Goal: Task Accomplishment & Management: Use online tool/utility

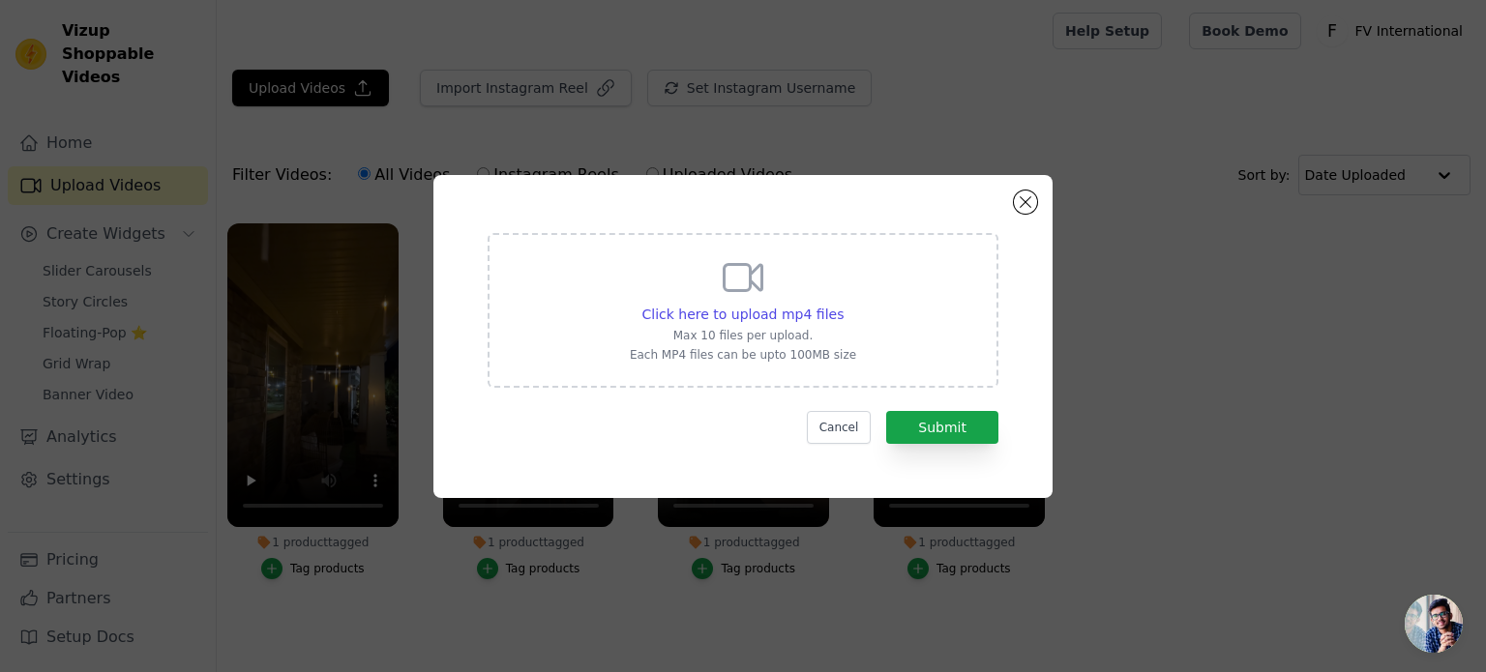
click at [702, 312] on span "Click here to upload mp4 files" at bounding box center [744, 314] width 202 height 15
click at [843, 305] on input "Click here to upload mp4 files Max 10 files per upload. Each MP4 files can be u…" at bounding box center [843, 304] width 1 height 1
type input "C:\fakepath\a1b2fc33a5564233a30da14f7a66a696.mp4"
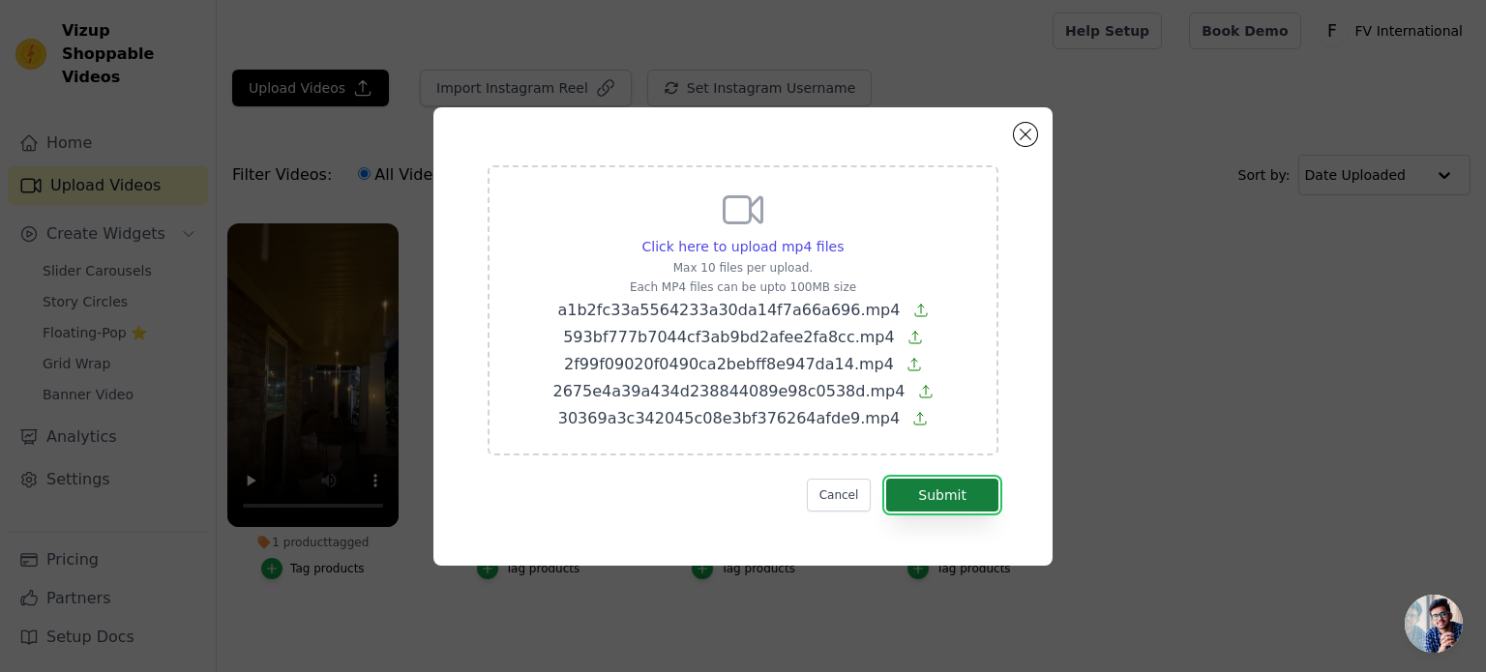
click at [970, 498] on button "Submit" at bounding box center [942, 495] width 112 height 33
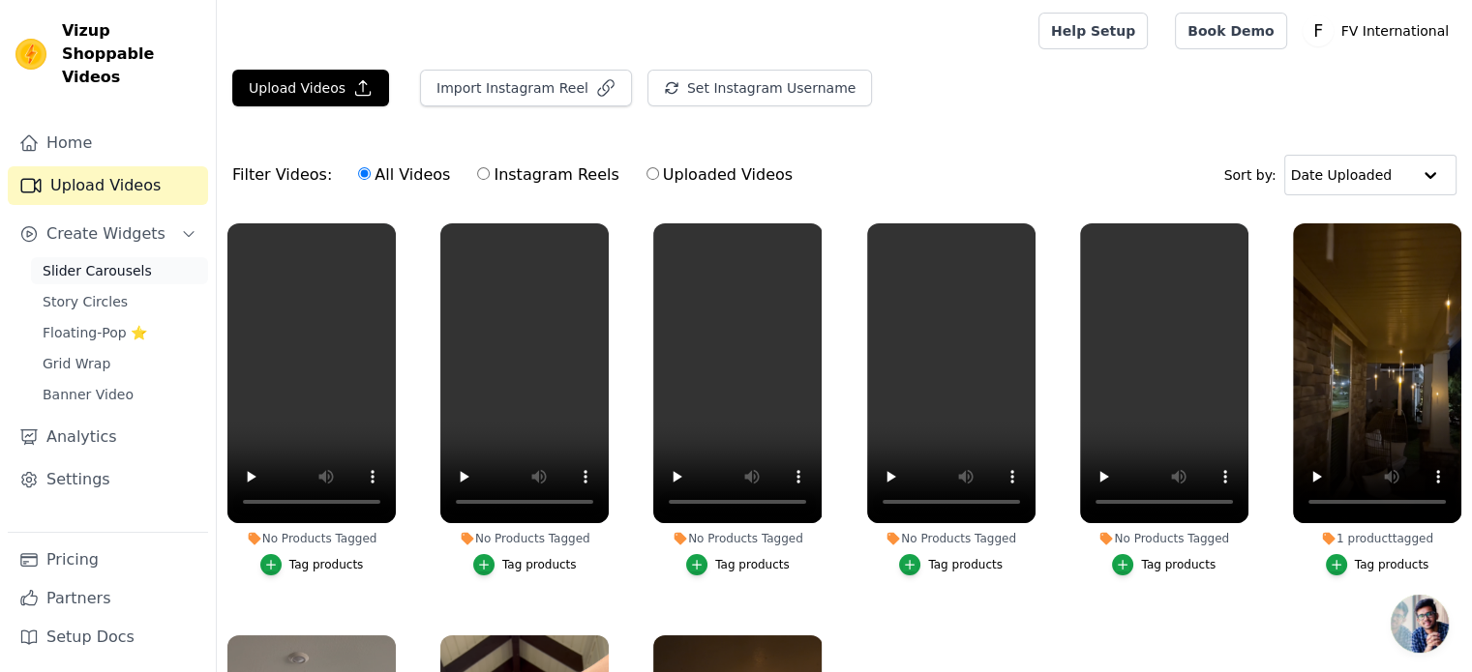
click at [93, 261] on span "Slider Carousels" at bounding box center [97, 270] width 109 height 19
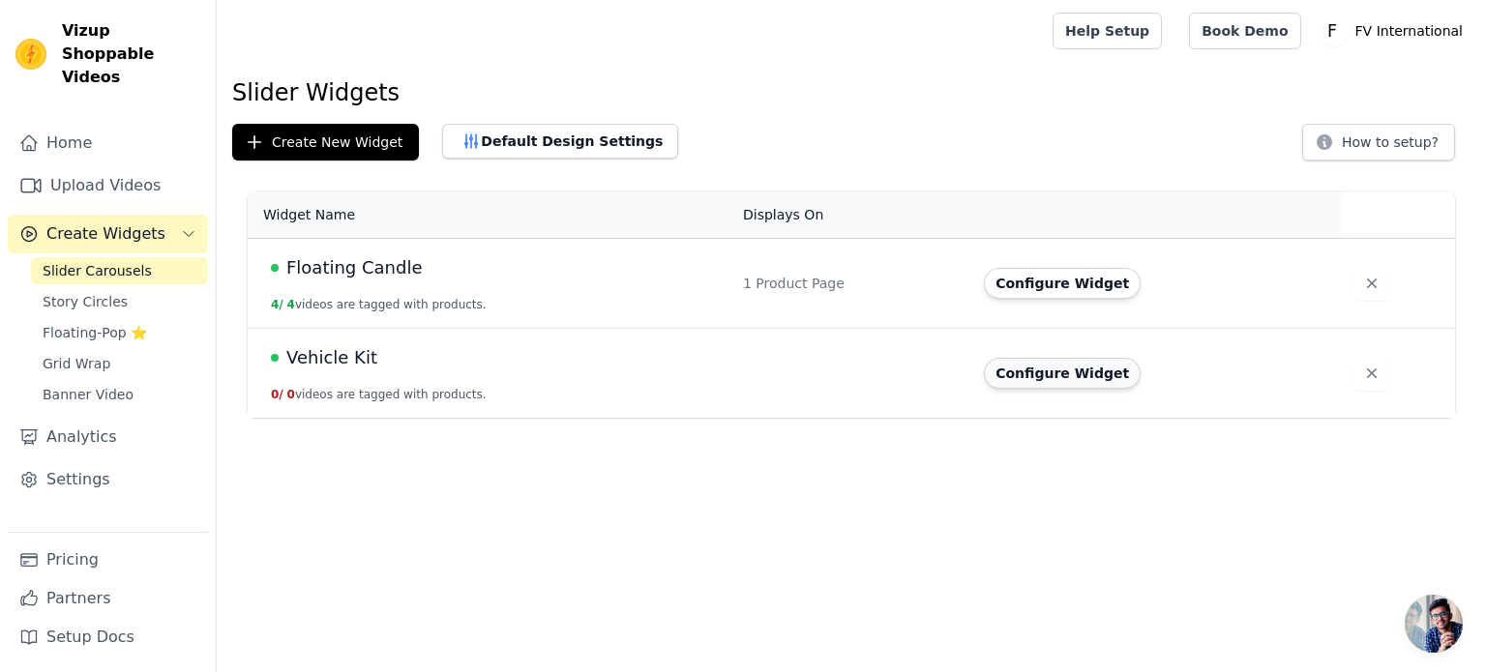
click at [1031, 382] on button "Configure Widget" at bounding box center [1062, 373] width 157 height 31
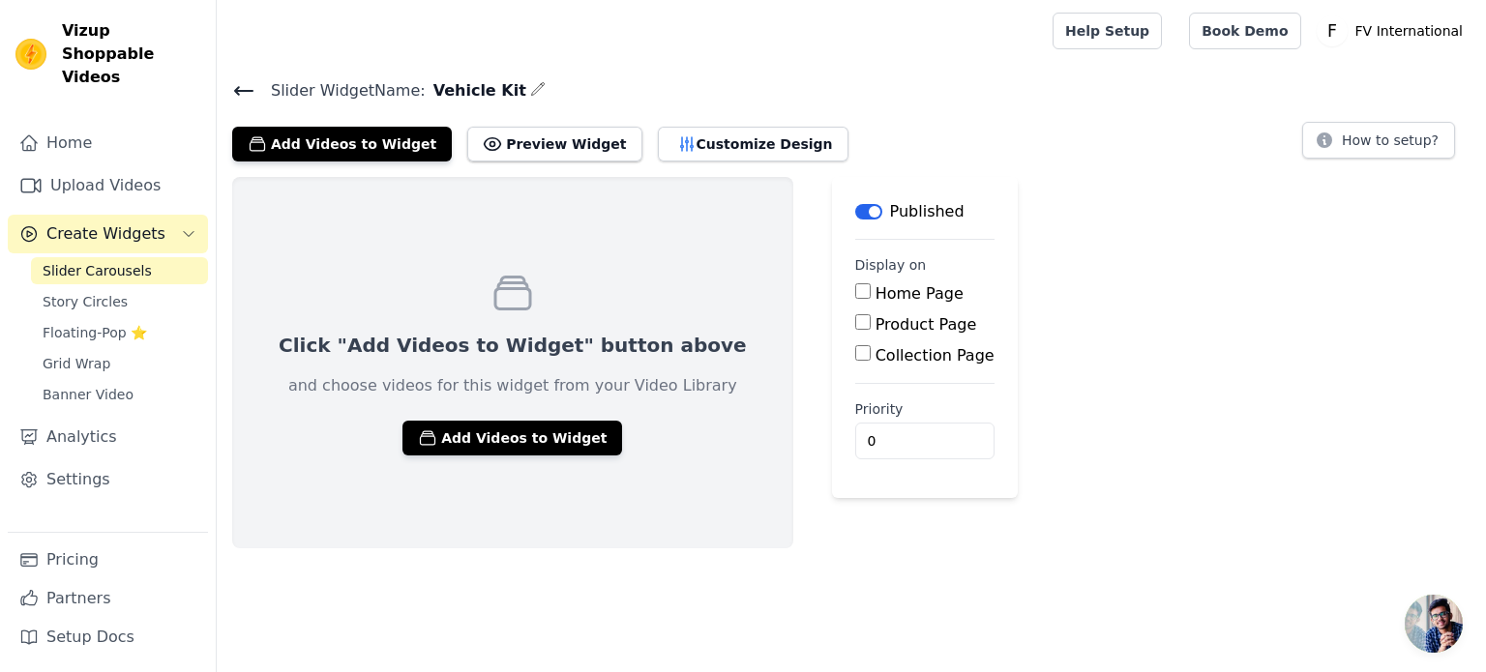
click at [855, 318] on input "Product Page" at bounding box center [862, 321] width 15 height 15
checkbox input "true"
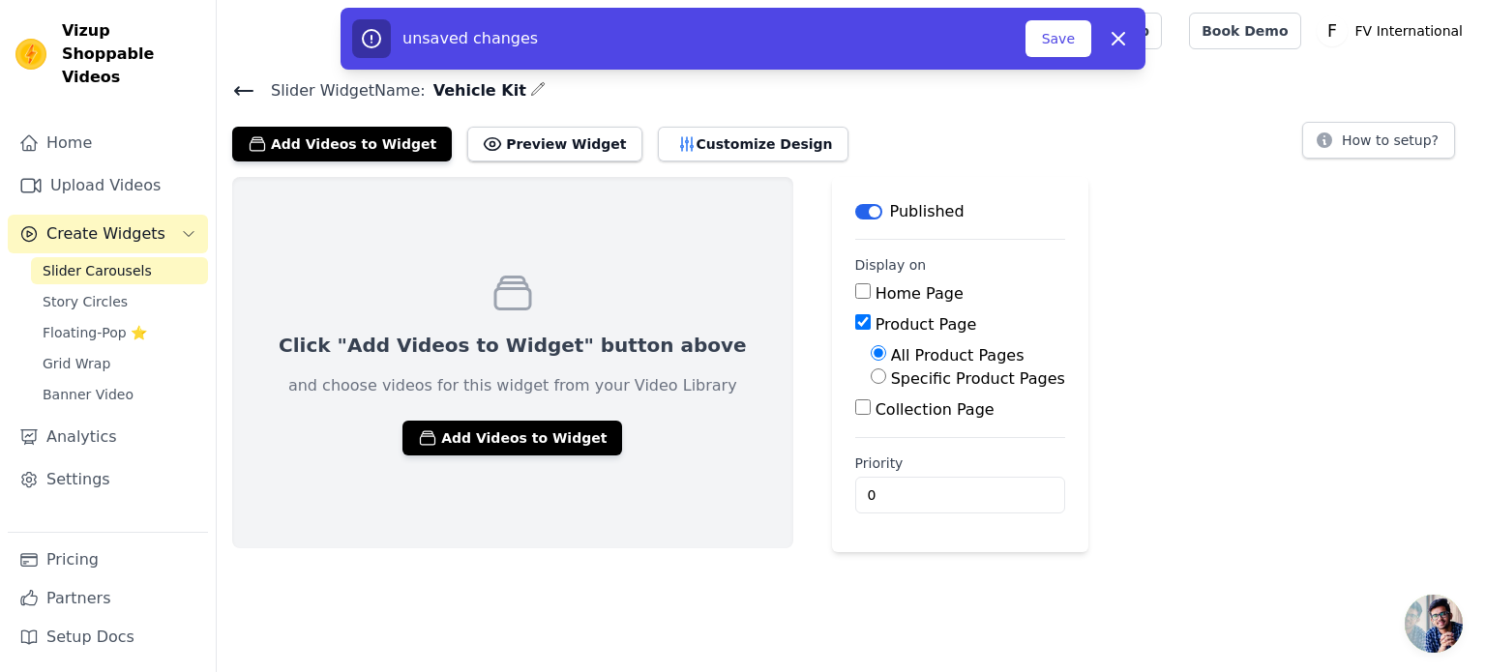
click at [891, 382] on label "Specific Product Pages" at bounding box center [978, 379] width 174 height 18
click at [871, 382] on input "Specific Product Pages" at bounding box center [878, 376] width 15 height 15
radio input "true"
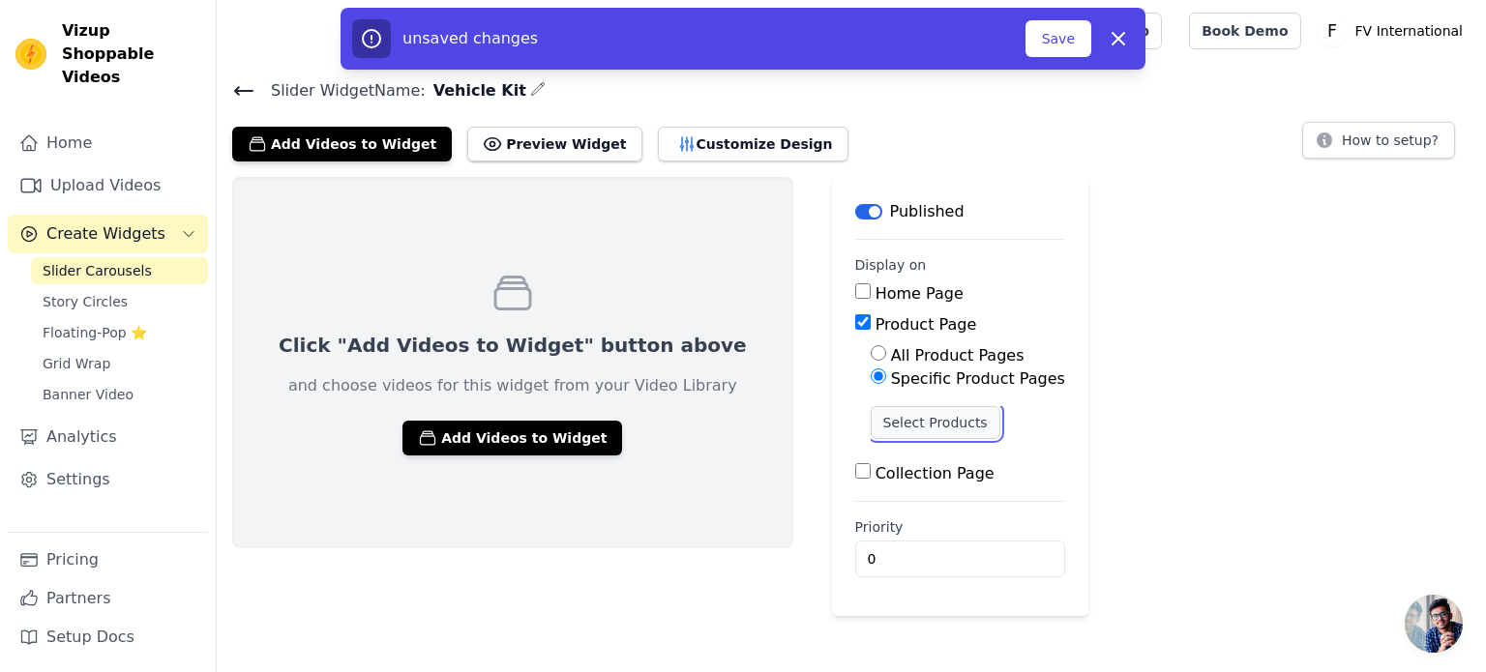
click at [871, 415] on button "Select Products" at bounding box center [936, 422] width 130 height 33
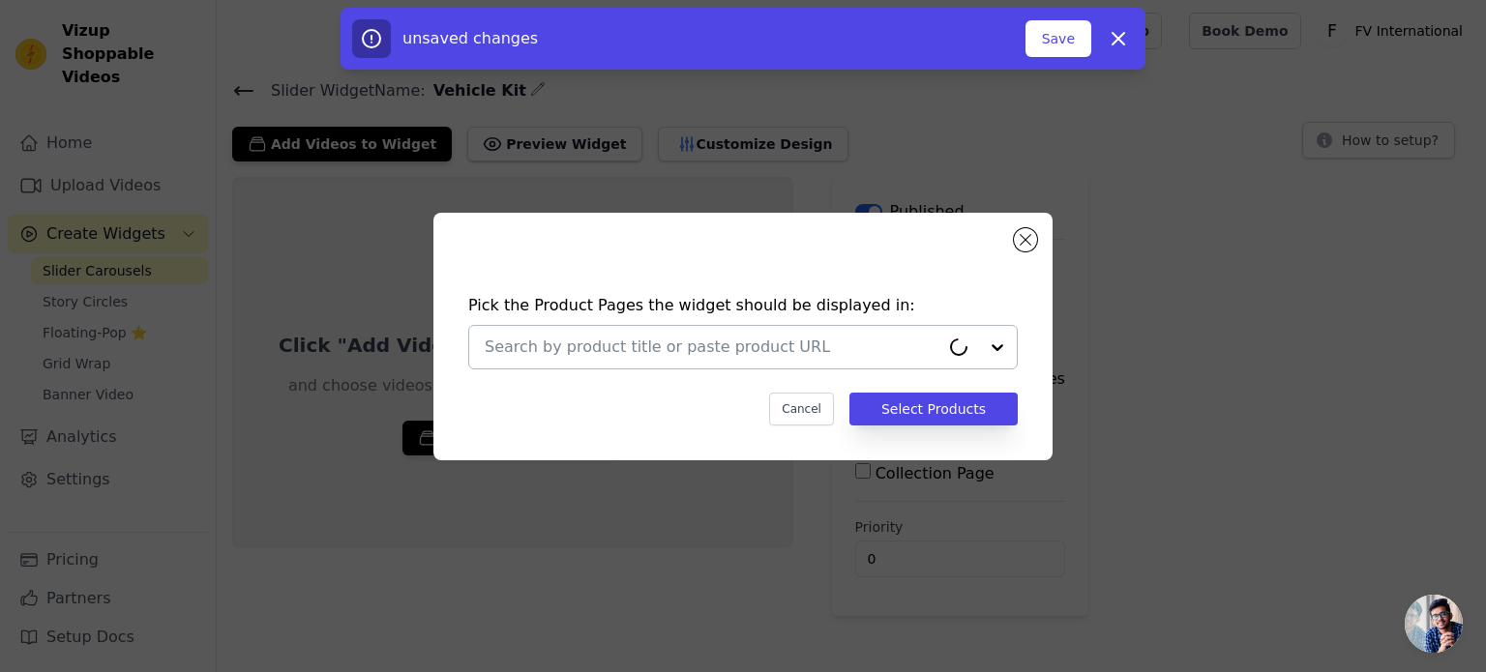
click at [732, 344] on input "text" at bounding box center [712, 347] width 455 height 23
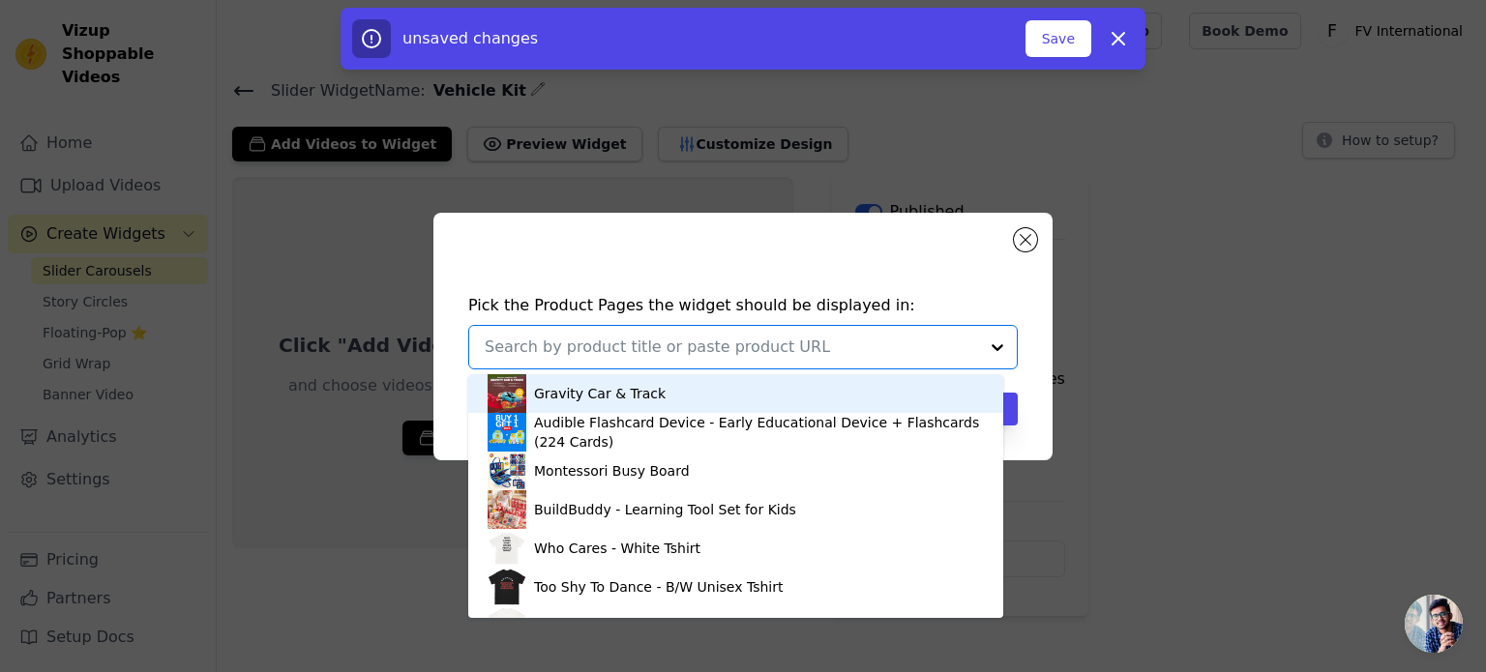
paste input "Jelly Sensory Blox Vroom Vehicle Kit – My Sensory Space.,p"
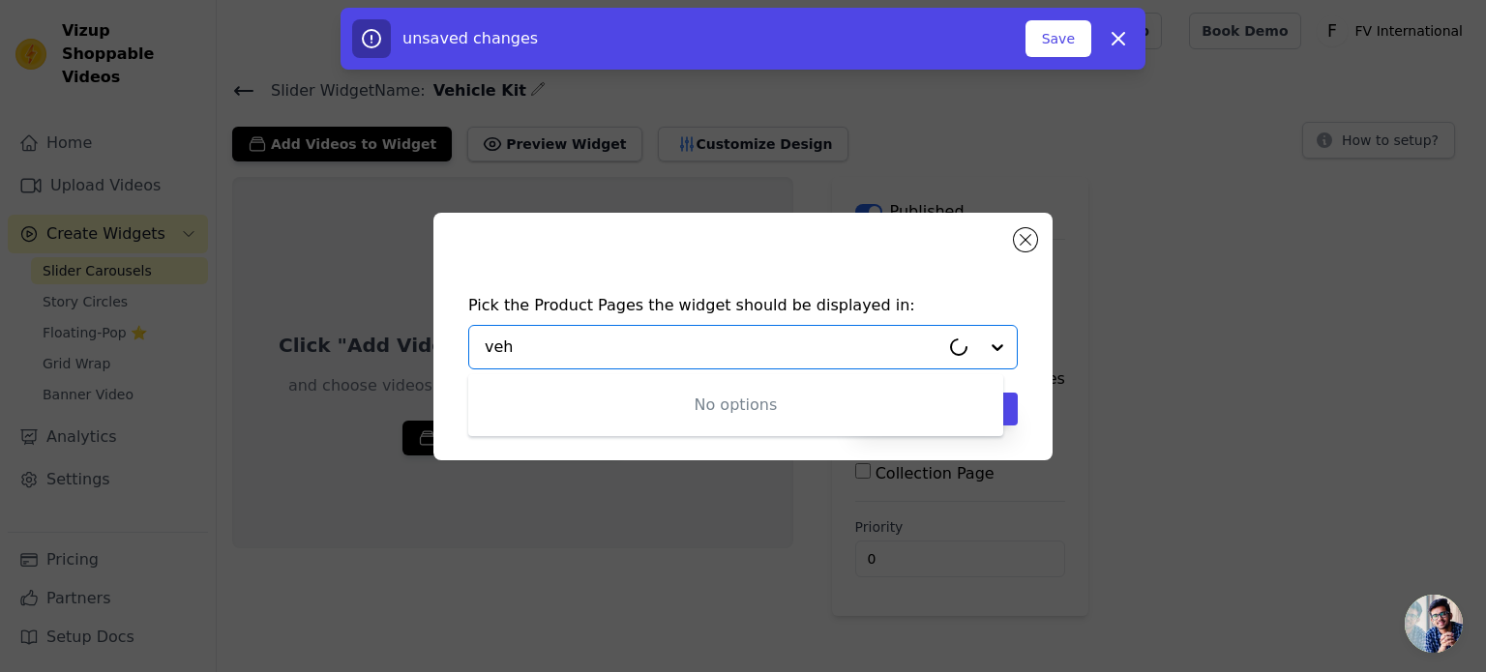
type input "vehi"
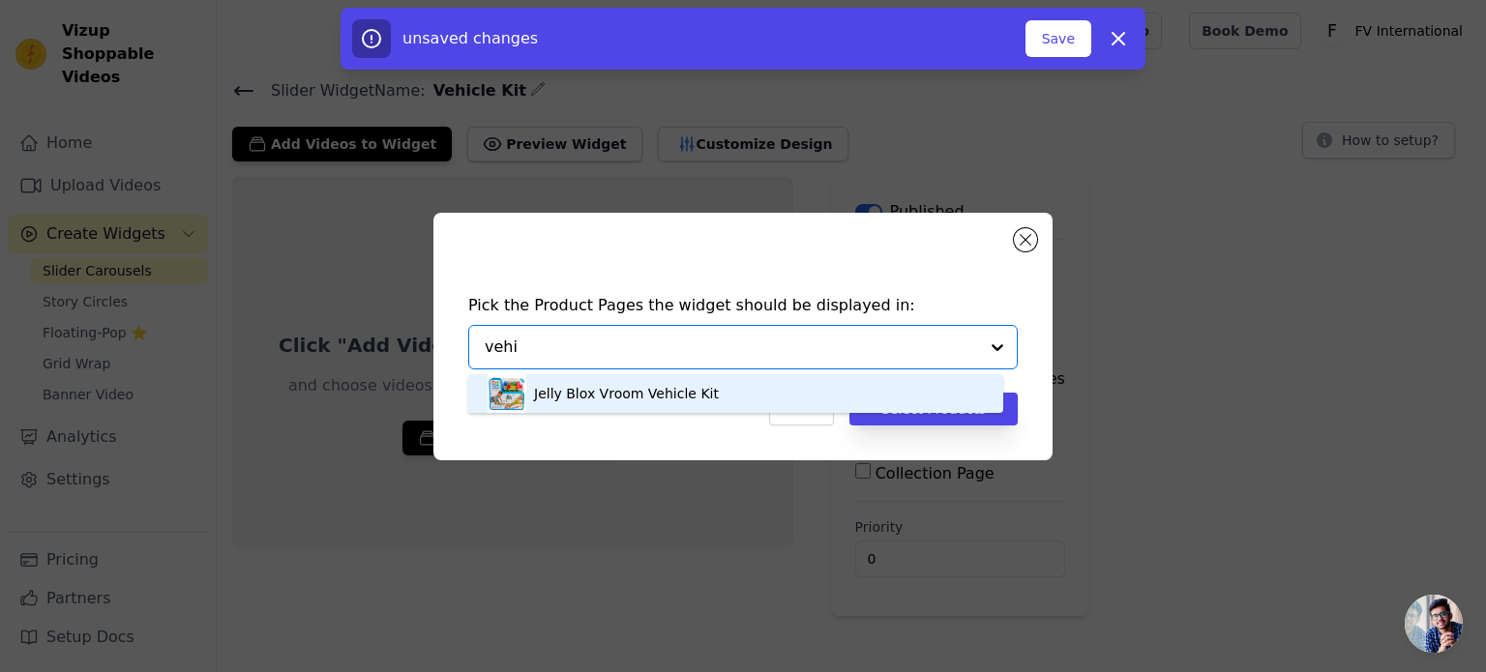
click at [719, 399] on div "Jelly Blox Vroom Vehicle Kit" at bounding box center [736, 393] width 496 height 39
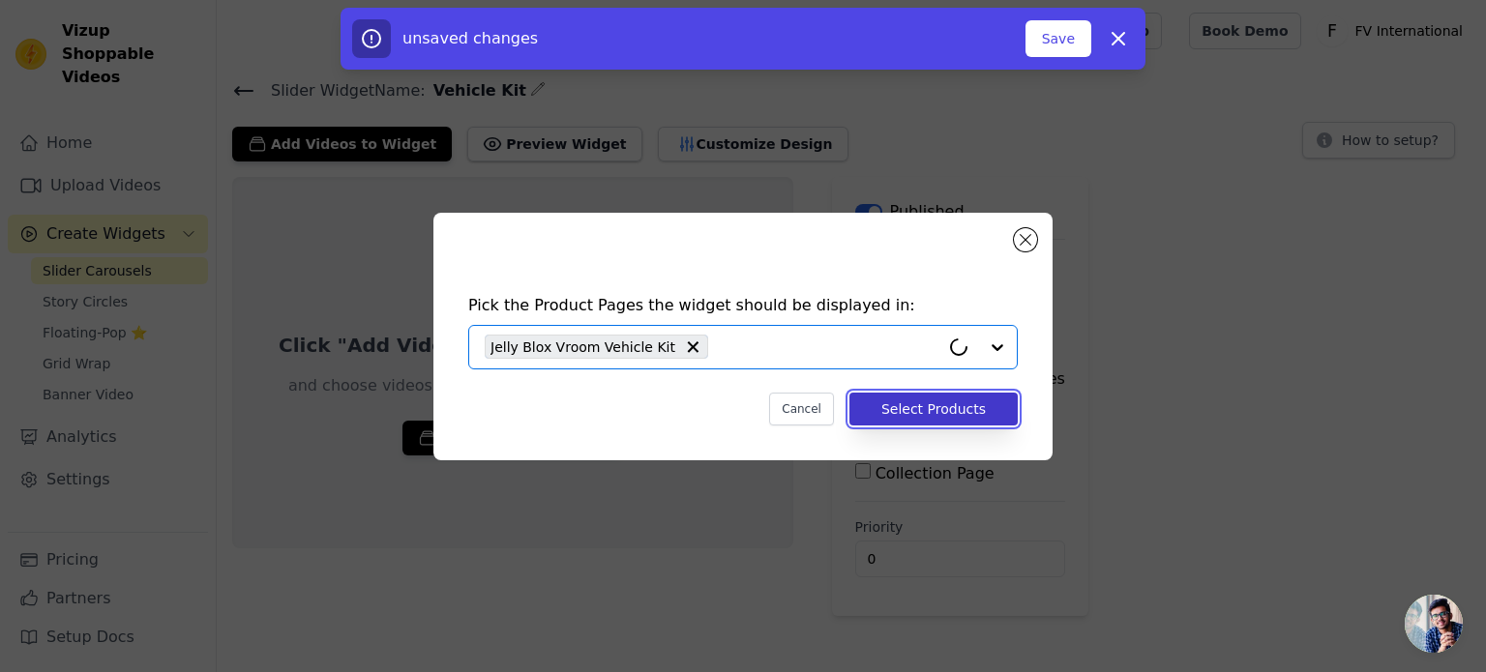
click at [899, 404] on button "Select Products" at bounding box center [934, 409] width 168 height 33
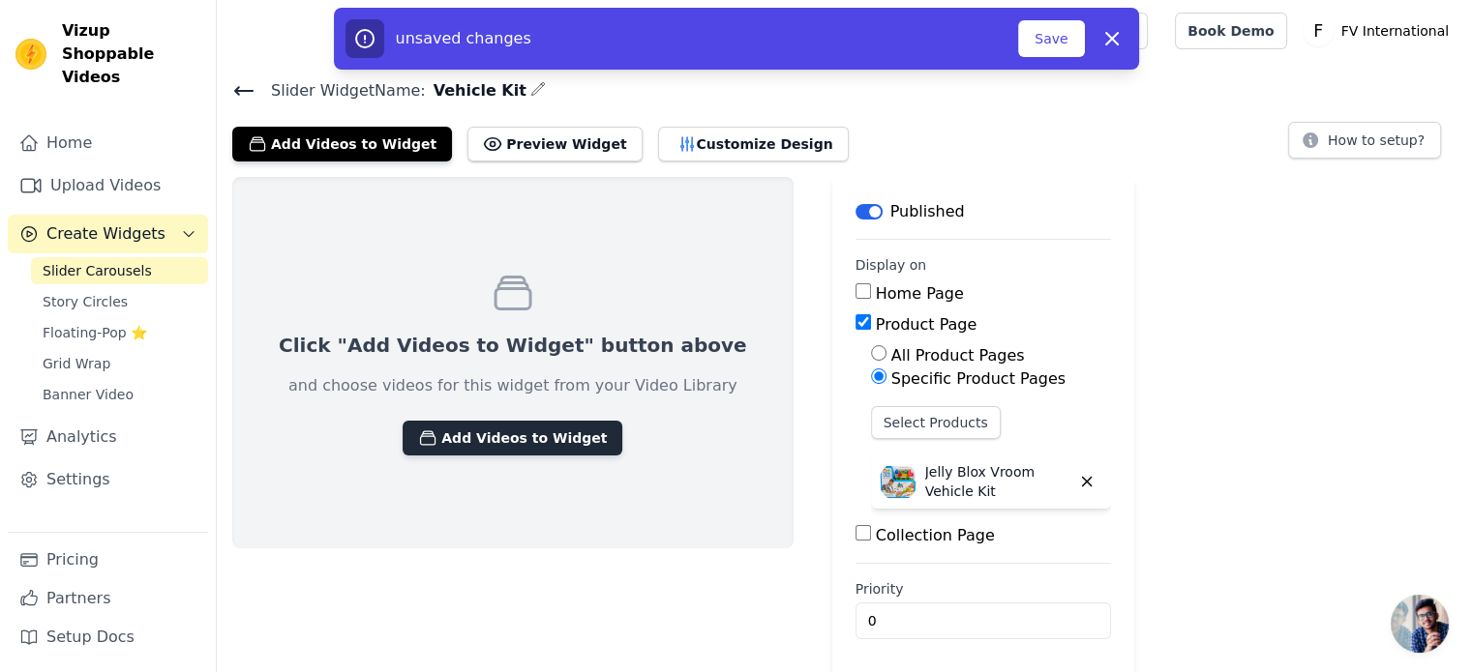
click at [553, 440] on button "Add Videos to Widget" at bounding box center [513, 438] width 220 height 35
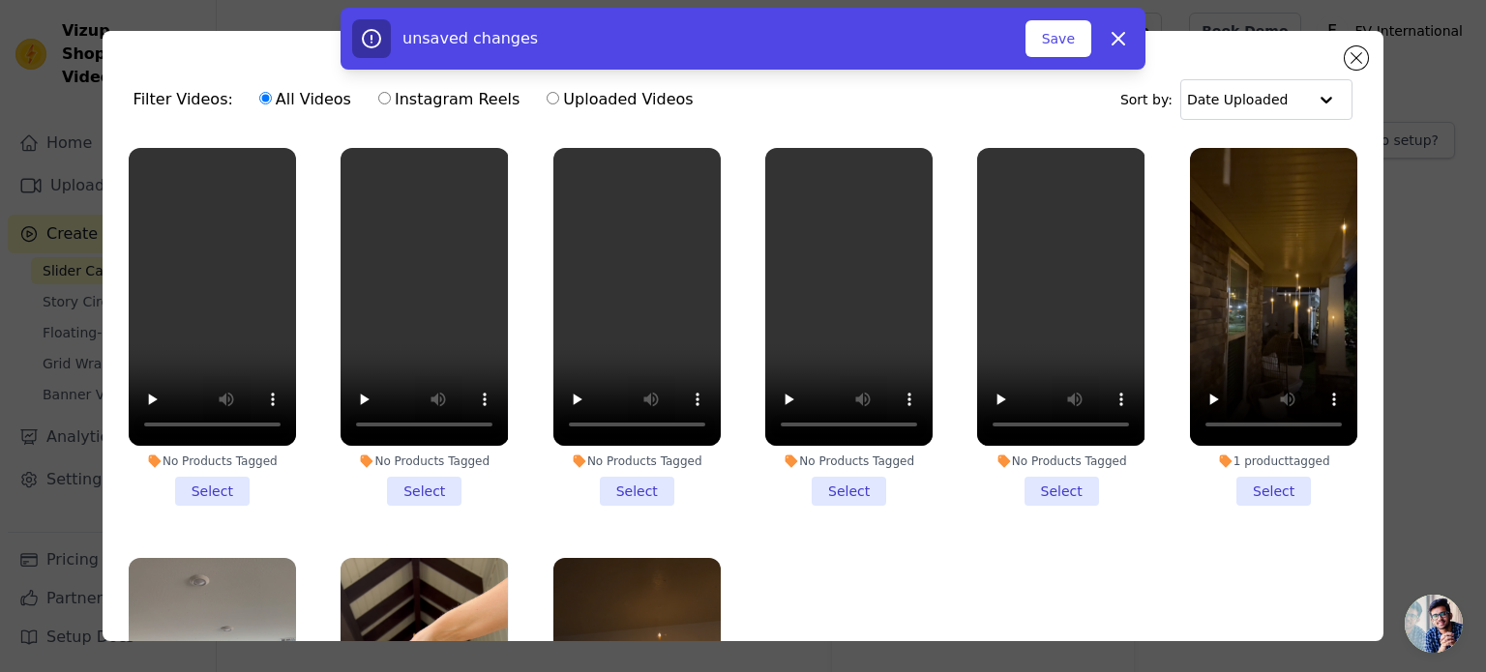
click at [221, 484] on li "No Products Tagged Select" at bounding box center [212, 327] width 167 height 358
click at [0, 0] on input "No Products Tagged Select" at bounding box center [0, 0] width 0 height 0
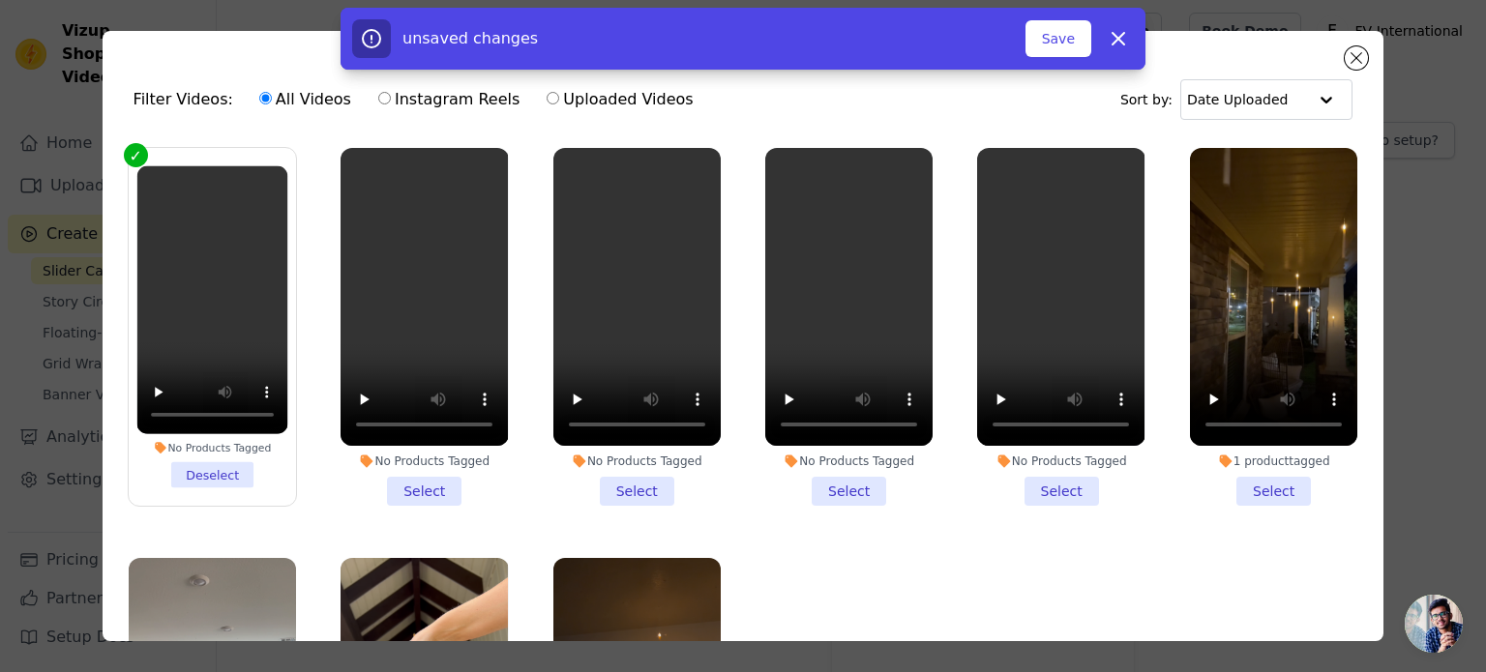
click at [407, 481] on li "No Products Tagged Select" at bounding box center [424, 327] width 167 height 358
click at [0, 0] on input "No Products Tagged Select" at bounding box center [0, 0] width 0 height 0
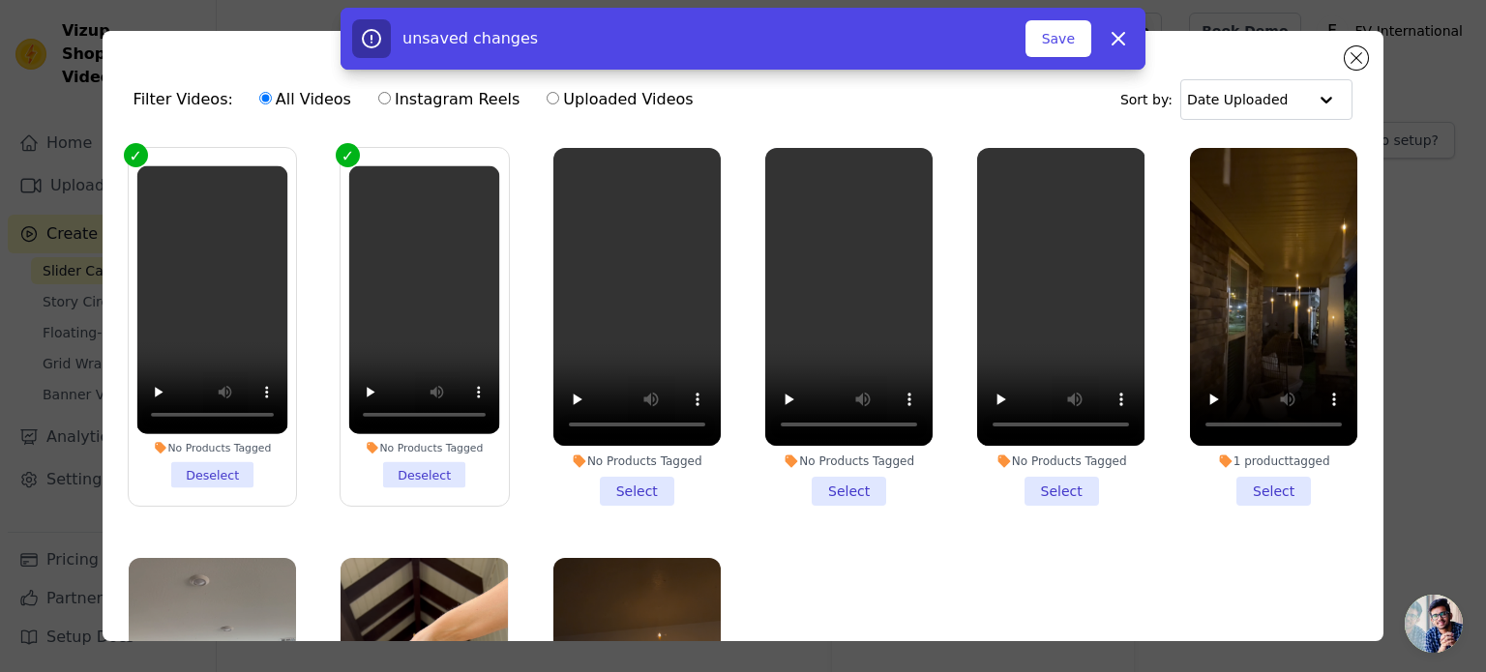
click at [621, 481] on li "No Products Tagged Select" at bounding box center [636, 327] width 167 height 358
click at [0, 0] on input "No Products Tagged Select" at bounding box center [0, 0] width 0 height 0
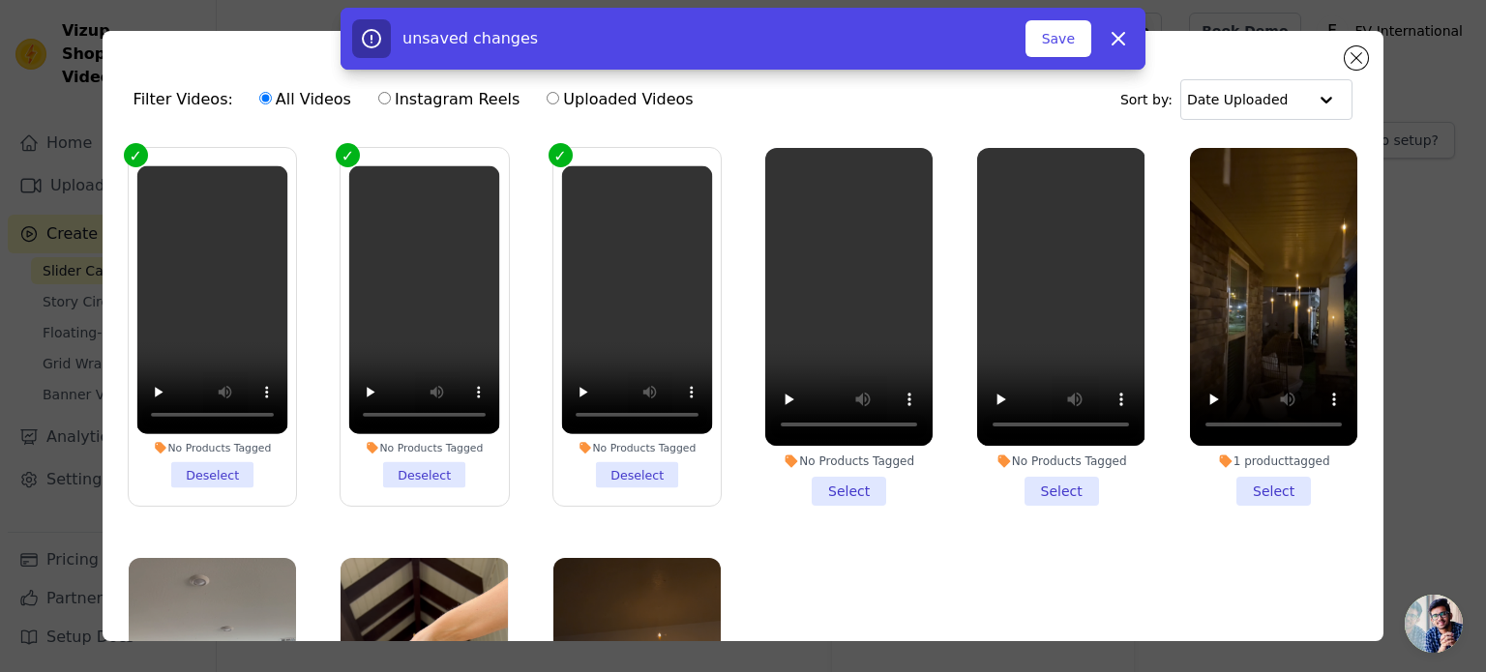
click at [828, 472] on li "No Products Tagged Select" at bounding box center [848, 327] width 167 height 358
click at [0, 0] on input "No Products Tagged Select" at bounding box center [0, 0] width 0 height 0
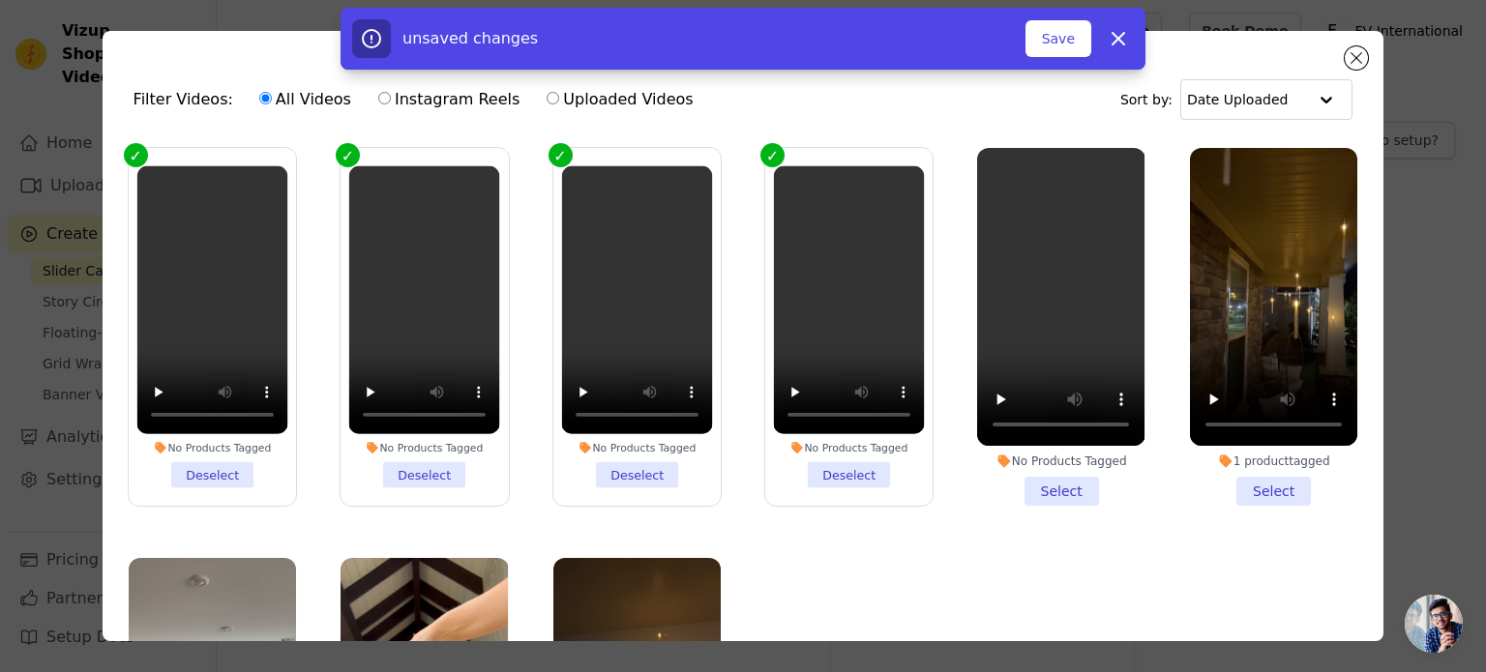
click at [1057, 477] on li "No Products Tagged Select" at bounding box center [1060, 327] width 167 height 358
click at [0, 0] on input "No Products Tagged Select" at bounding box center [0, 0] width 0 height 0
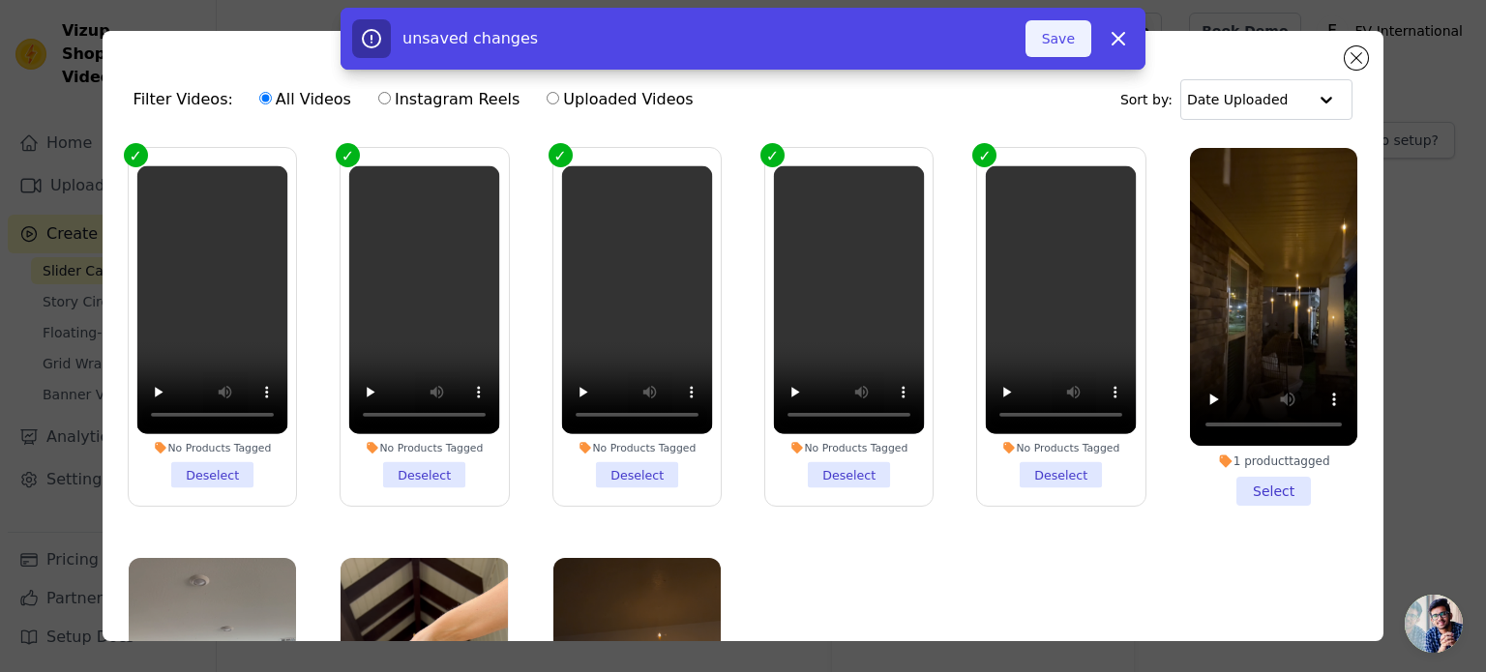
click at [1062, 34] on button "Save" at bounding box center [1059, 38] width 66 height 37
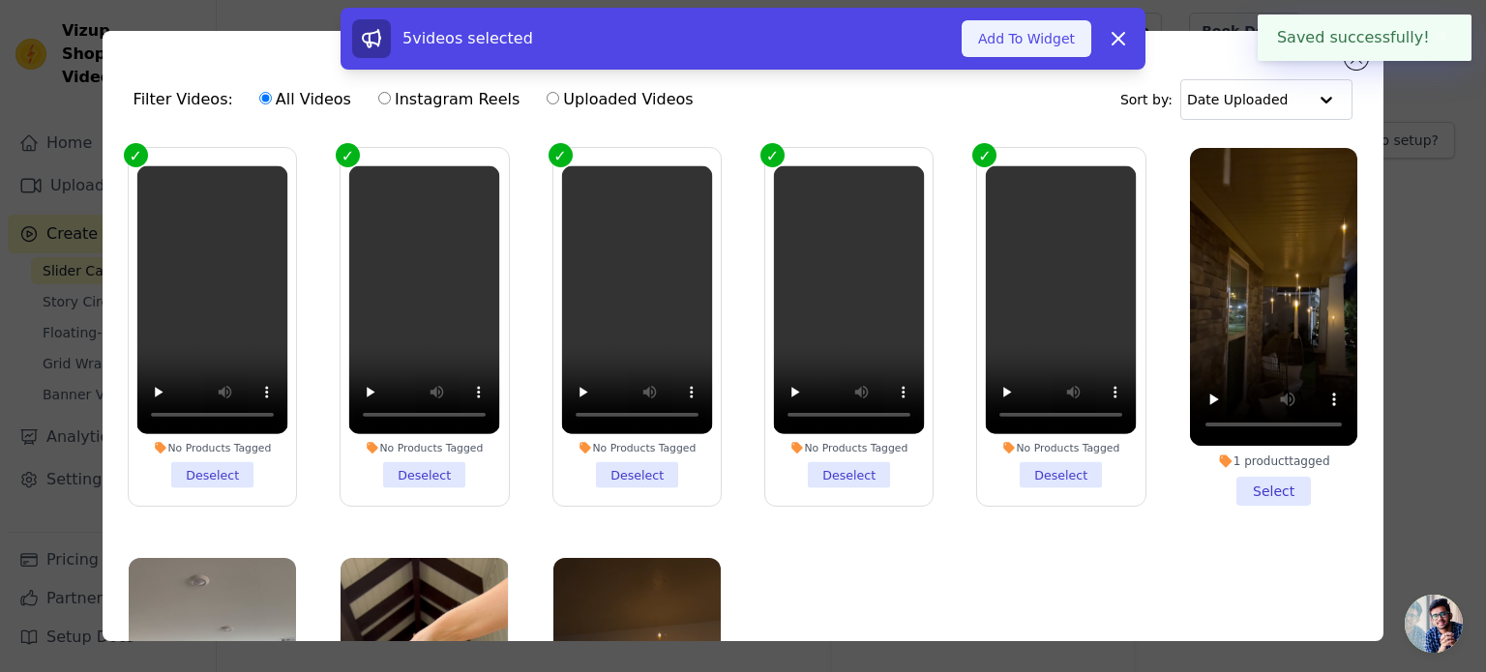
click at [1027, 36] on button "Add To Widget" at bounding box center [1027, 38] width 130 height 37
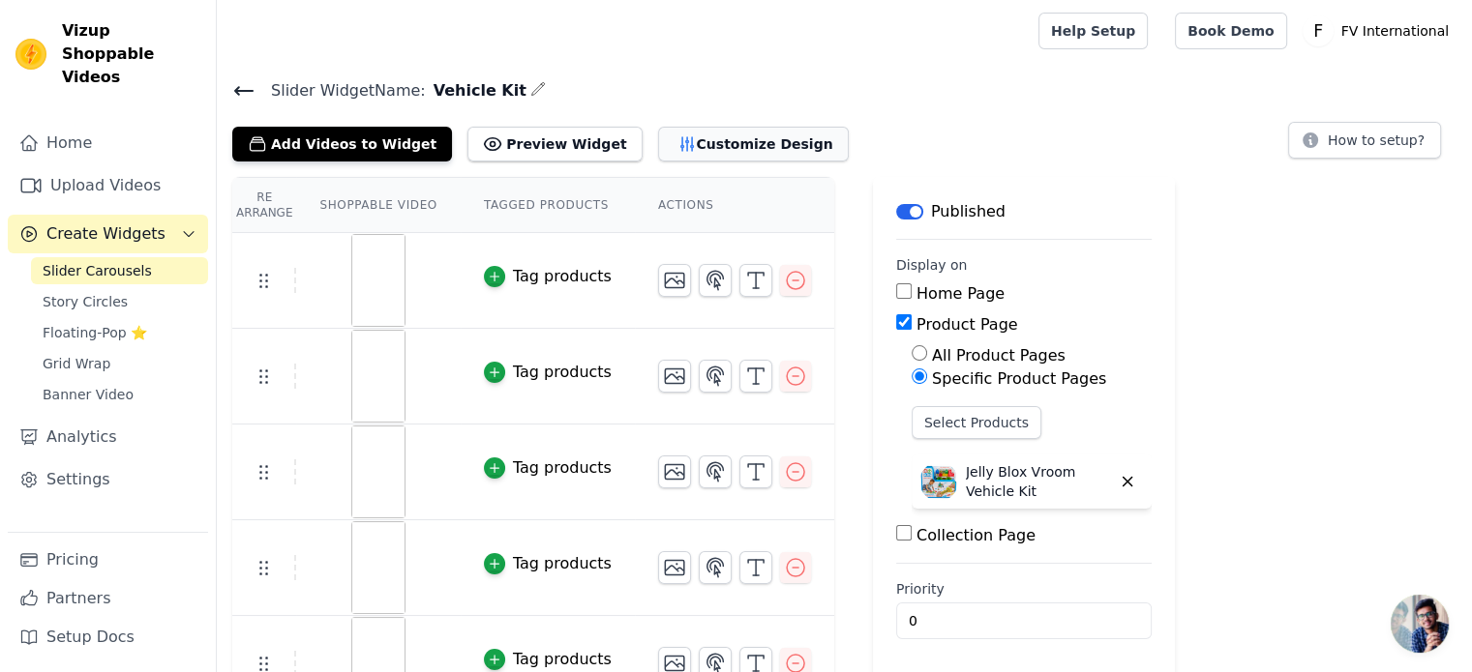
click at [716, 143] on button "Customize Design" at bounding box center [753, 144] width 191 height 35
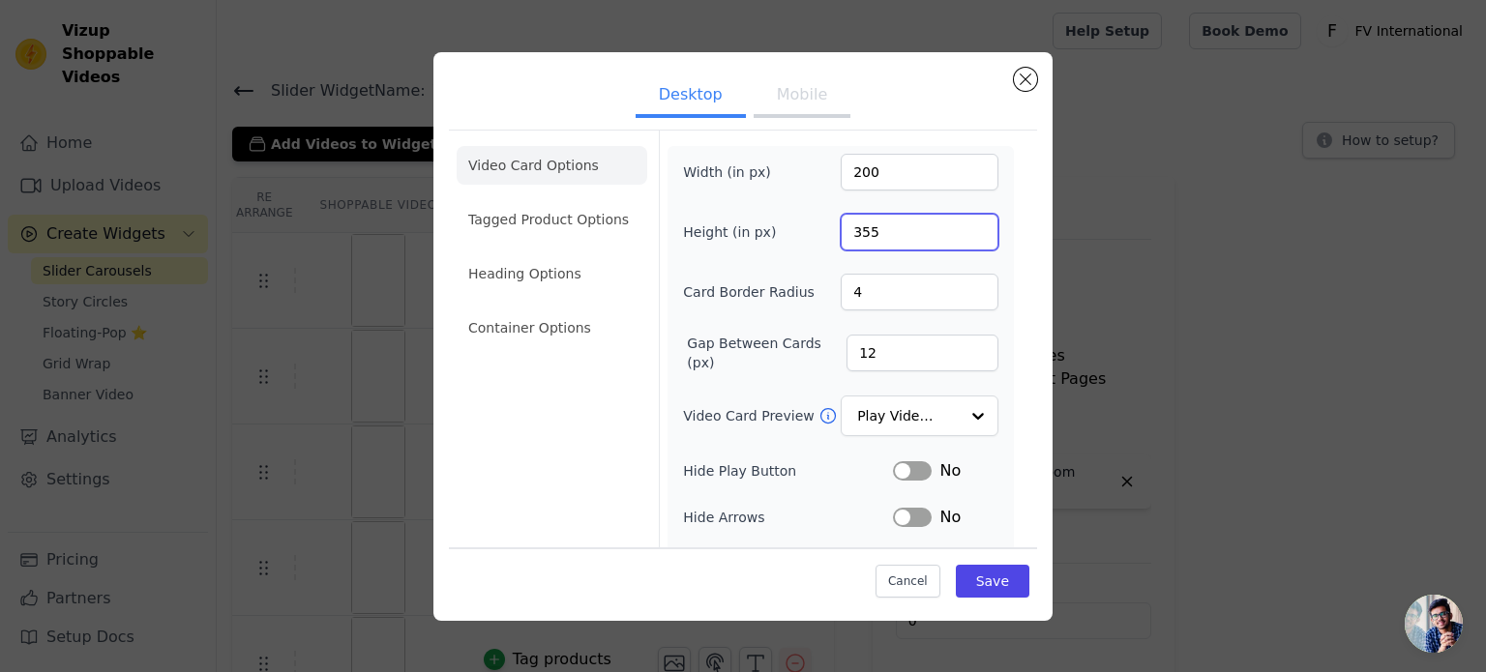
drag, startPoint x: 861, startPoint y: 231, endPoint x: 764, endPoint y: 238, distance: 97.0
click at [764, 238] on div "Height (in px) 355" at bounding box center [840, 232] width 315 height 37
type input "250"
drag, startPoint x: 878, startPoint y: 168, endPoint x: 805, endPoint y: 175, distance: 72.9
click at [805, 175] on div "Width (in px) 200" at bounding box center [840, 172] width 315 height 37
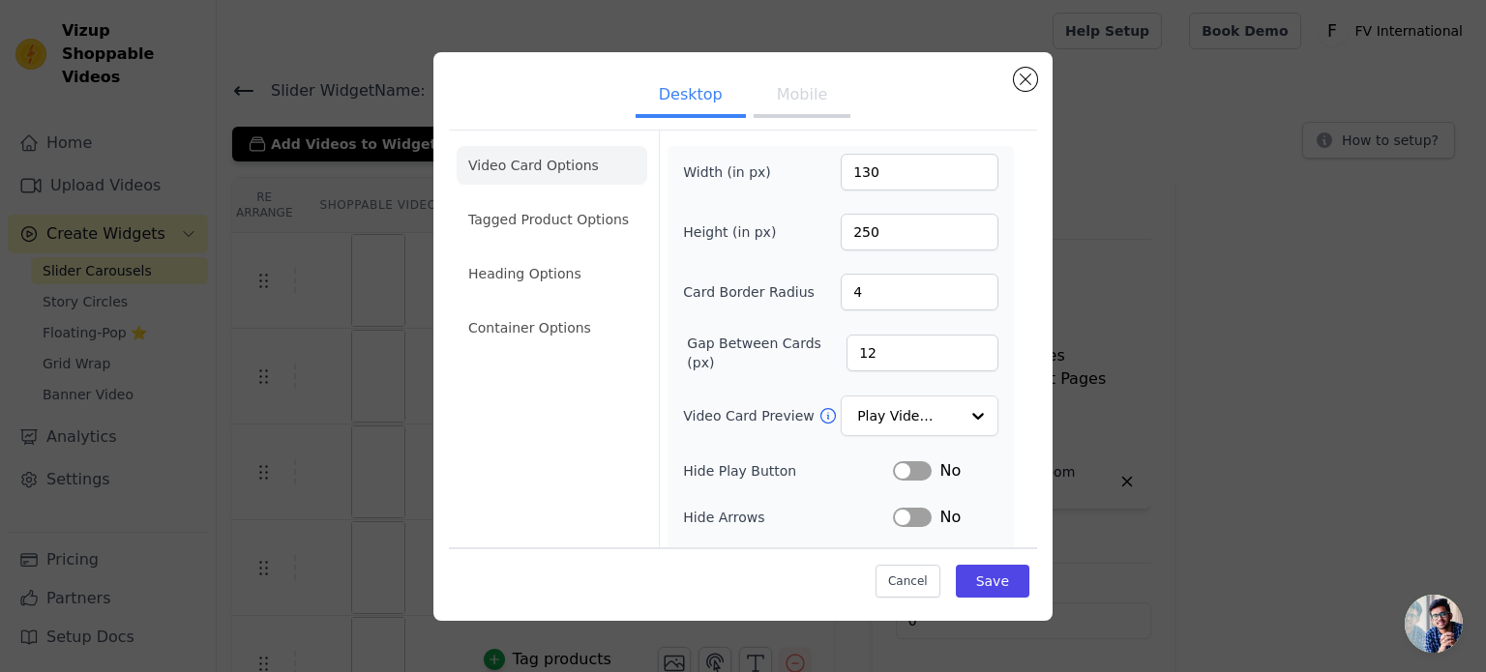
click at [894, 121] on ul "Desktop Mobile" at bounding box center [743, 97] width 588 height 58
click at [854, 175] on input "130" at bounding box center [920, 172] width 158 height 37
type input "270"
click at [778, 98] on button "Mobile" at bounding box center [802, 96] width 97 height 43
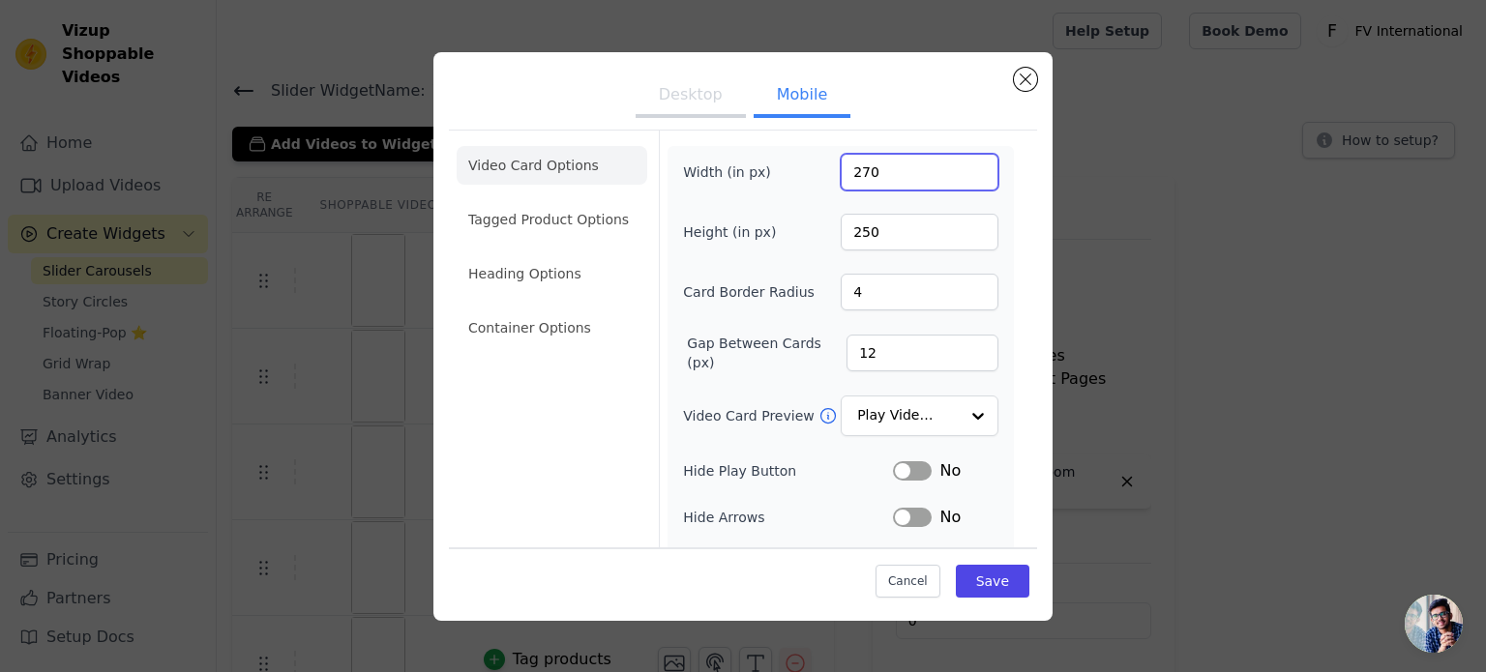
click at [859, 178] on input "270" at bounding box center [920, 172] width 158 height 37
paste input "13"
type input "130"
click at [686, 75] on button "Desktop" at bounding box center [691, 96] width 110 height 43
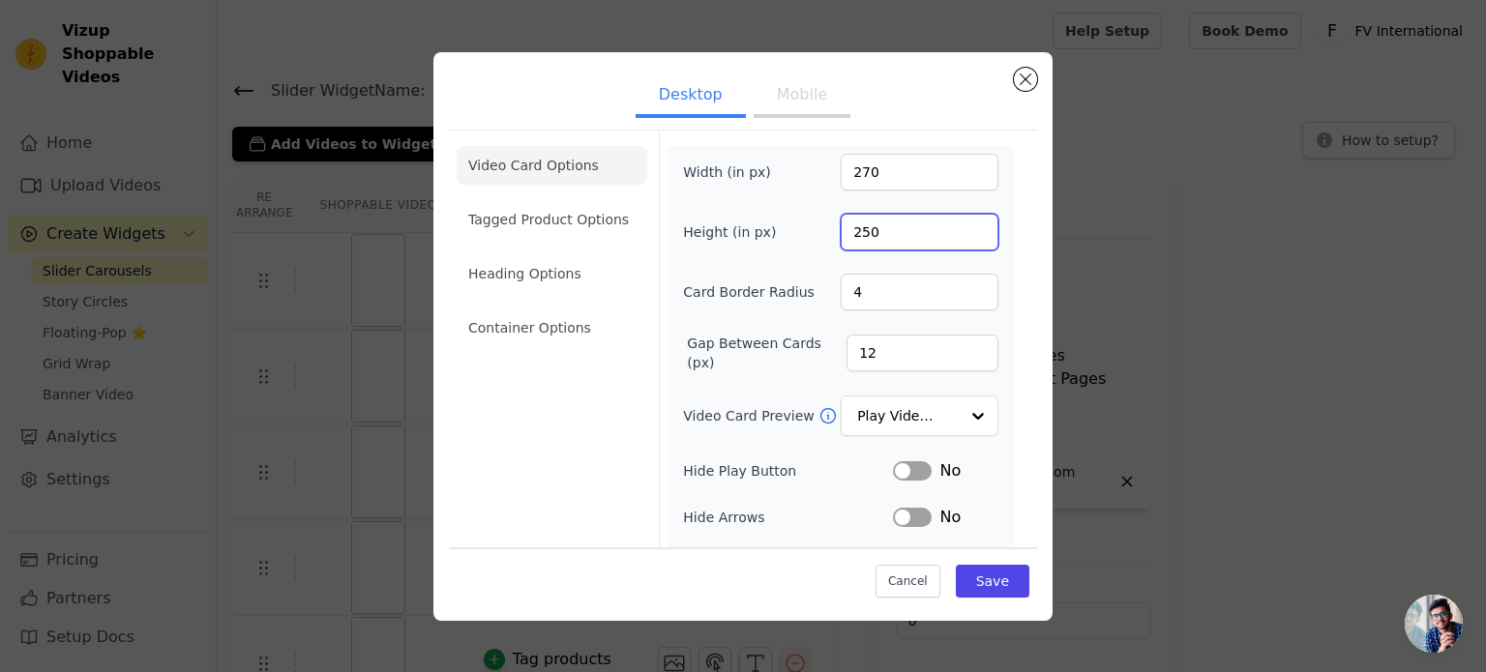
click at [855, 226] on input "250" at bounding box center [920, 232] width 158 height 37
type input "480"
click at [762, 104] on button "Mobile" at bounding box center [802, 96] width 97 height 43
click at [856, 235] on input "480" at bounding box center [920, 232] width 158 height 37
paste input "25"
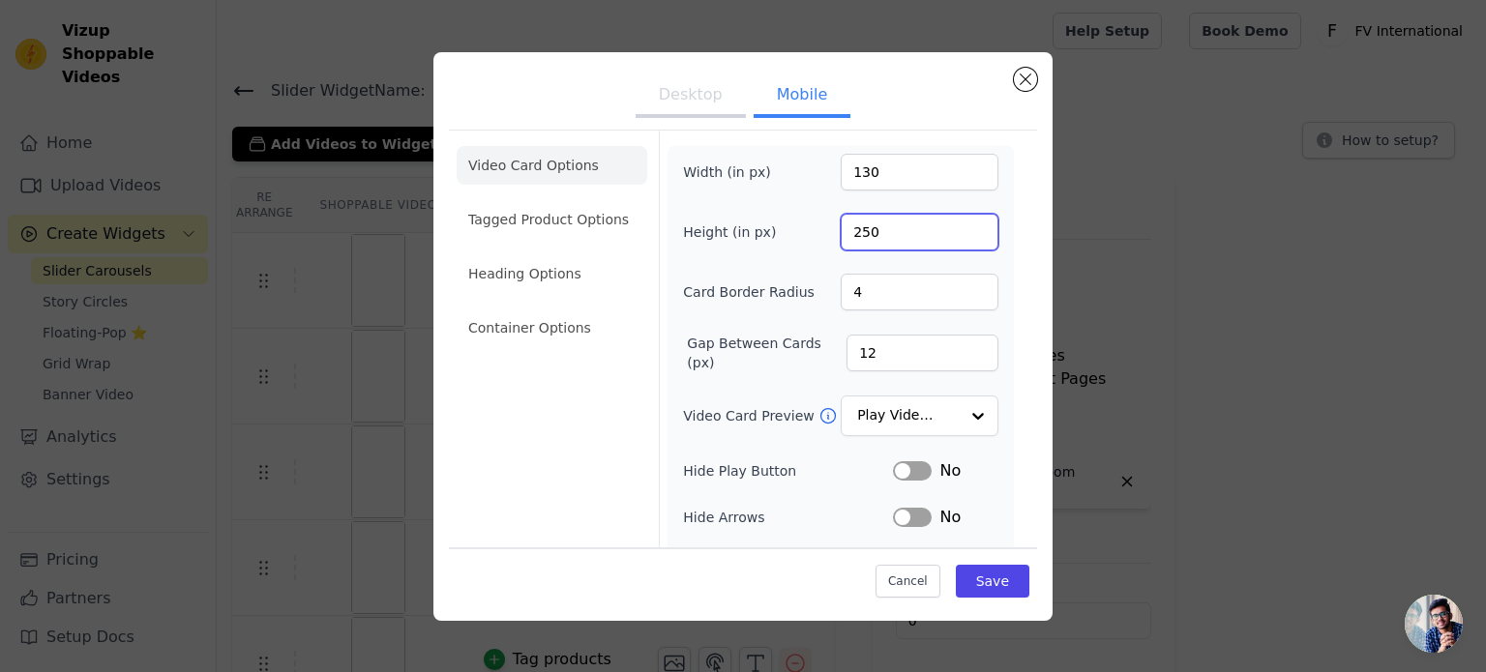
type input "250"
click at [673, 92] on button "Desktop" at bounding box center [691, 96] width 110 height 43
drag, startPoint x: 887, startPoint y: 233, endPoint x: 801, endPoint y: 230, distance: 86.2
click at [801, 230] on div "Height (in px) 480" at bounding box center [840, 232] width 315 height 37
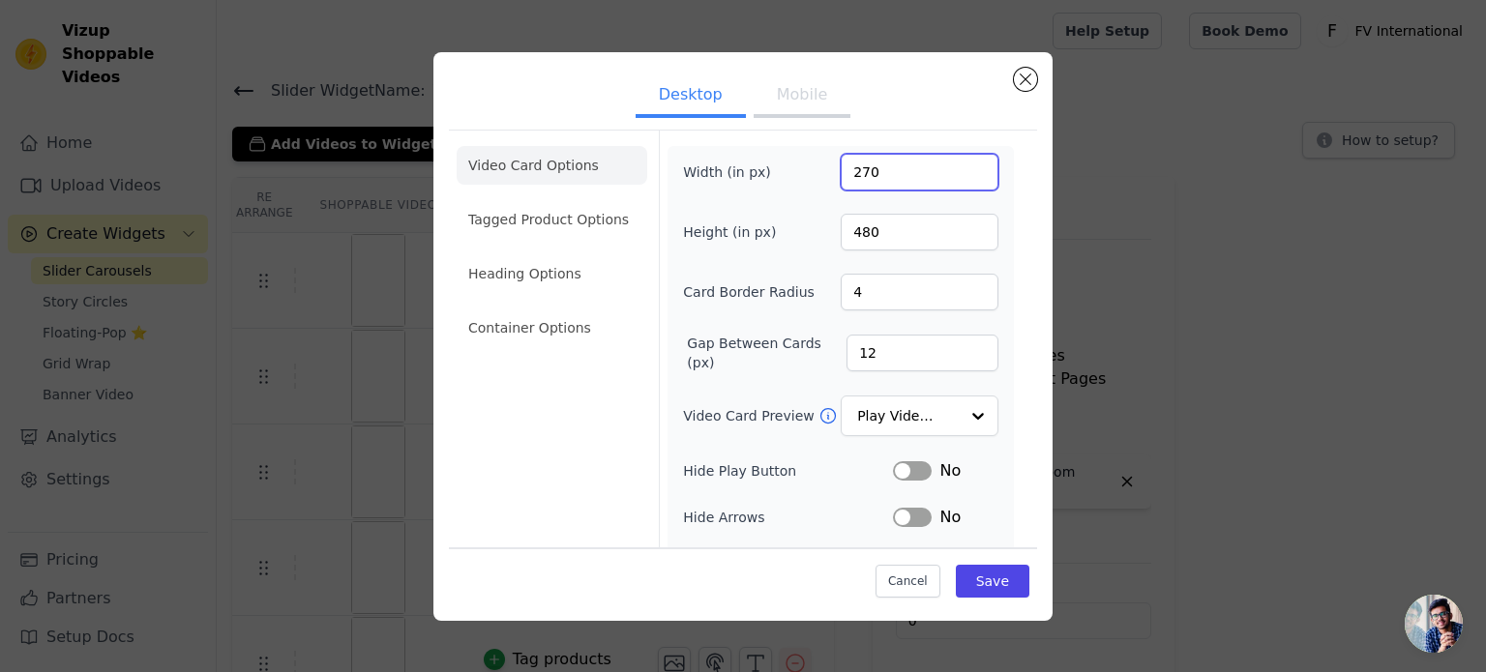
click at [851, 169] on input "270" at bounding box center [920, 172] width 158 height 37
type input "255"
click at [863, 235] on input "480" at bounding box center [920, 232] width 158 height 37
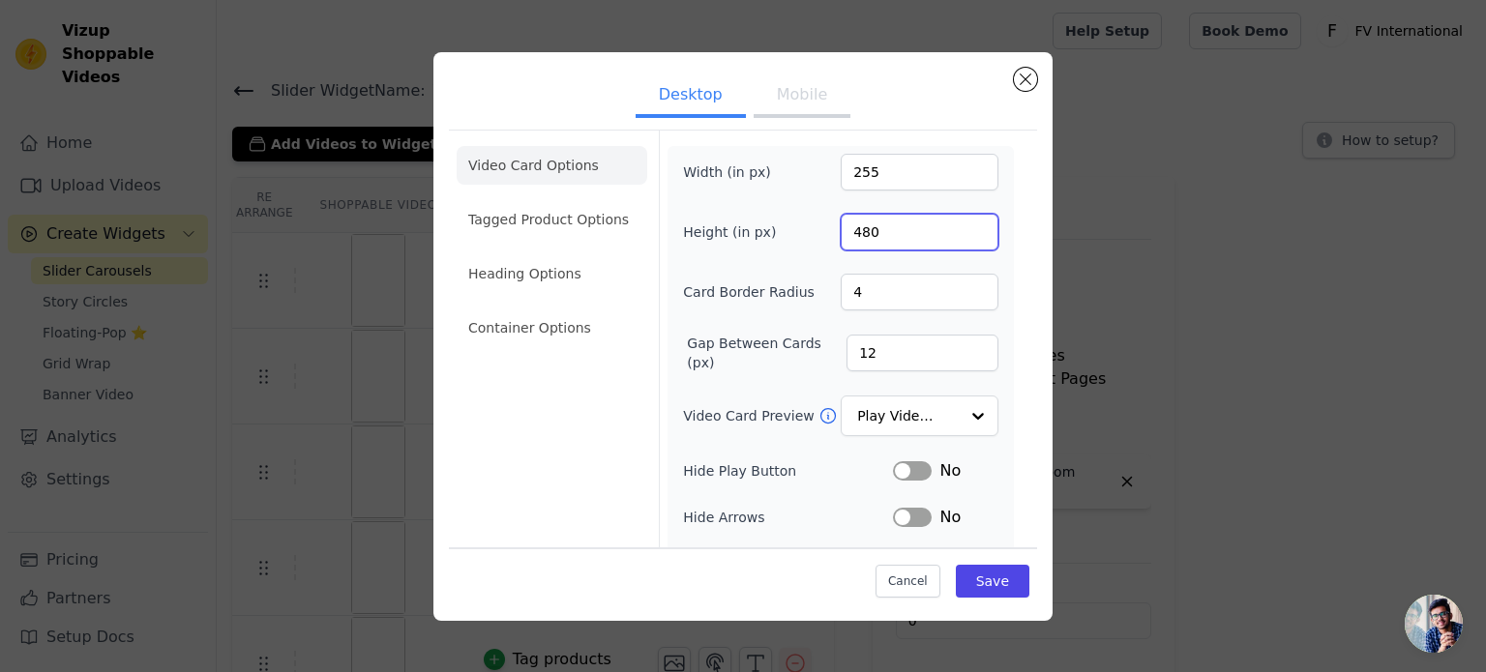
click at [854, 231] on input "480" at bounding box center [920, 232] width 158 height 37
type input "400"
click at [921, 123] on ul "Desktop Mobile" at bounding box center [743, 97] width 588 height 58
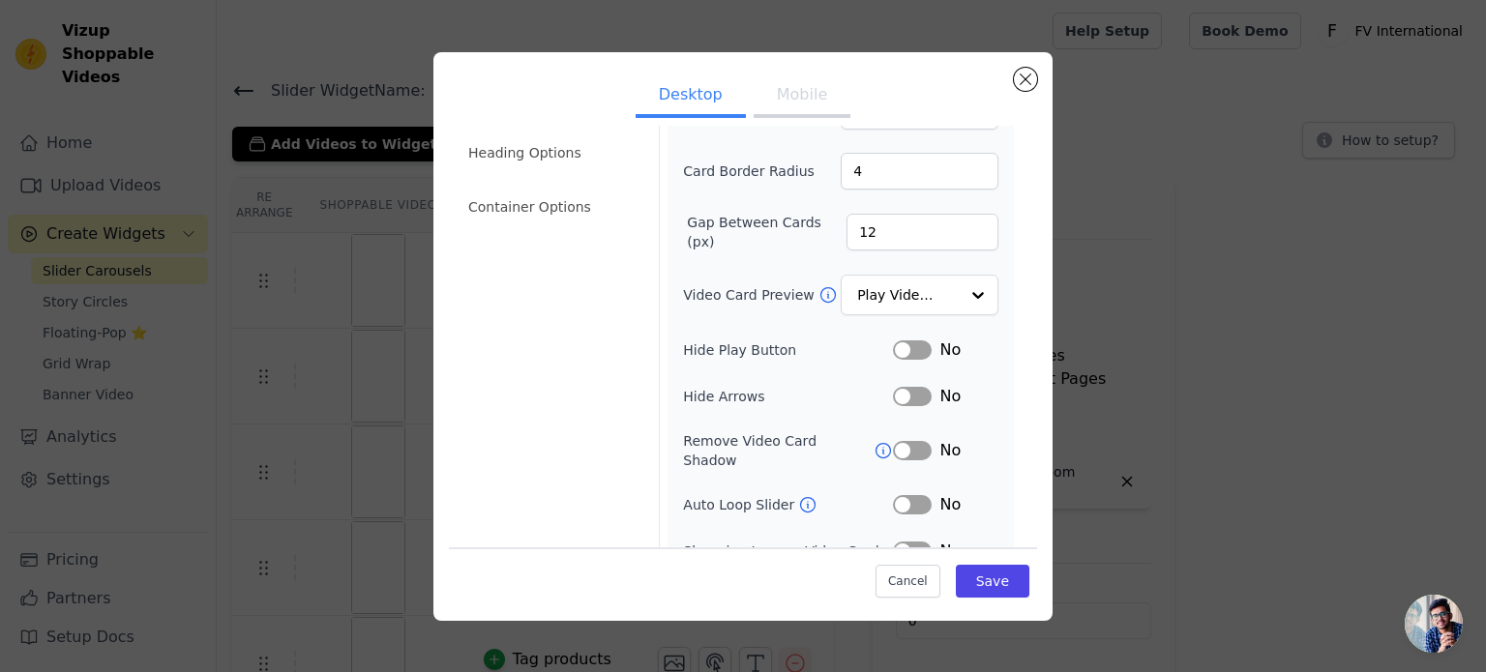
scroll to position [178, 0]
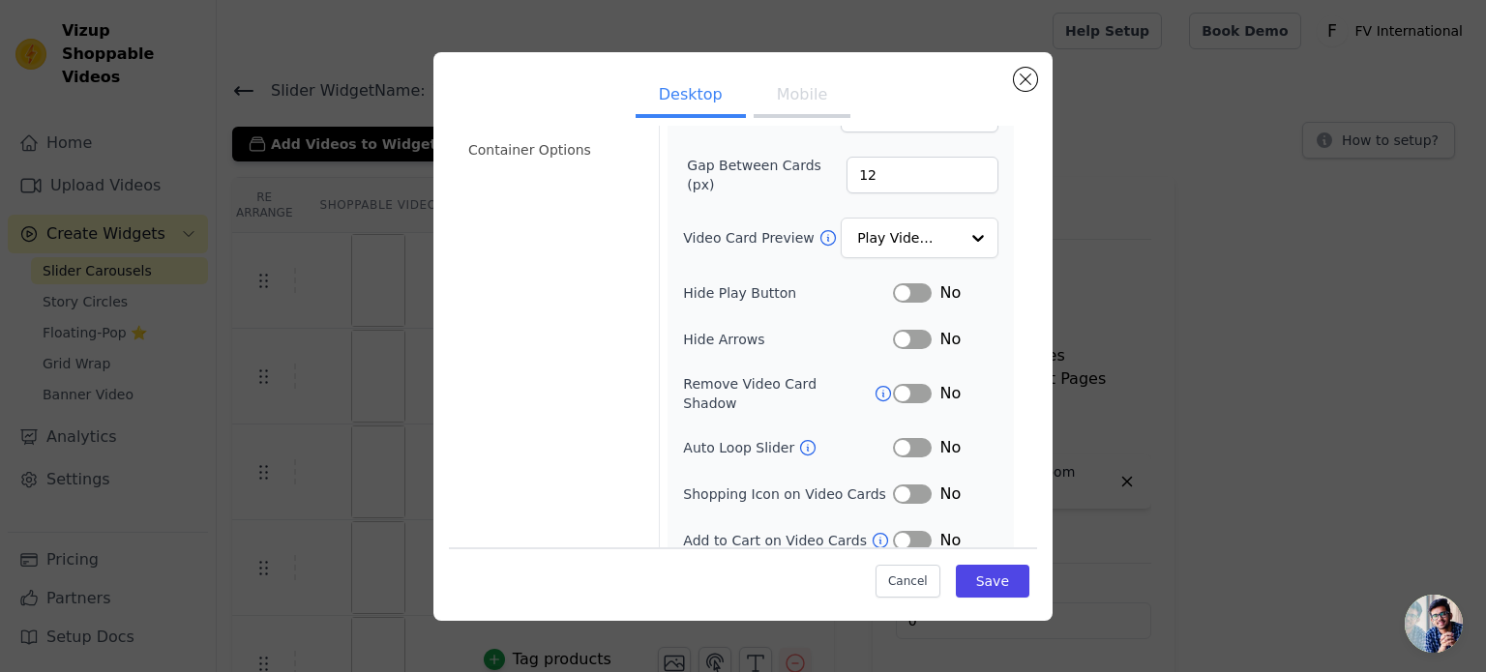
click at [769, 103] on button "Mobile" at bounding box center [802, 96] width 97 height 43
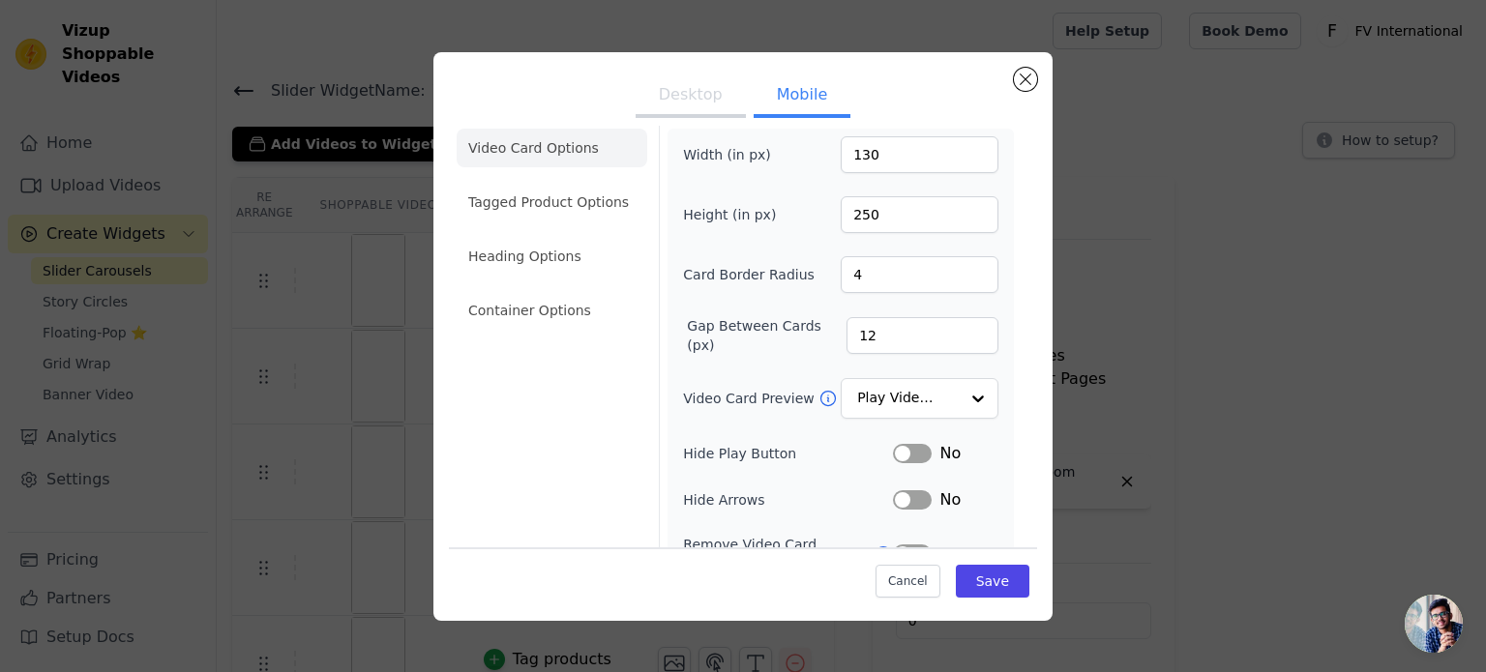
scroll to position [0, 0]
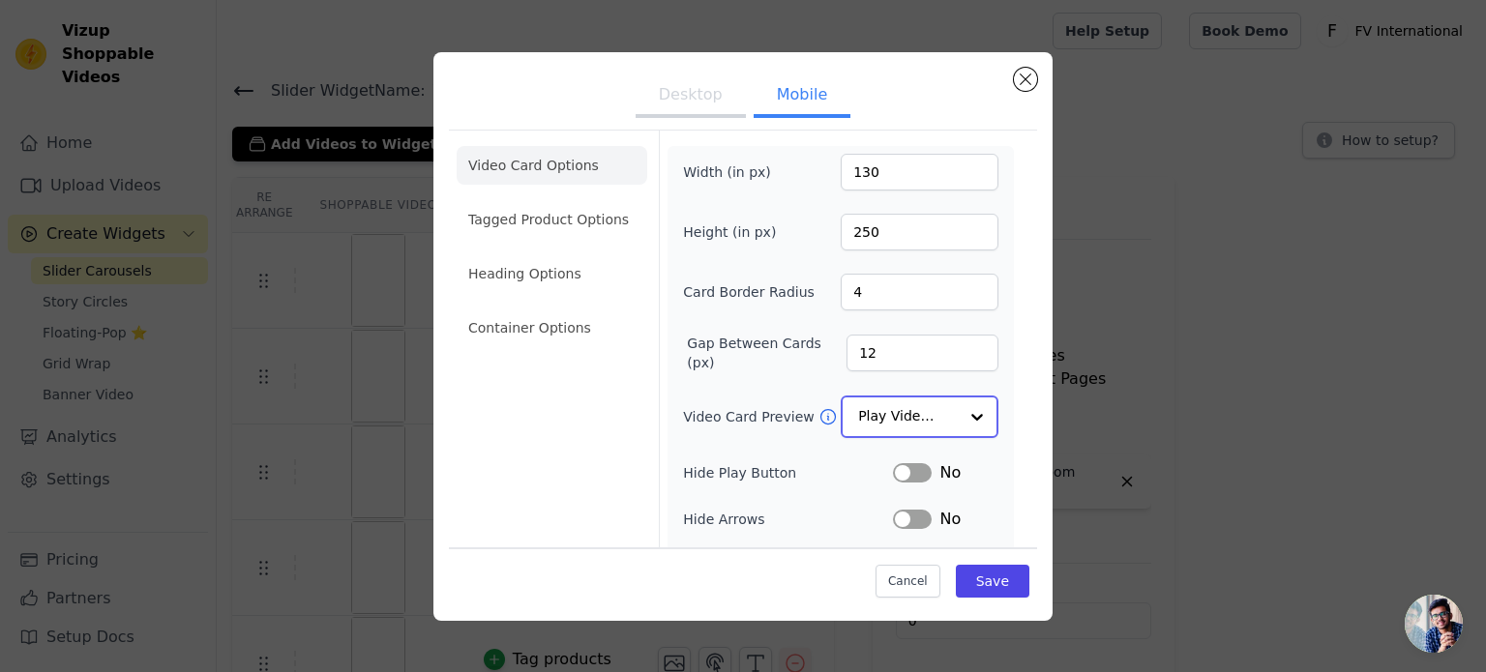
click at [896, 402] on input "Video Card Preview" at bounding box center [908, 417] width 100 height 39
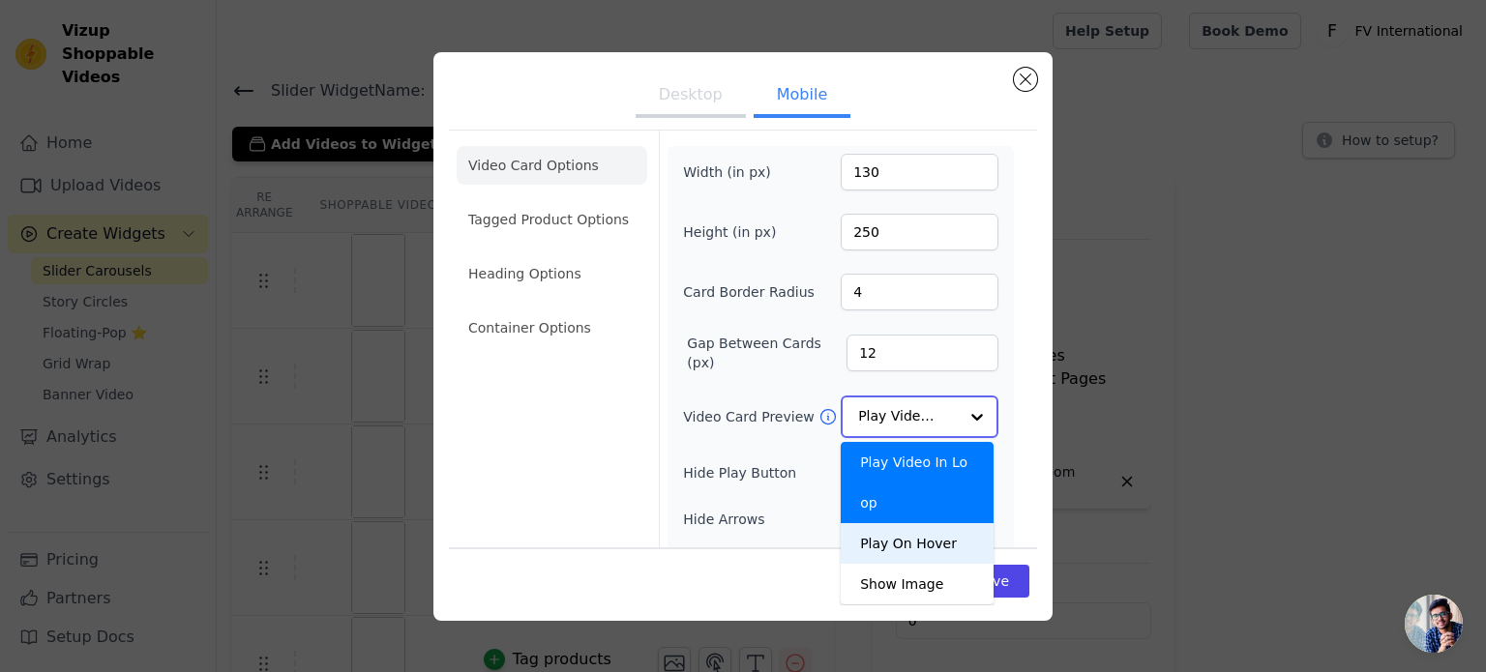
click at [905, 523] on div "Play On Hover" at bounding box center [917, 543] width 153 height 41
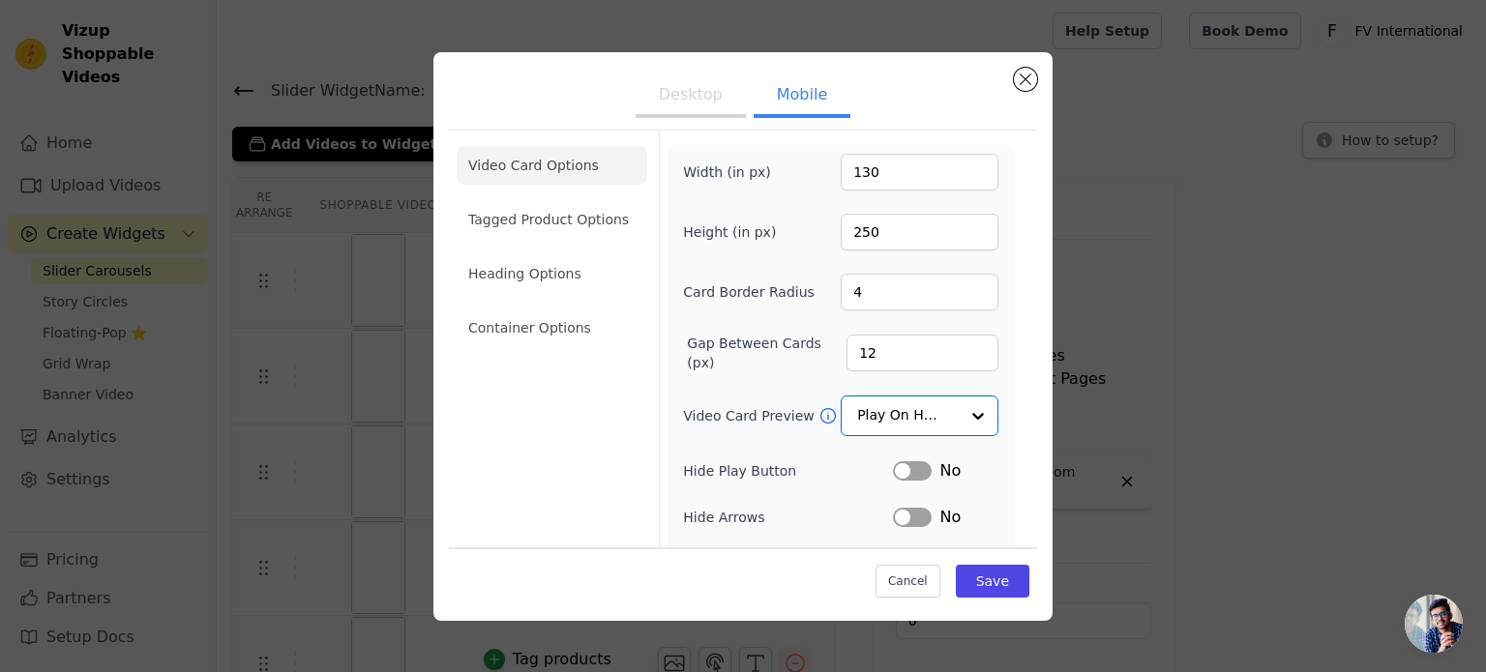
click at [673, 89] on button "Desktop" at bounding box center [691, 96] width 110 height 43
click at [913, 407] on input "Video Card Preview" at bounding box center [908, 417] width 100 height 39
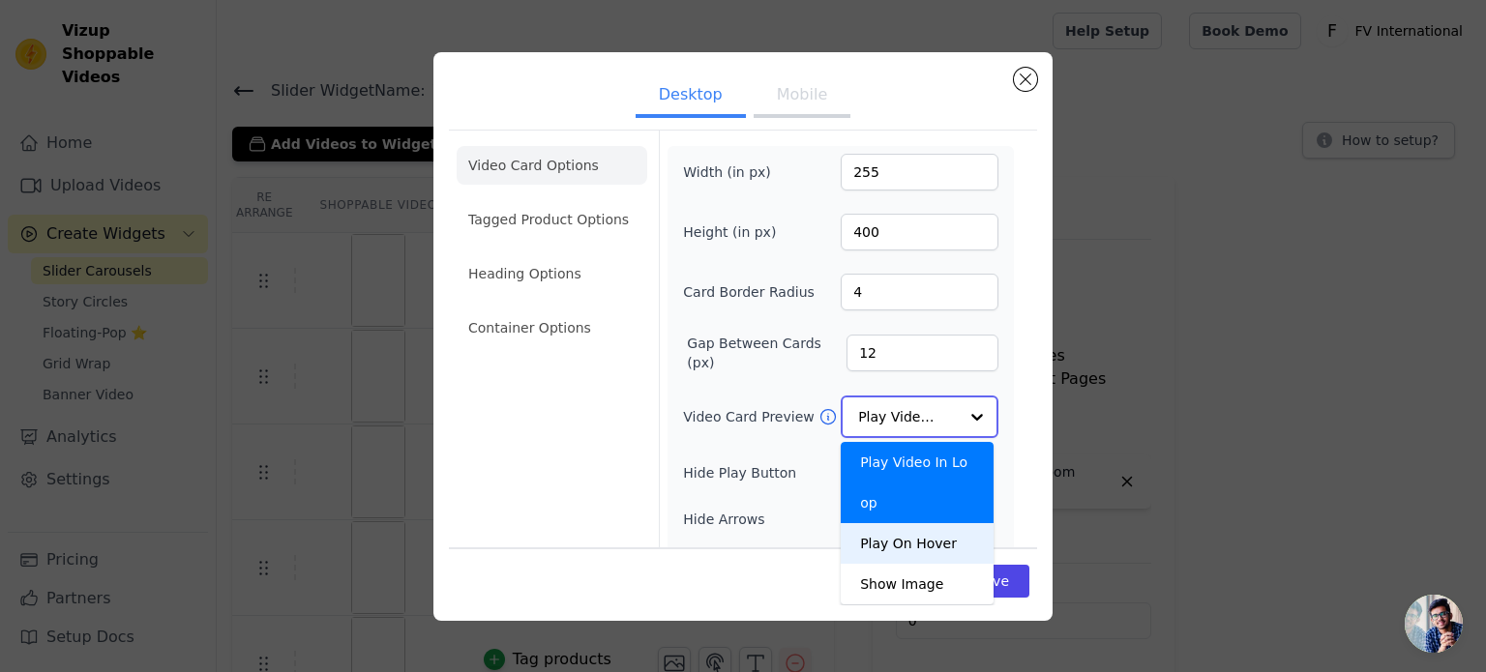
click at [900, 523] on div "Play On Hover" at bounding box center [917, 543] width 153 height 41
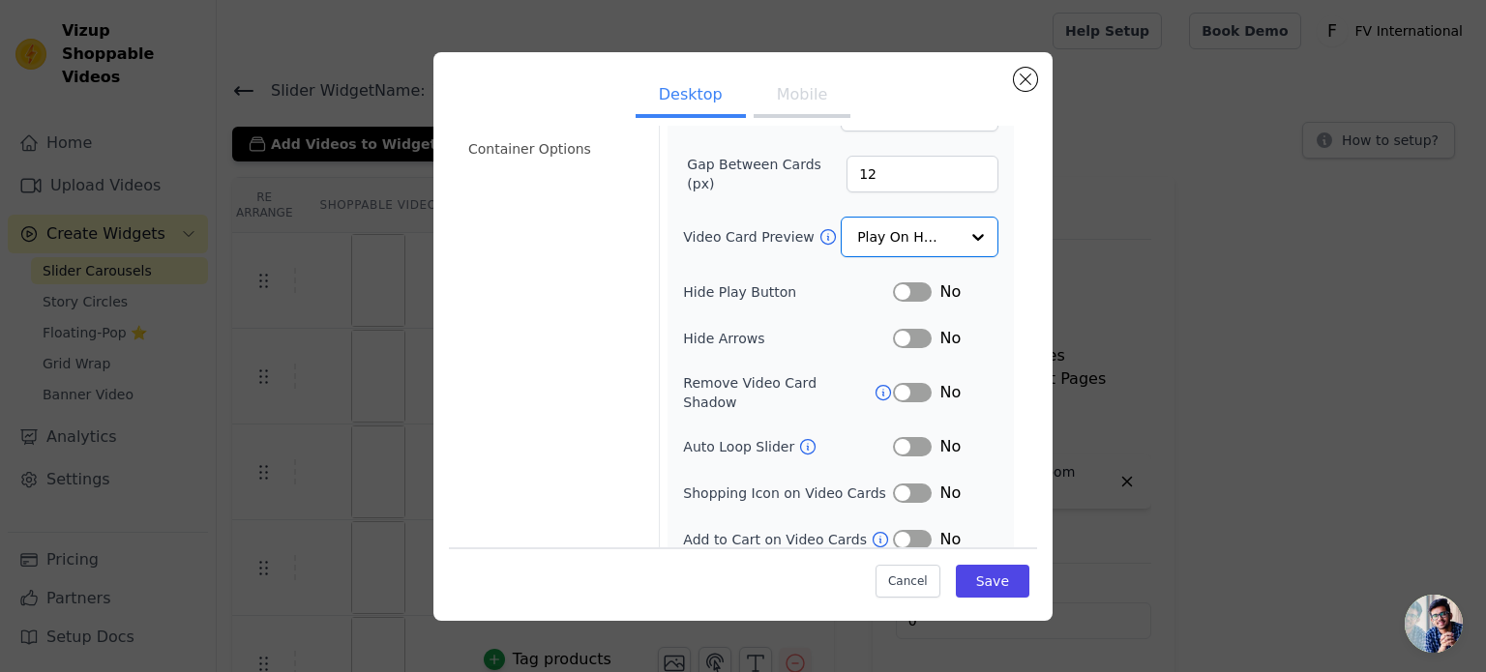
scroll to position [178, 0]
click at [778, 96] on button "Mobile" at bounding box center [802, 96] width 97 height 43
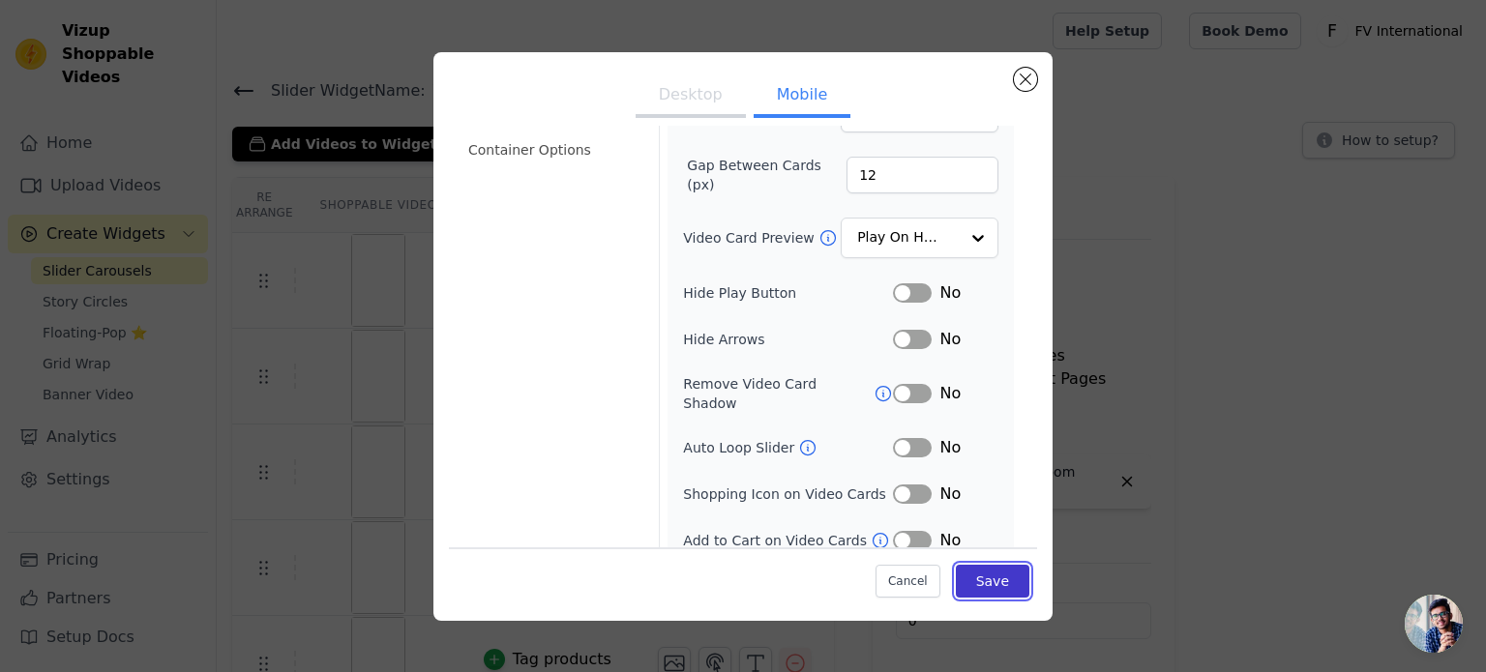
click at [988, 576] on button "Save" at bounding box center [993, 581] width 74 height 33
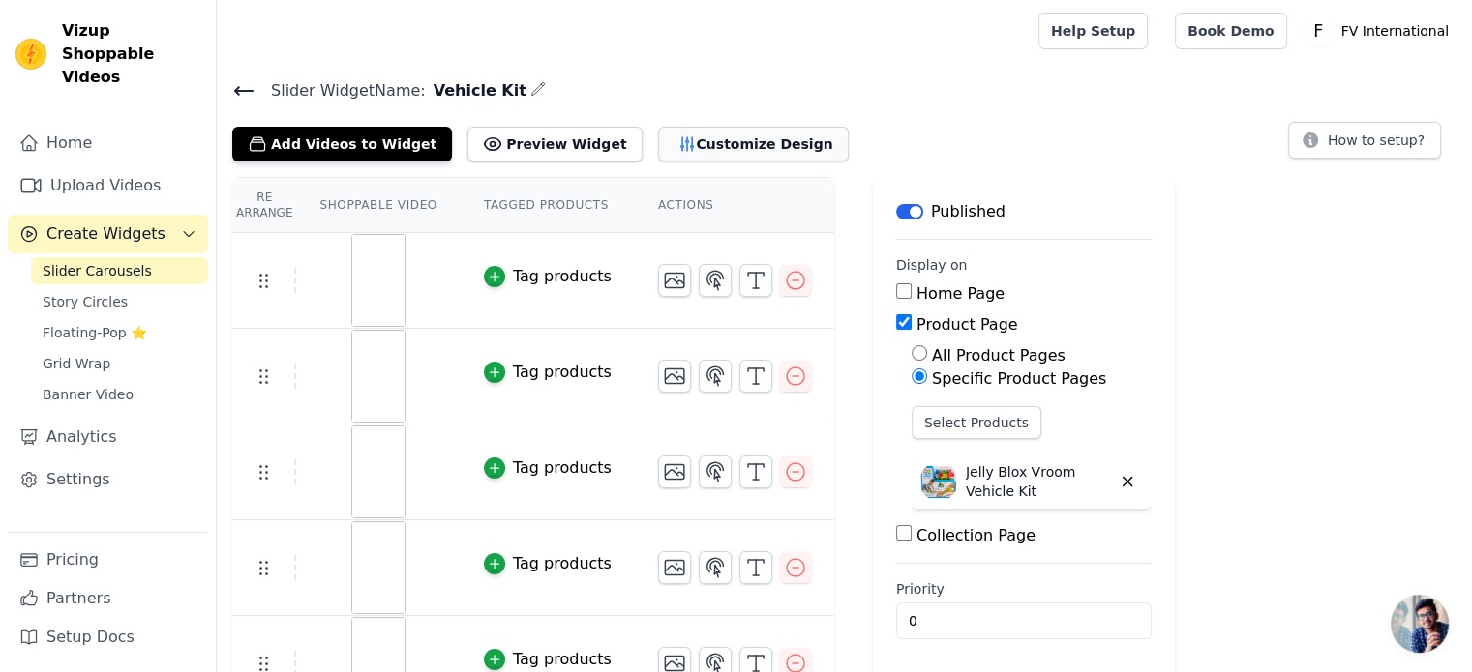
click at [681, 145] on button "Customize Design" at bounding box center [753, 144] width 191 height 35
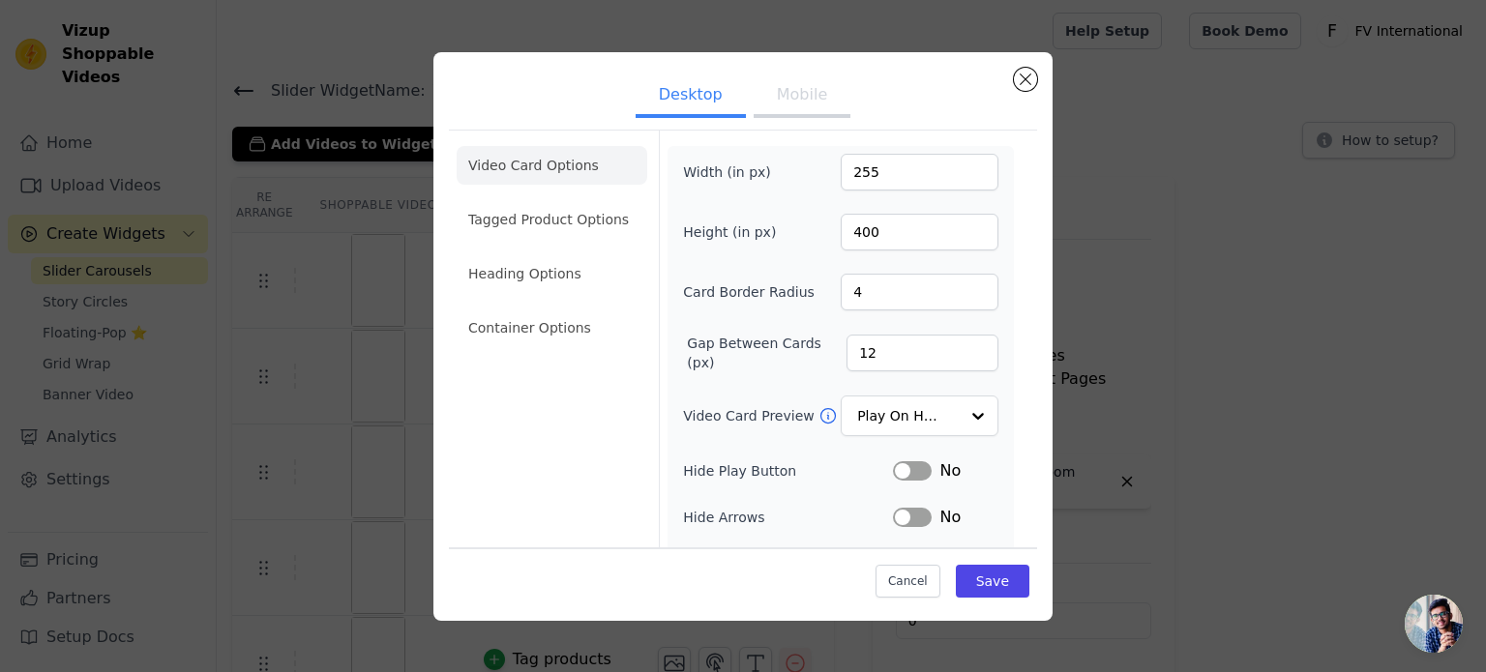
click at [784, 91] on button "Mobile" at bounding box center [802, 96] width 97 height 43
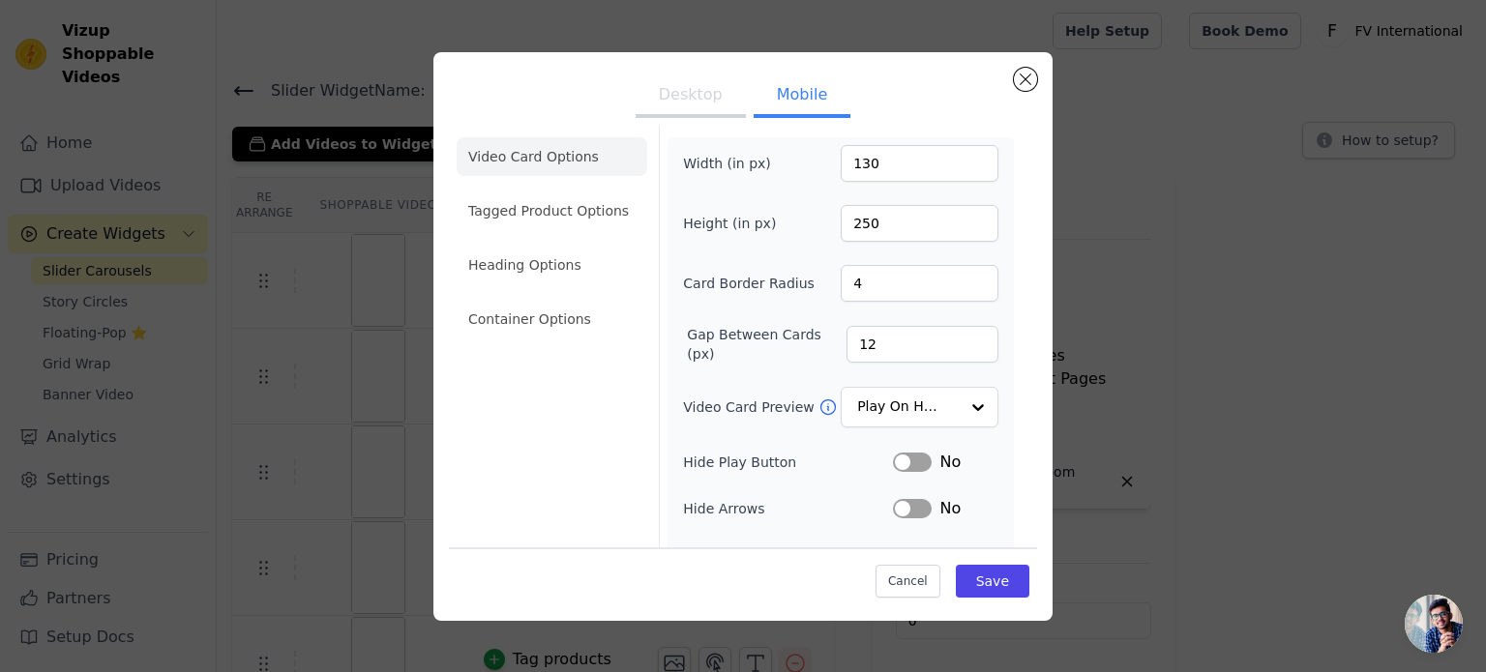
scroll to position [0, 0]
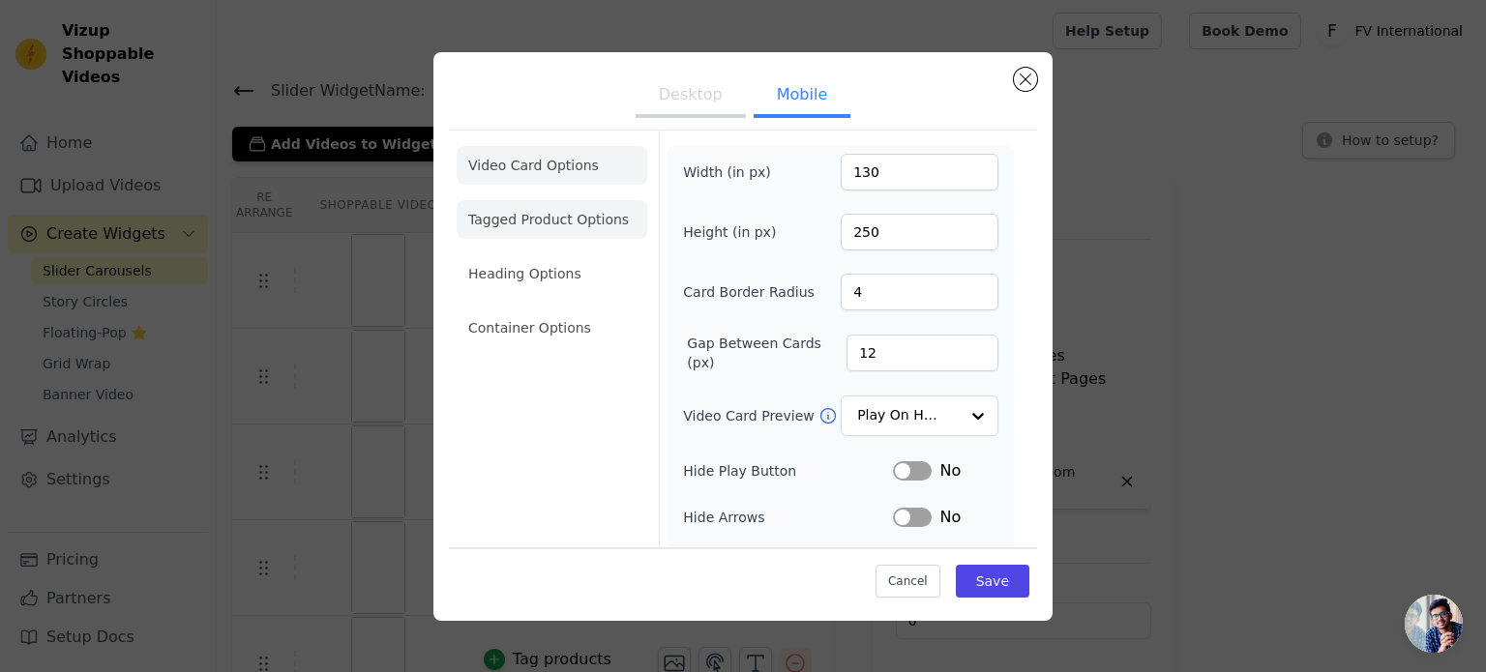
click at [494, 209] on li "Tagged Product Options" at bounding box center [552, 219] width 191 height 39
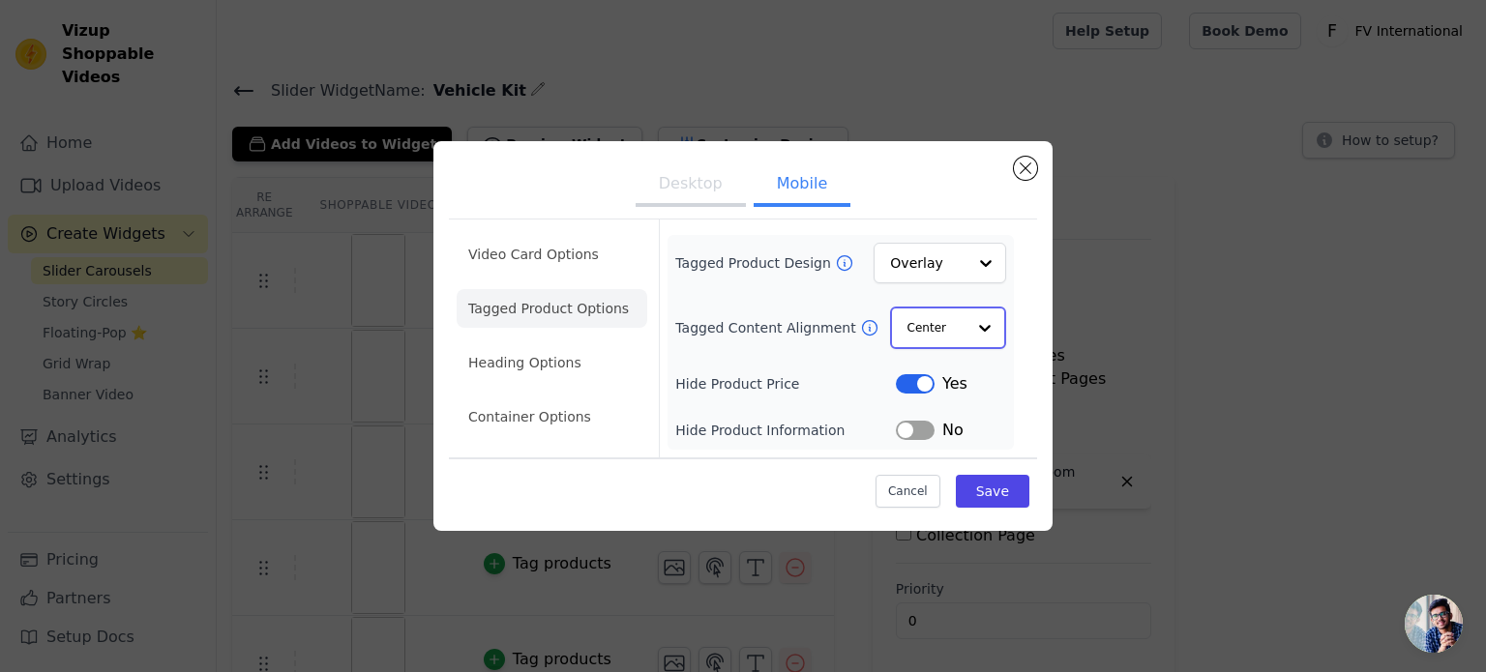
click at [922, 323] on input "Tagged Content Alignment" at bounding box center [937, 328] width 58 height 39
click at [910, 257] on input "Tagged Product Design" at bounding box center [928, 264] width 75 height 39
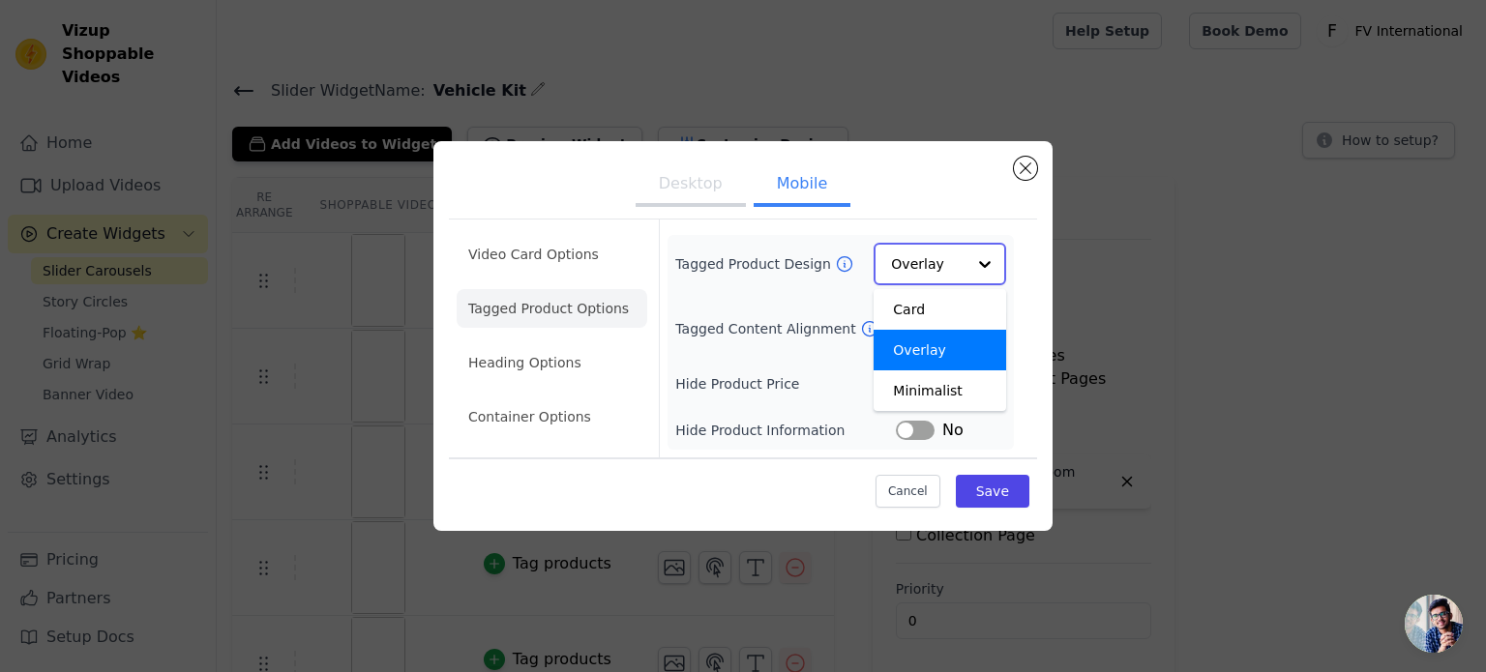
click at [910, 257] on input "Tagged Product Design" at bounding box center [928, 264] width 75 height 39
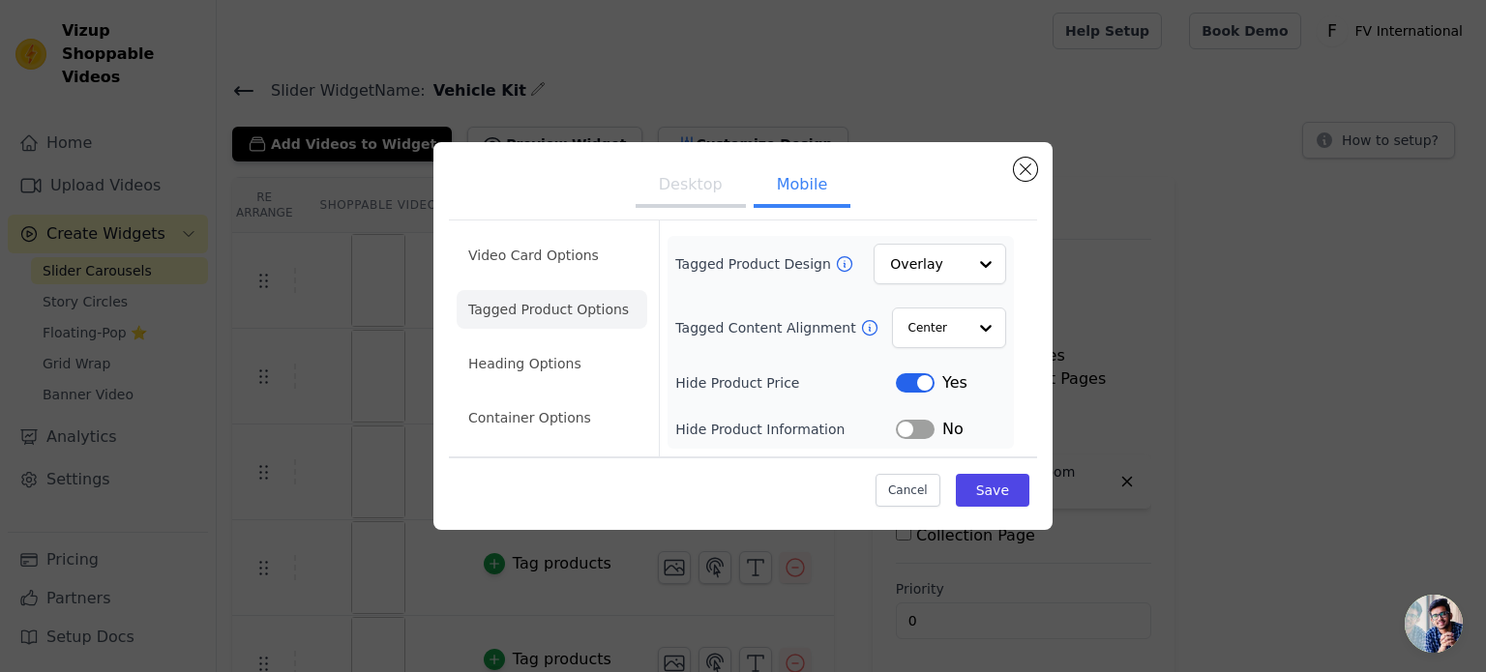
click at [567, 278] on ul "Video Card Options Tagged Product Options Heading Options Container Options" at bounding box center [552, 336] width 191 height 217
click at [567, 246] on li "Video Card Options" at bounding box center [552, 255] width 191 height 39
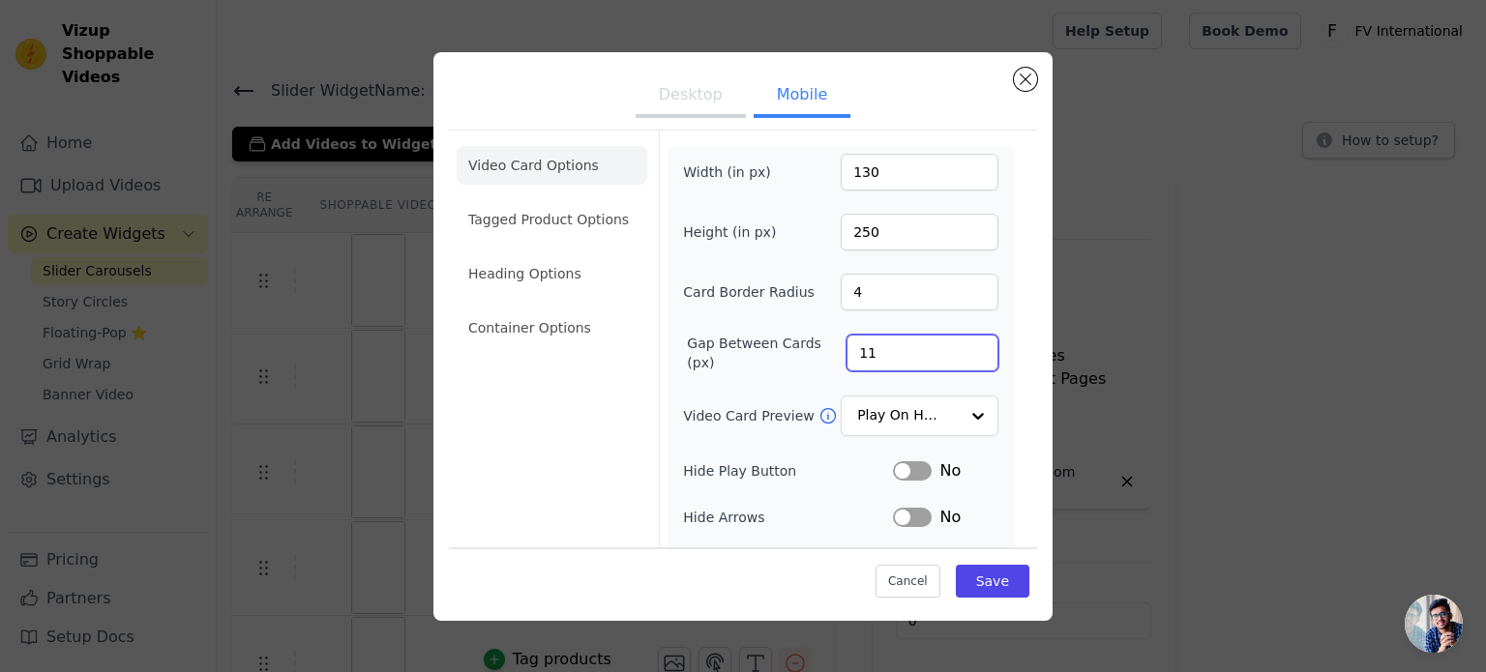
click at [960, 352] on input "11" at bounding box center [923, 353] width 152 height 37
click at [960, 352] on input "10" at bounding box center [923, 353] width 152 height 37
click at [960, 352] on input "9" at bounding box center [923, 353] width 152 height 37
click at [960, 352] on input "8" at bounding box center [923, 353] width 152 height 37
type input "7"
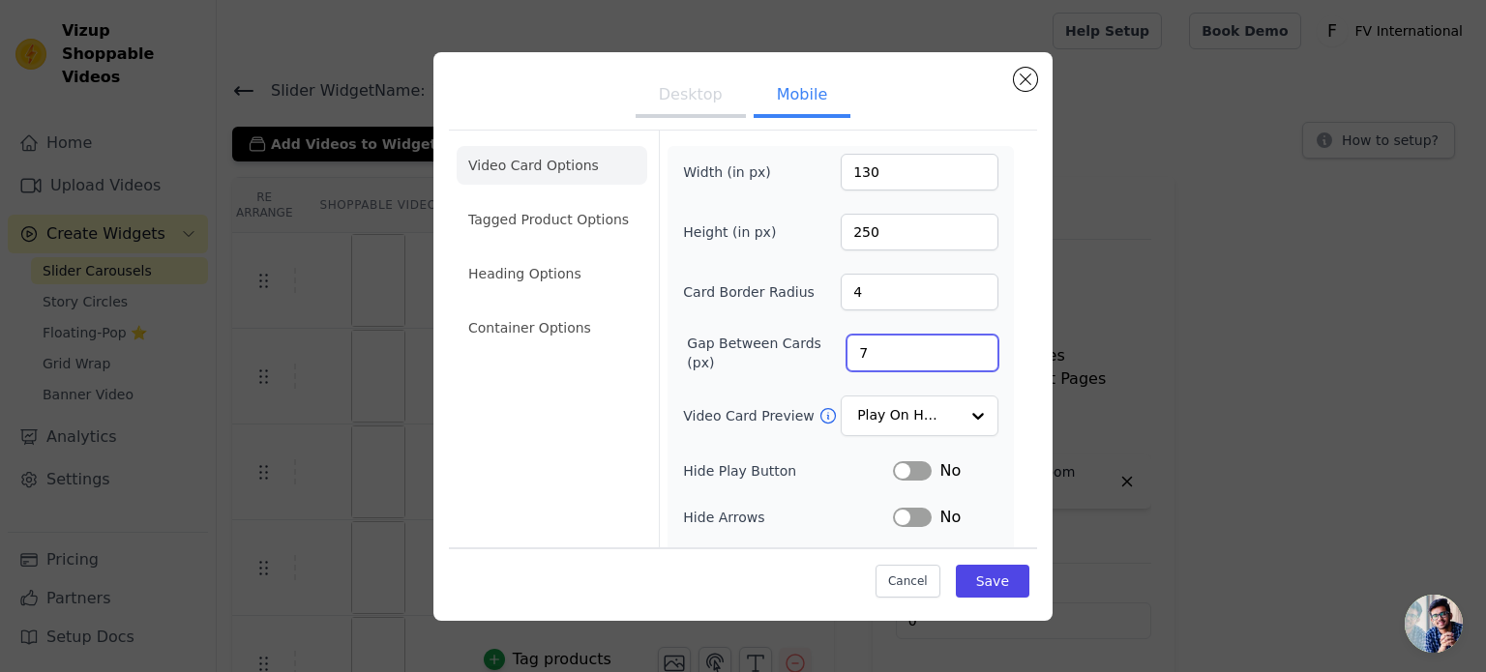
click at [960, 352] on input "7" at bounding box center [923, 353] width 152 height 37
click at [962, 572] on button "Save" at bounding box center [993, 581] width 74 height 33
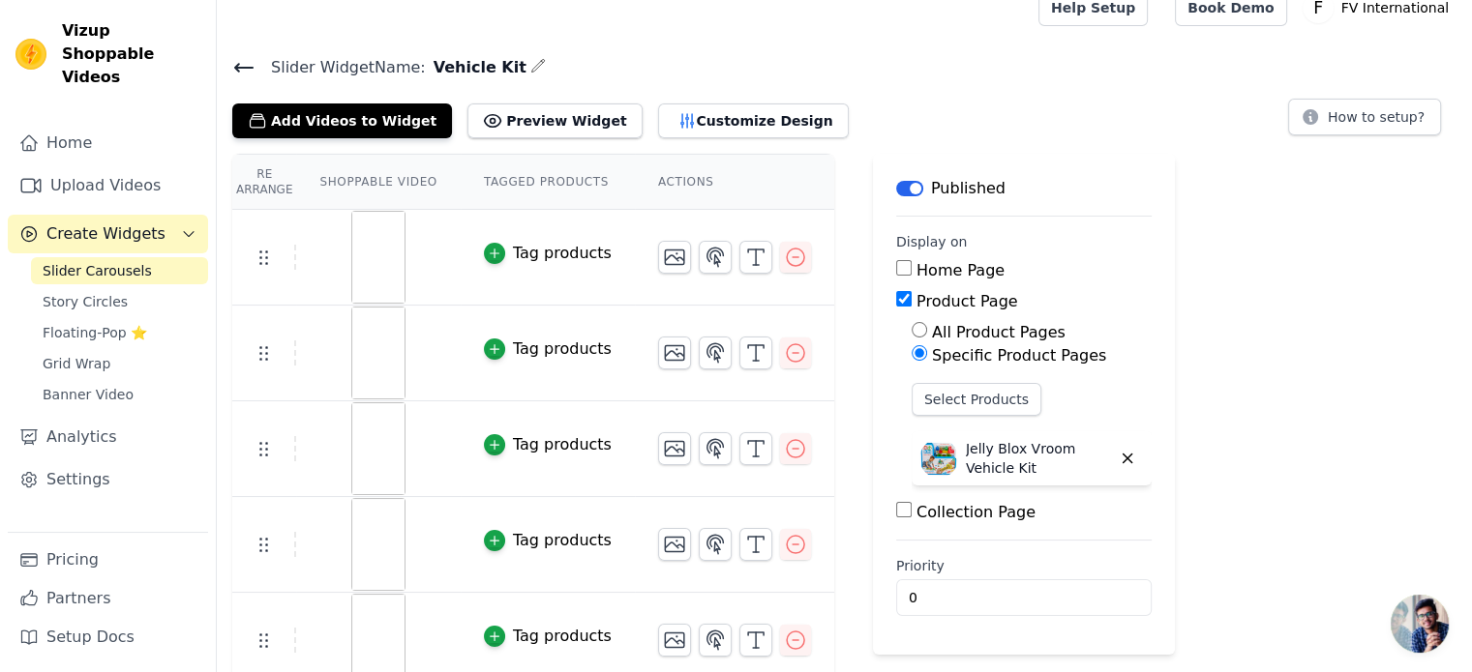
scroll to position [37, 0]
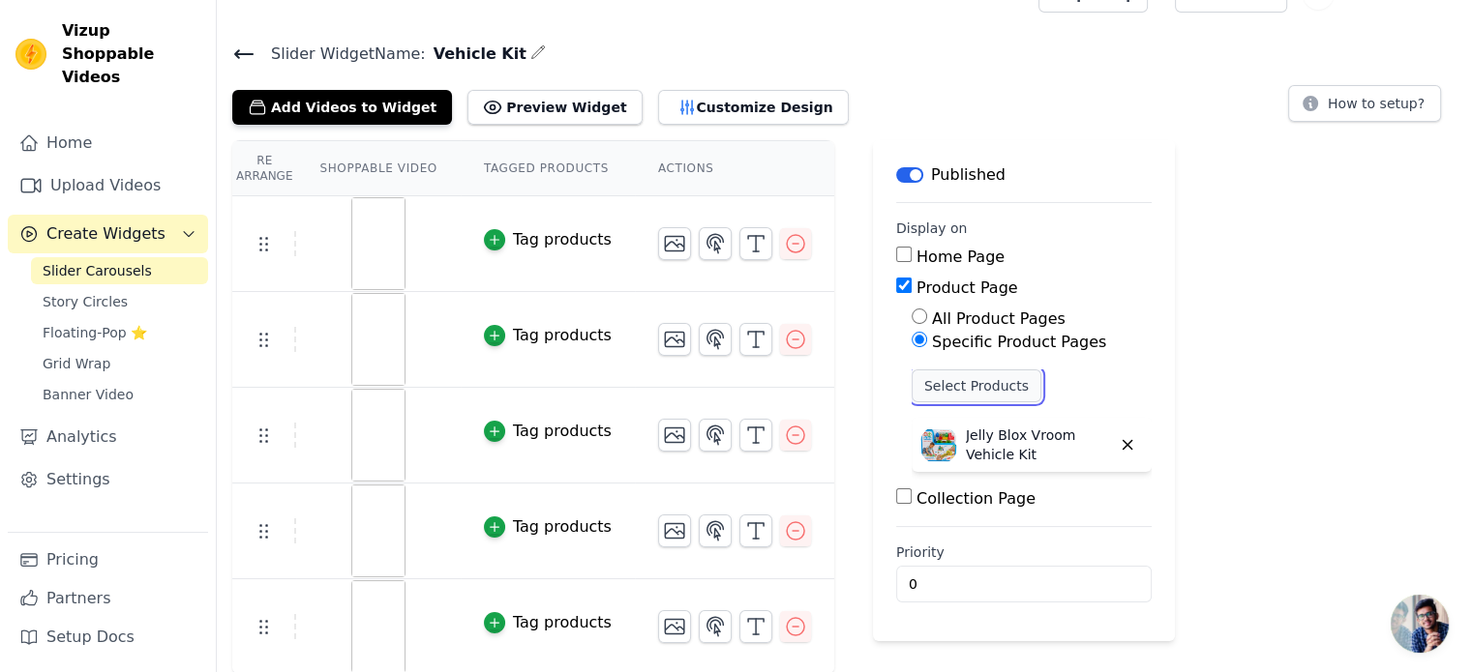
click at [926, 378] on button "Select Products" at bounding box center [977, 386] width 130 height 33
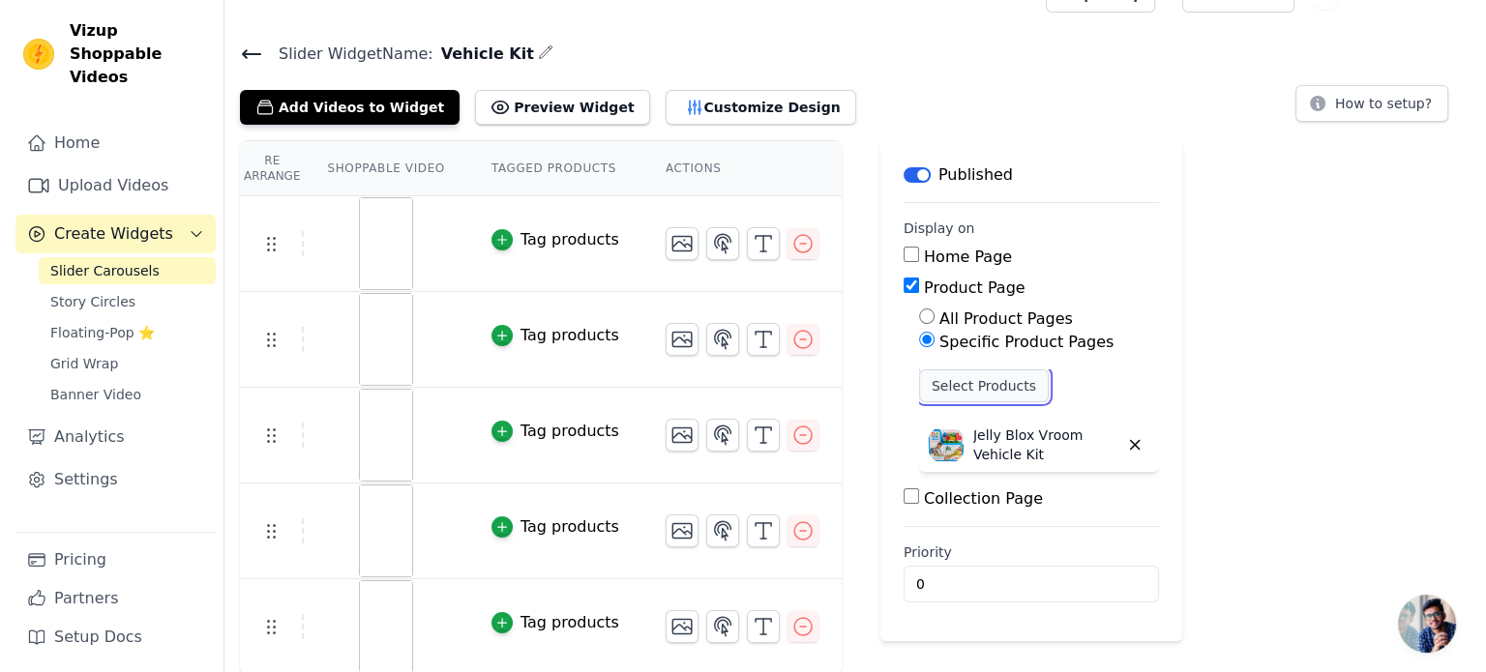
scroll to position [0, 0]
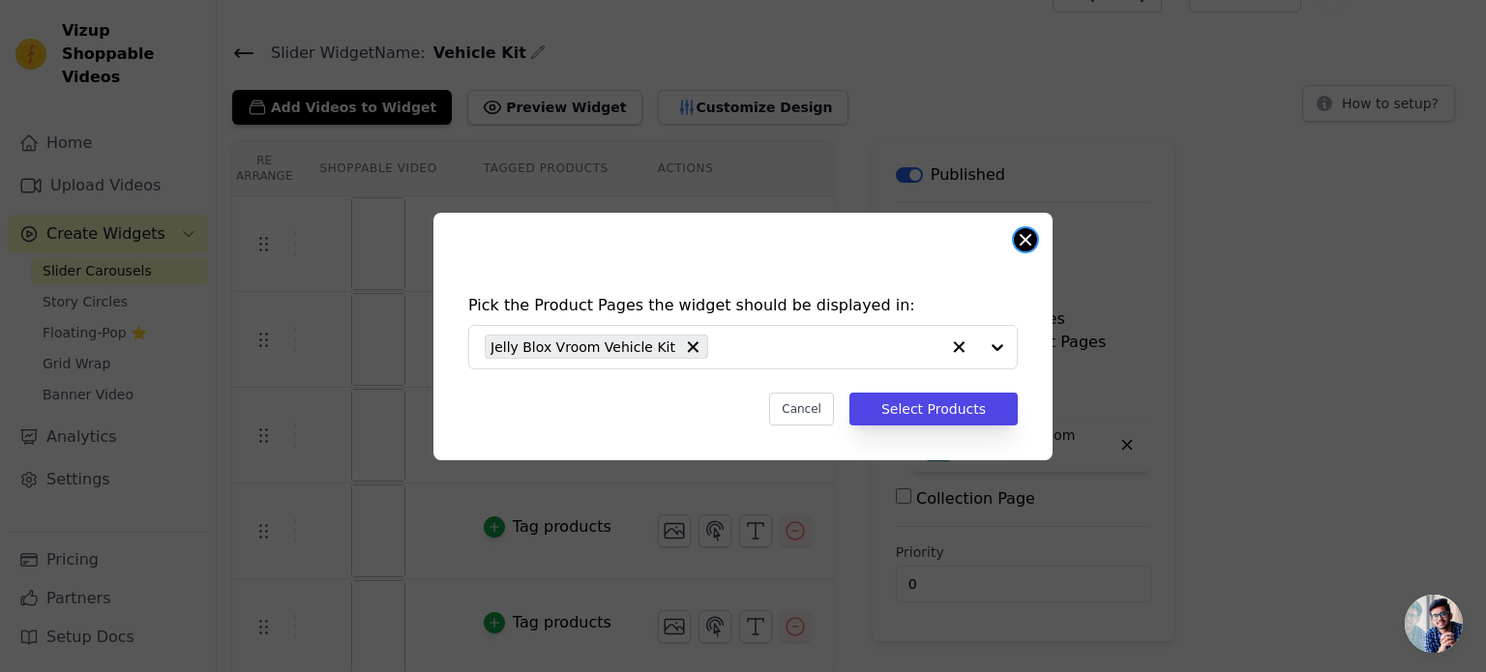
click at [1024, 232] on button "Close modal" at bounding box center [1025, 239] width 23 height 23
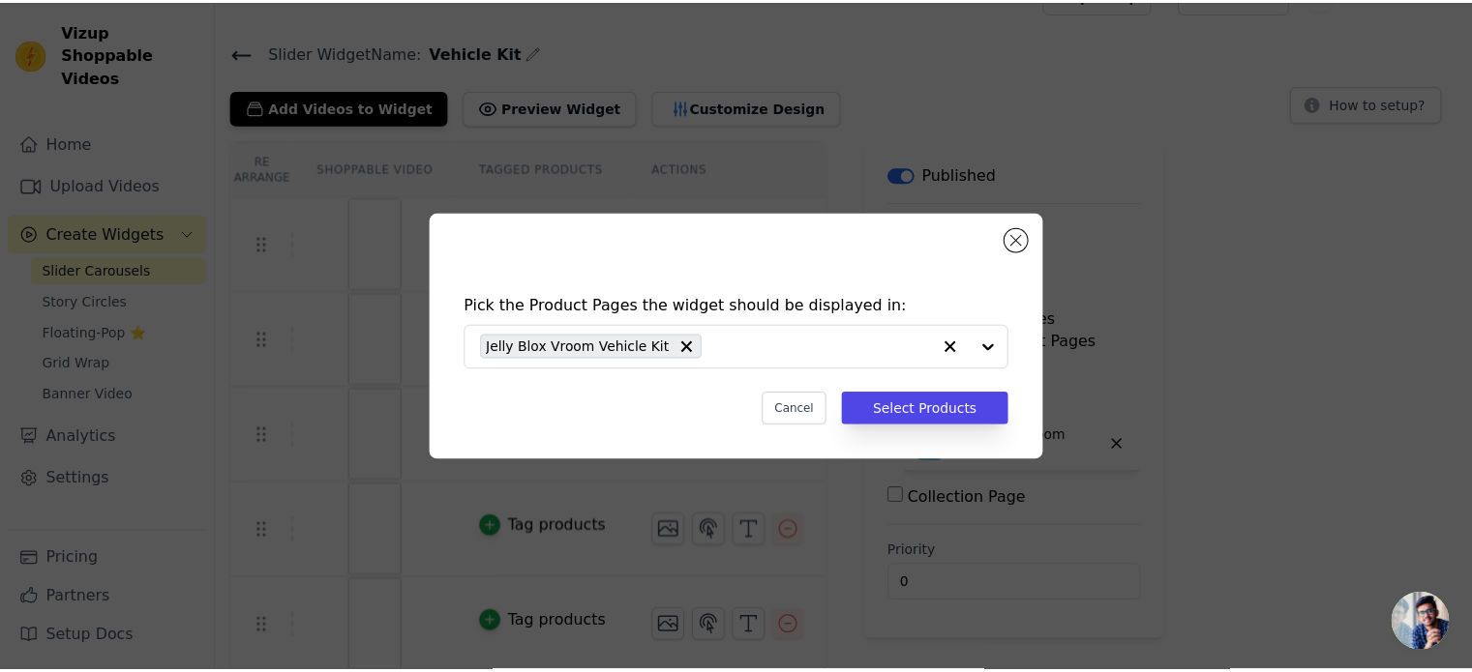
scroll to position [37, 0]
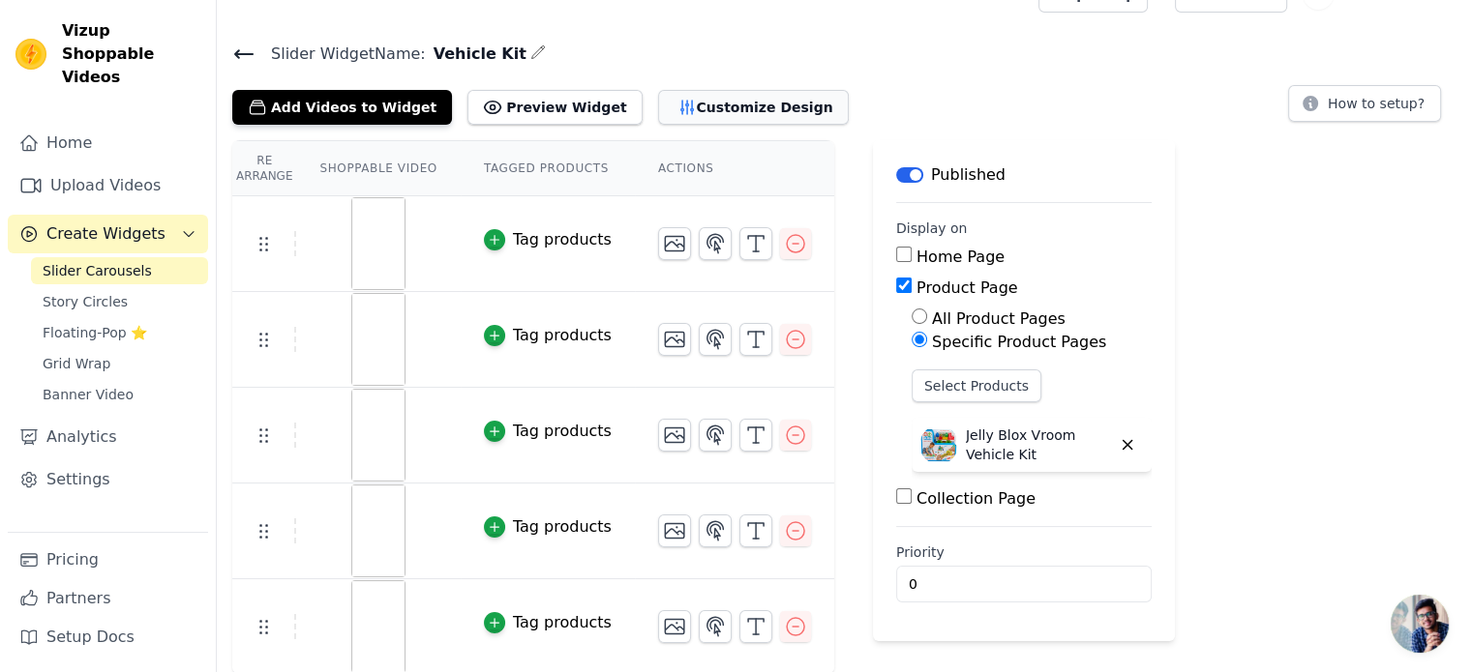
click at [685, 105] on button "Customize Design" at bounding box center [753, 107] width 191 height 35
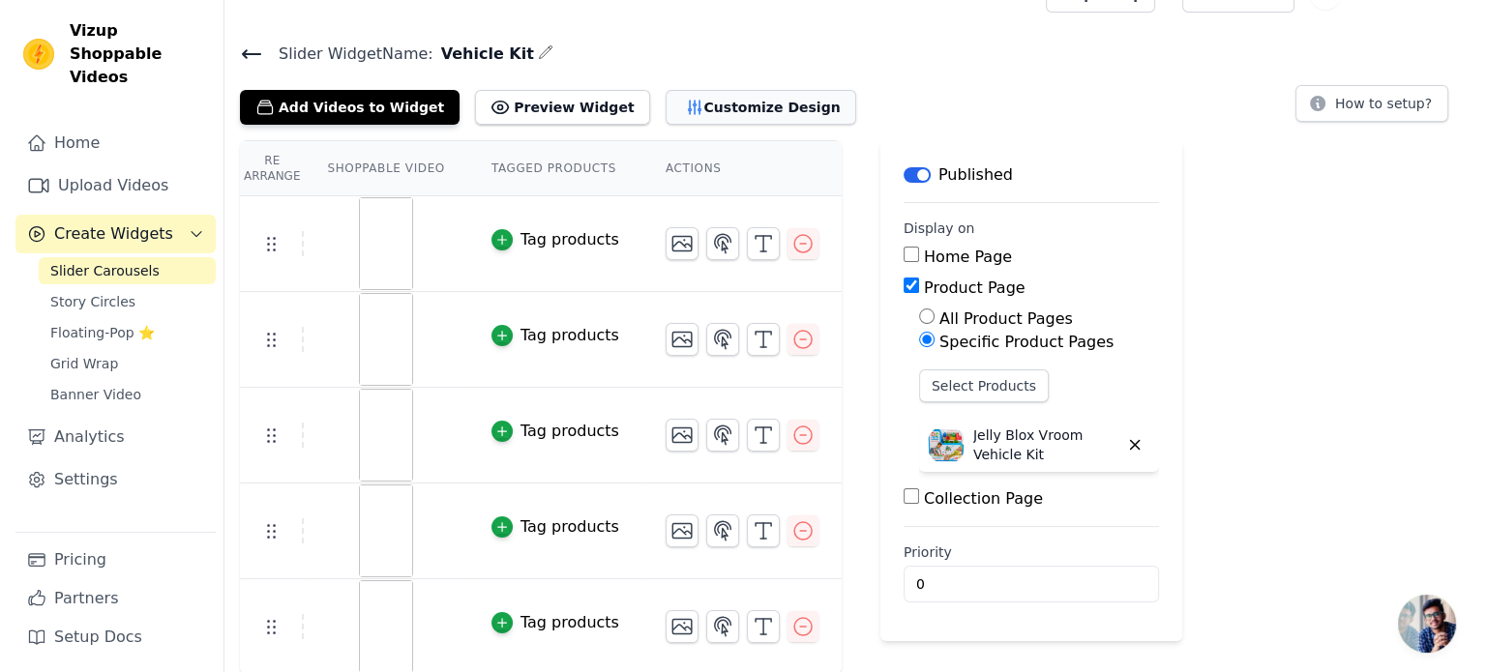
scroll to position [0, 0]
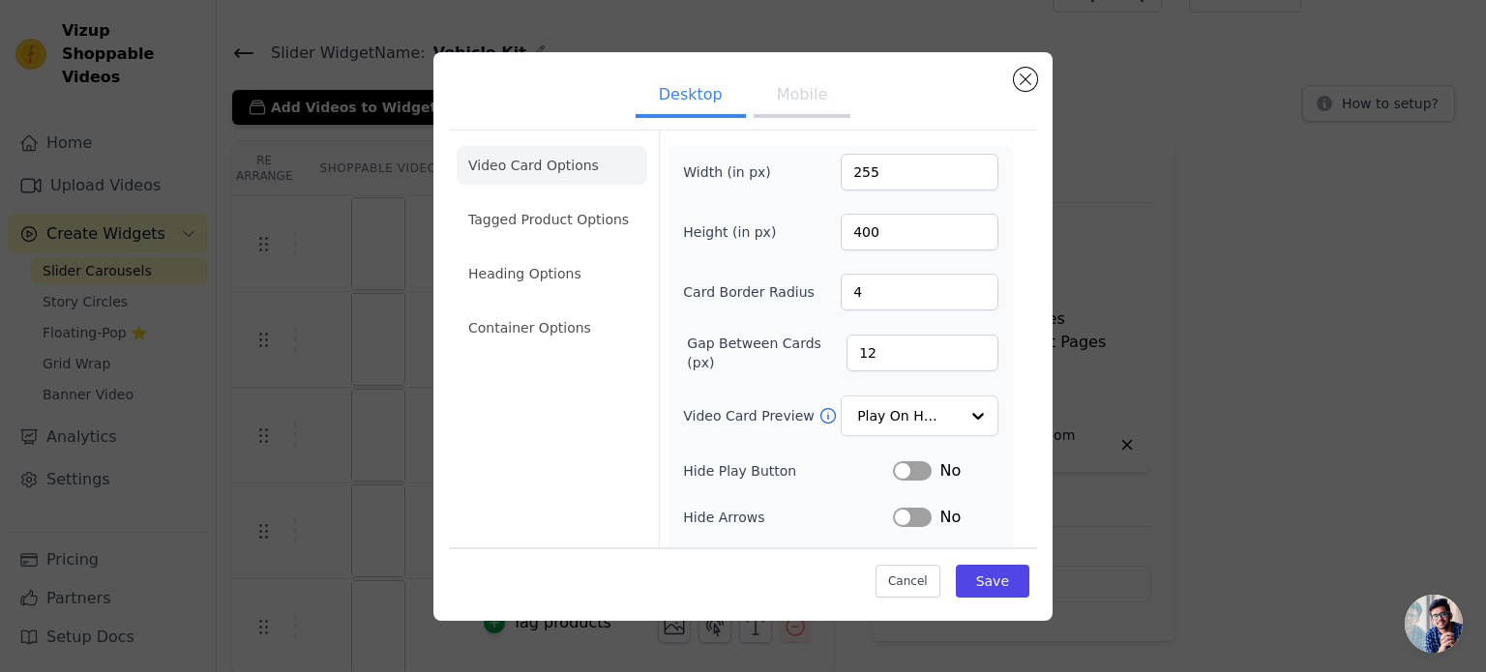
click at [774, 94] on button "Mobile" at bounding box center [802, 96] width 97 height 43
click at [967, 355] on input "6" at bounding box center [923, 353] width 152 height 37
click at [967, 355] on input "5" at bounding box center [923, 353] width 152 height 37
click at [967, 355] on input "4" at bounding box center [923, 353] width 152 height 37
click at [967, 355] on input "3" at bounding box center [923, 353] width 152 height 37
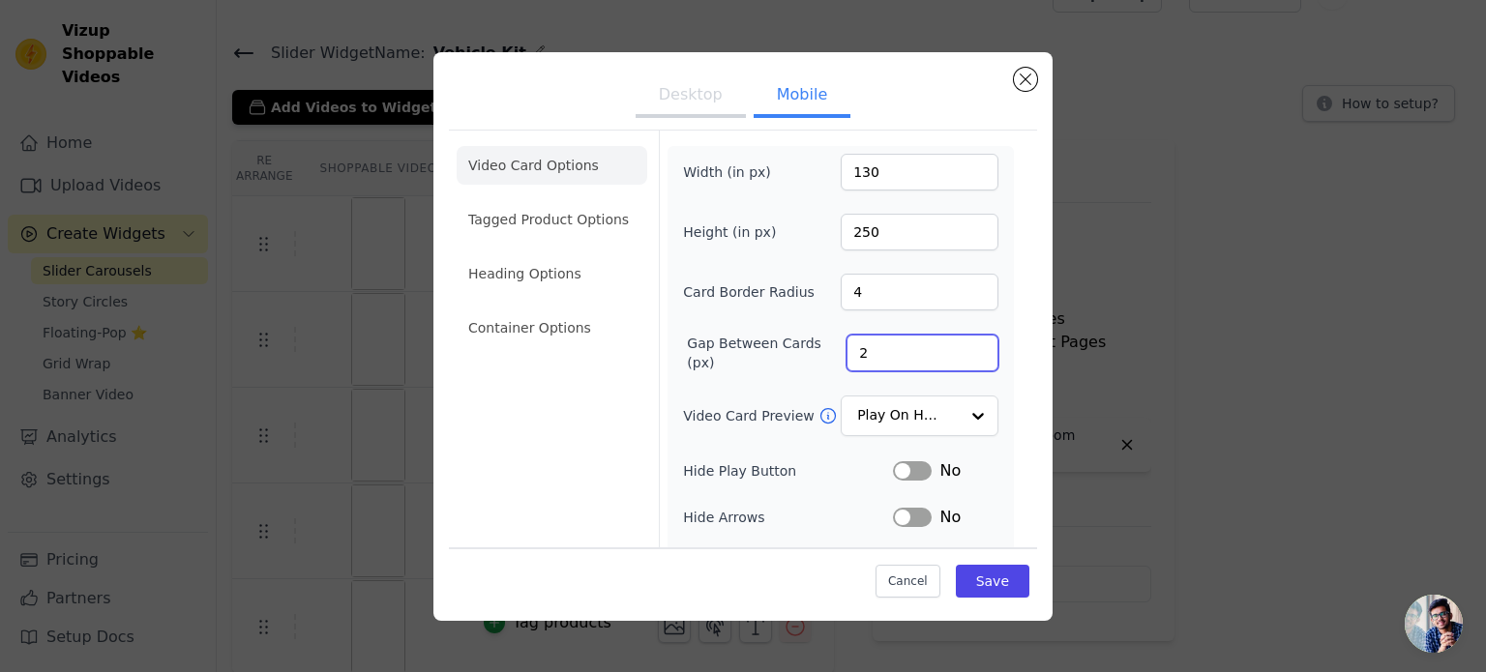
type input "2"
click at [967, 355] on input "2" at bounding box center [923, 353] width 152 height 37
click at [976, 579] on button "Save" at bounding box center [993, 581] width 74 height 33
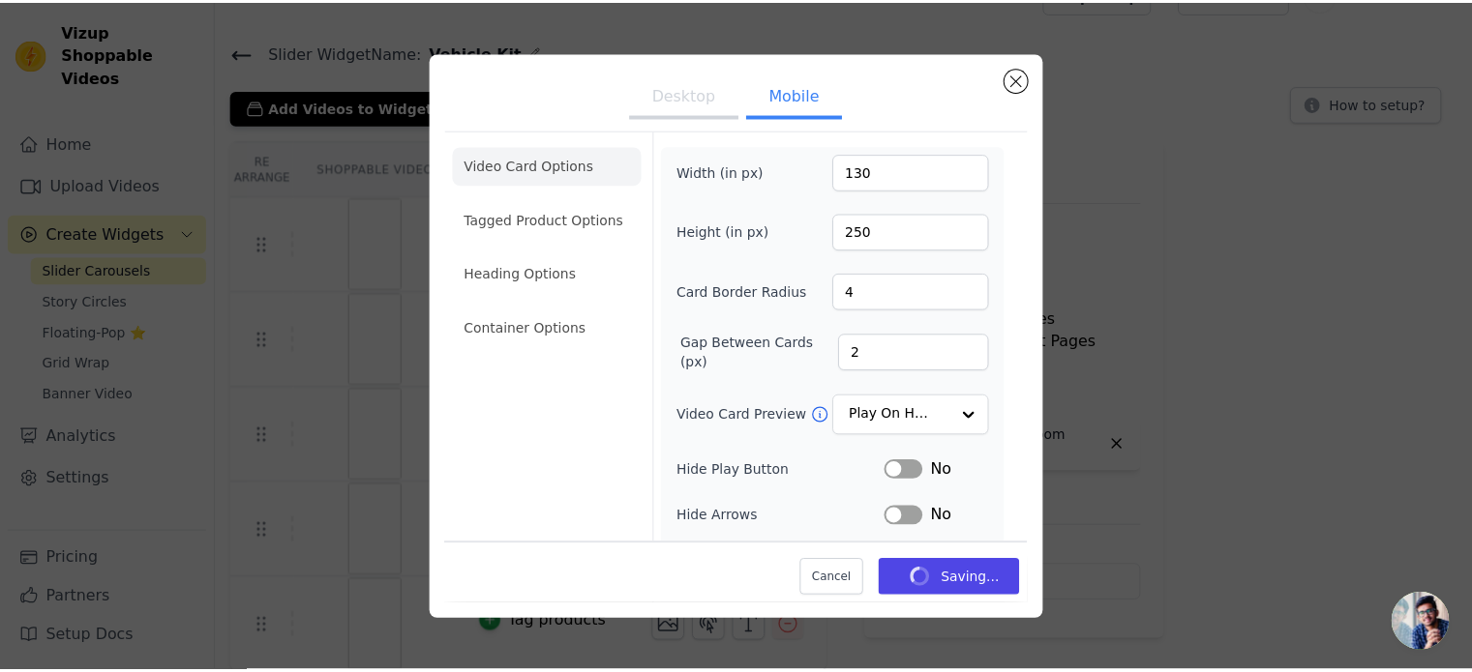
scroll to position [37, 0]
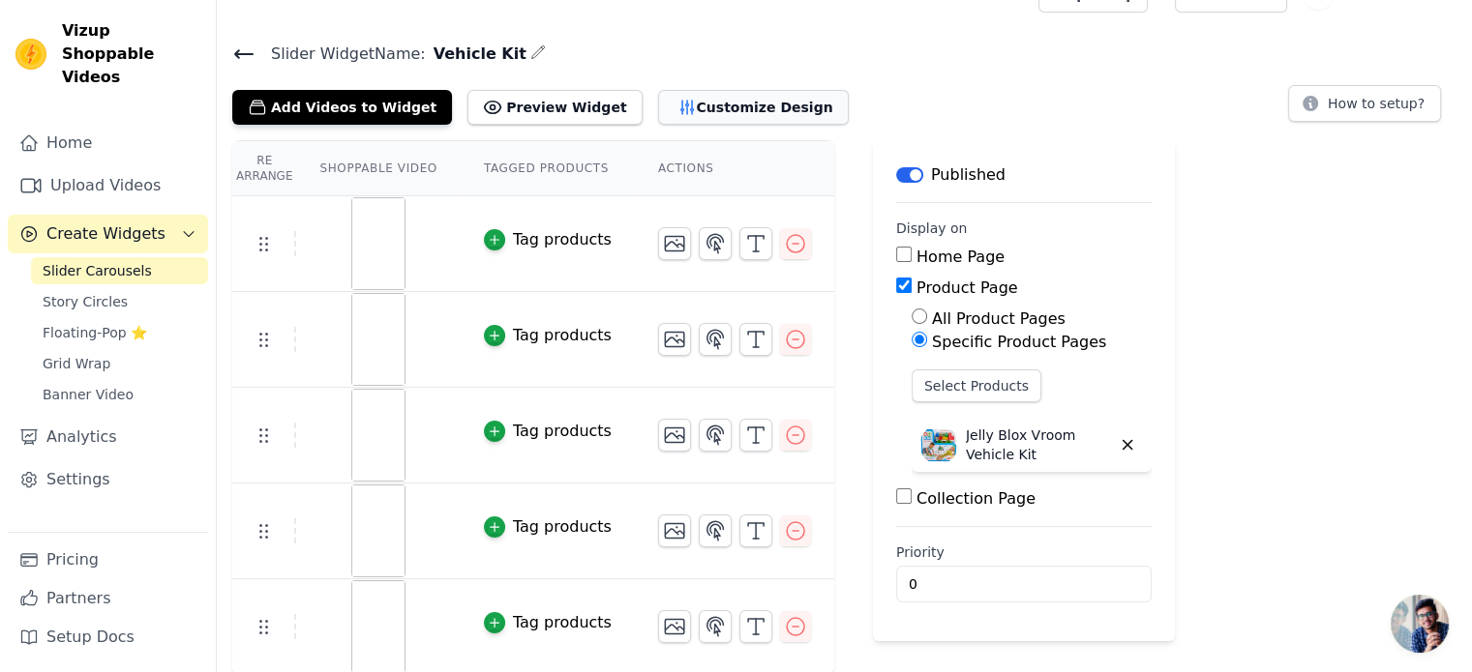
click at [690, 109] on button "Customize Design" at bounding box center [753, 107] width 191 height 35
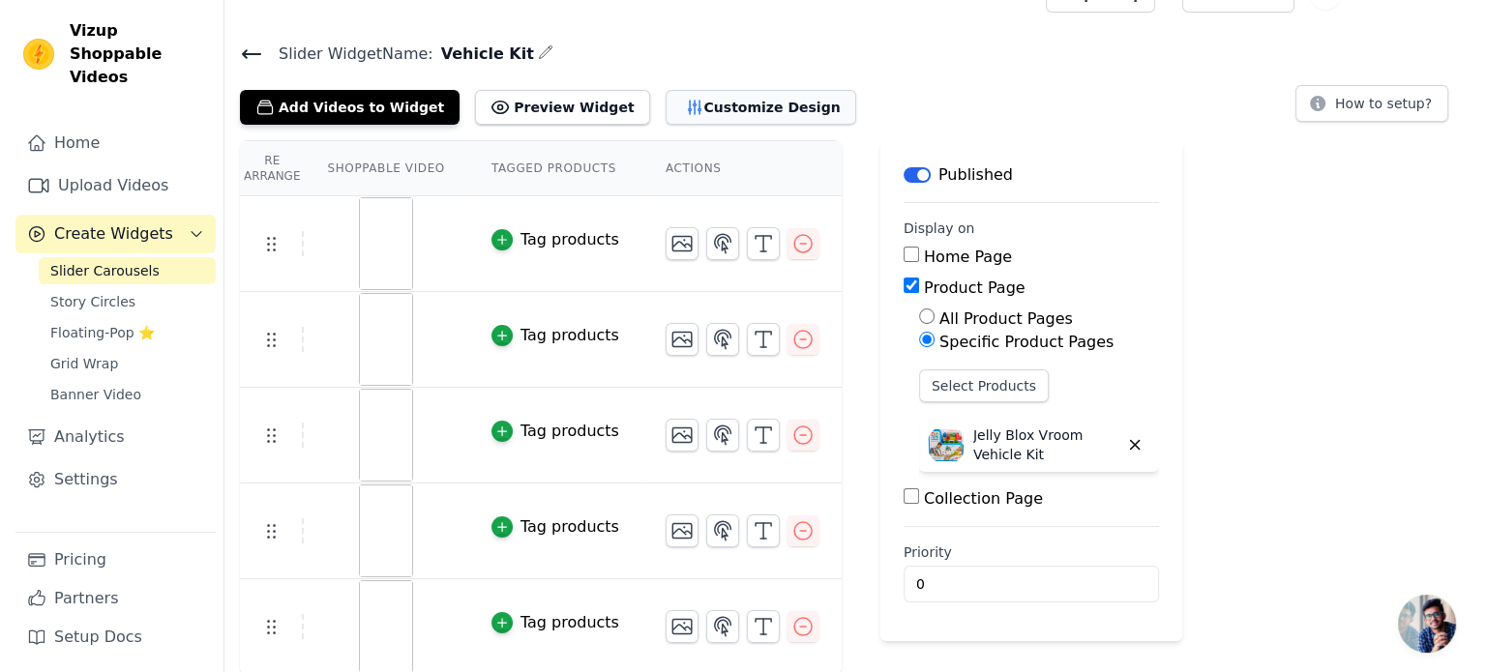
scroll to position [0, 0]
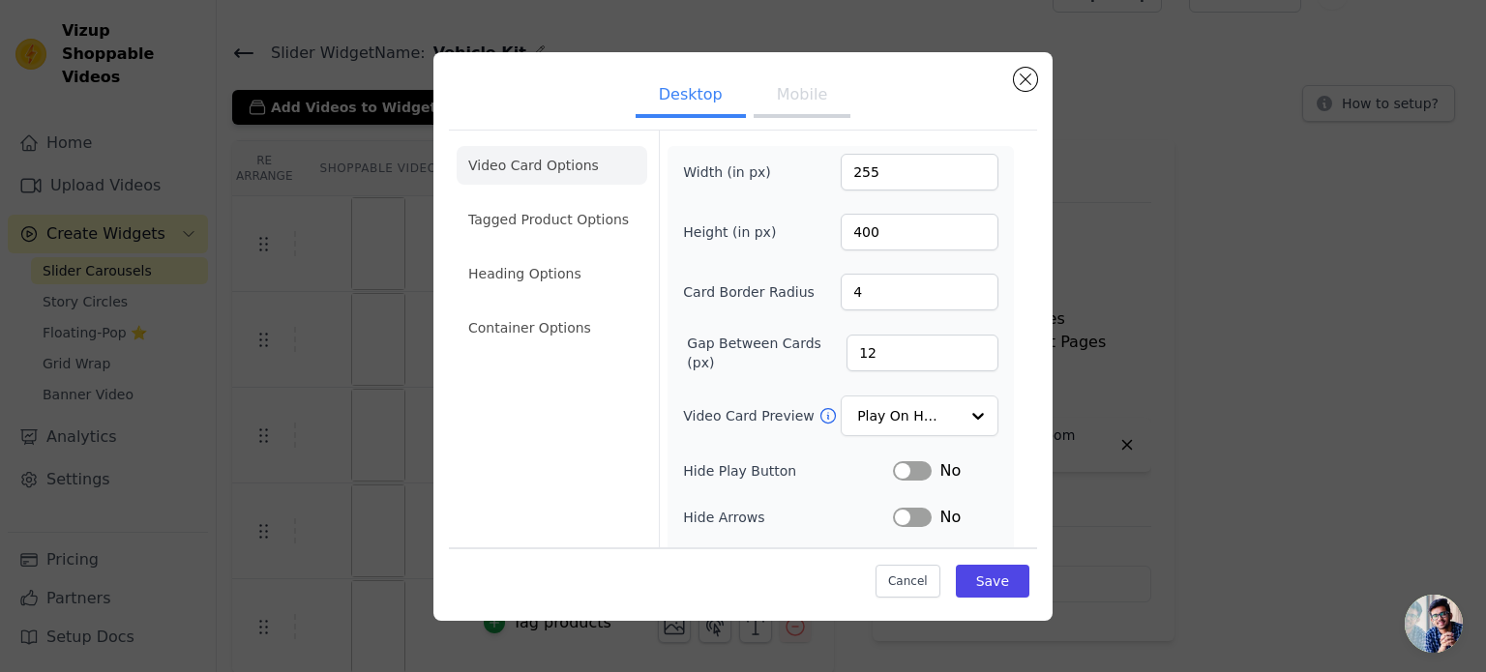
click at [787, 111] on button "Mobile" at bounding box center [802, 96] width 97 height 43
click at [966, 355] on input "1" at bounding box center [923, 353] width 152 height 37
type input "0"
click at [966, 355] on input "0" at bounding box center [923, 353] width 152 height 37
click at [978, 581] on button "Save" at bounding box center [993, 581] width 74 height 33
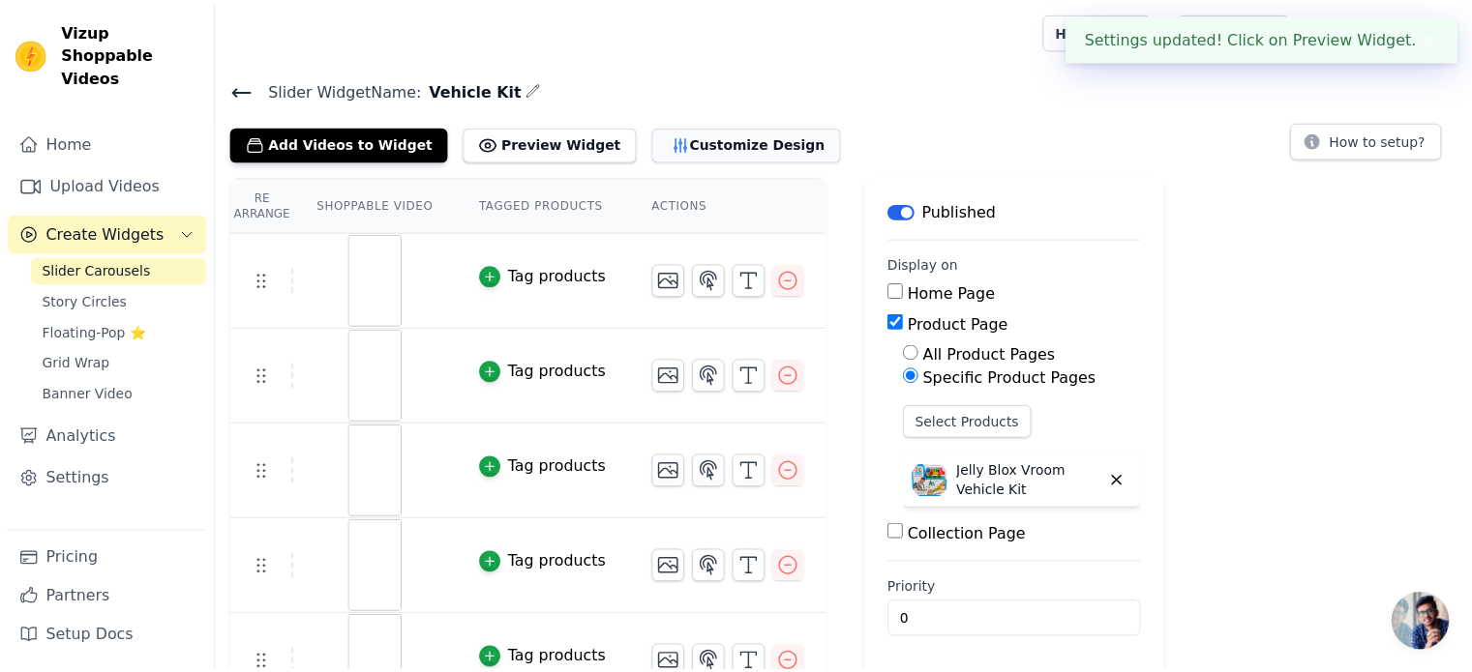
scroll to position [37, 0]
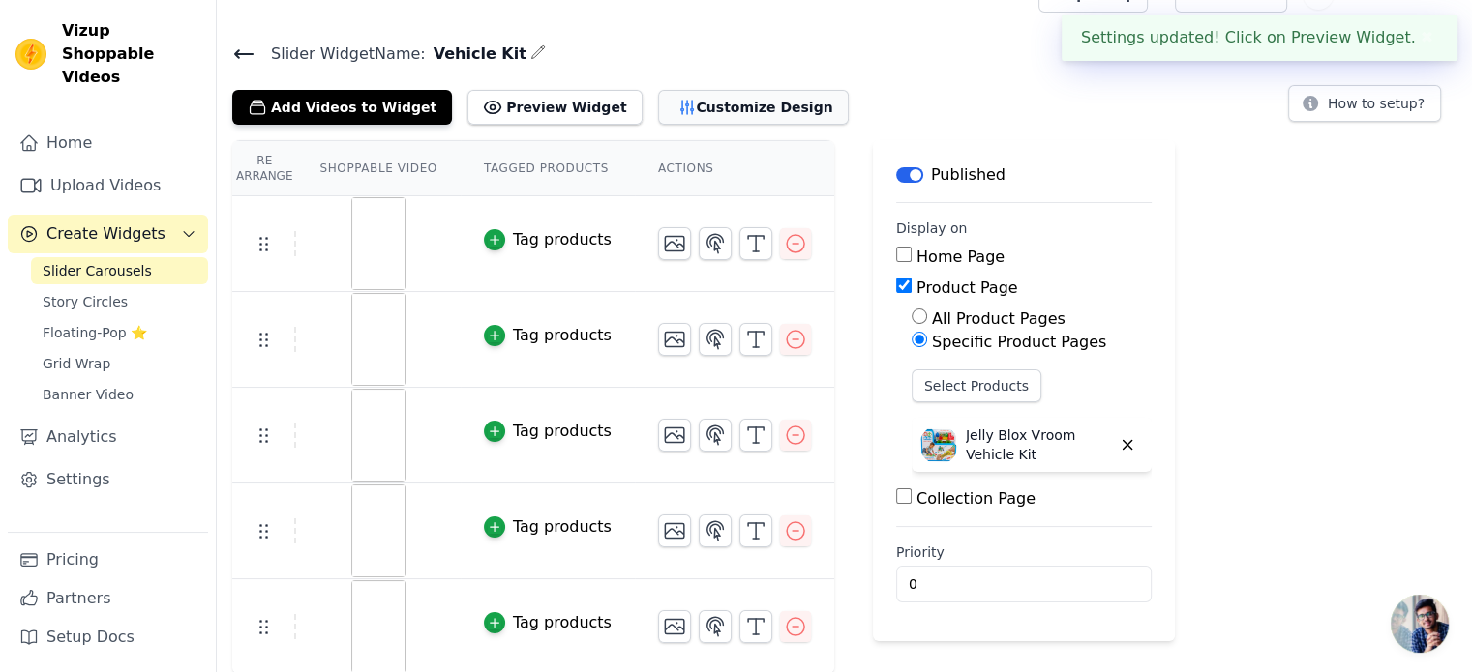
click at [708, 101] on button "Customize Design" at bounding box center [753, 107] width 191 height 35
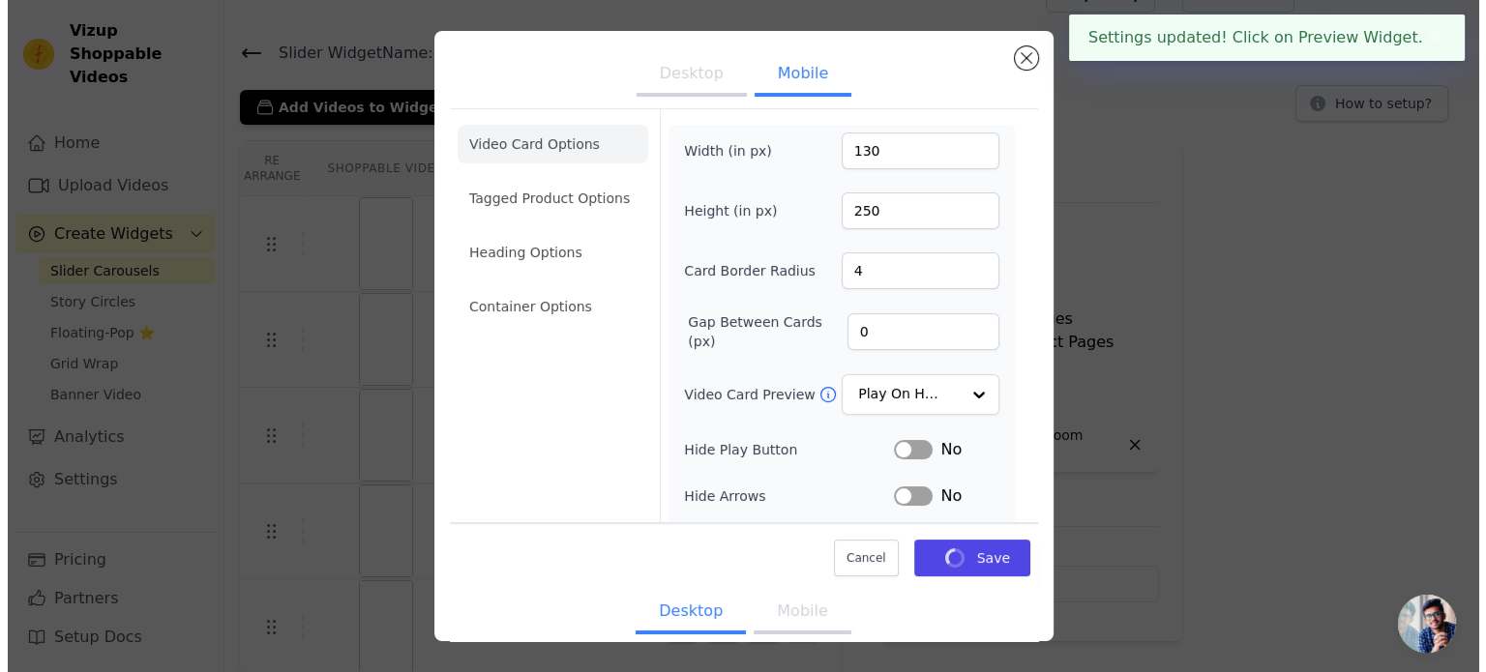
scroll to position [0, 0]
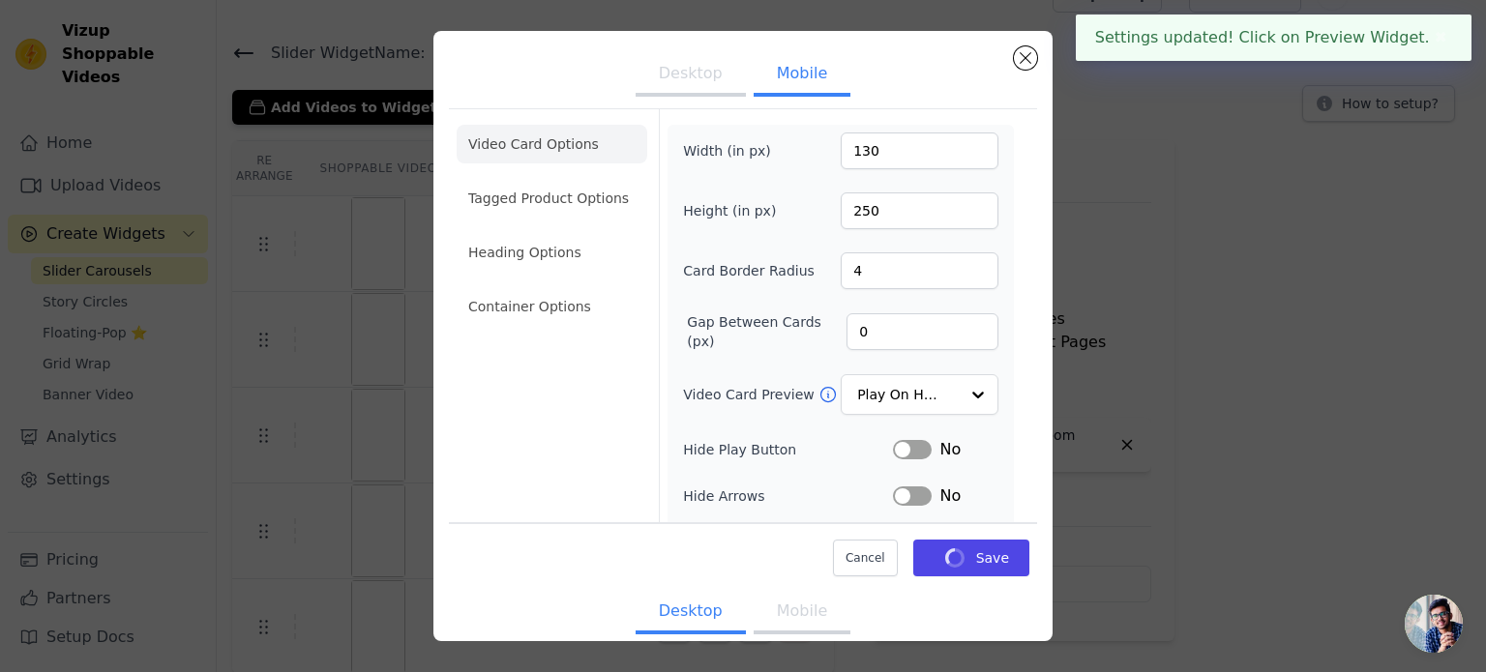
click at [650, 77] on button "Desktop" at bounding box center [691, 75] width 110 height 43
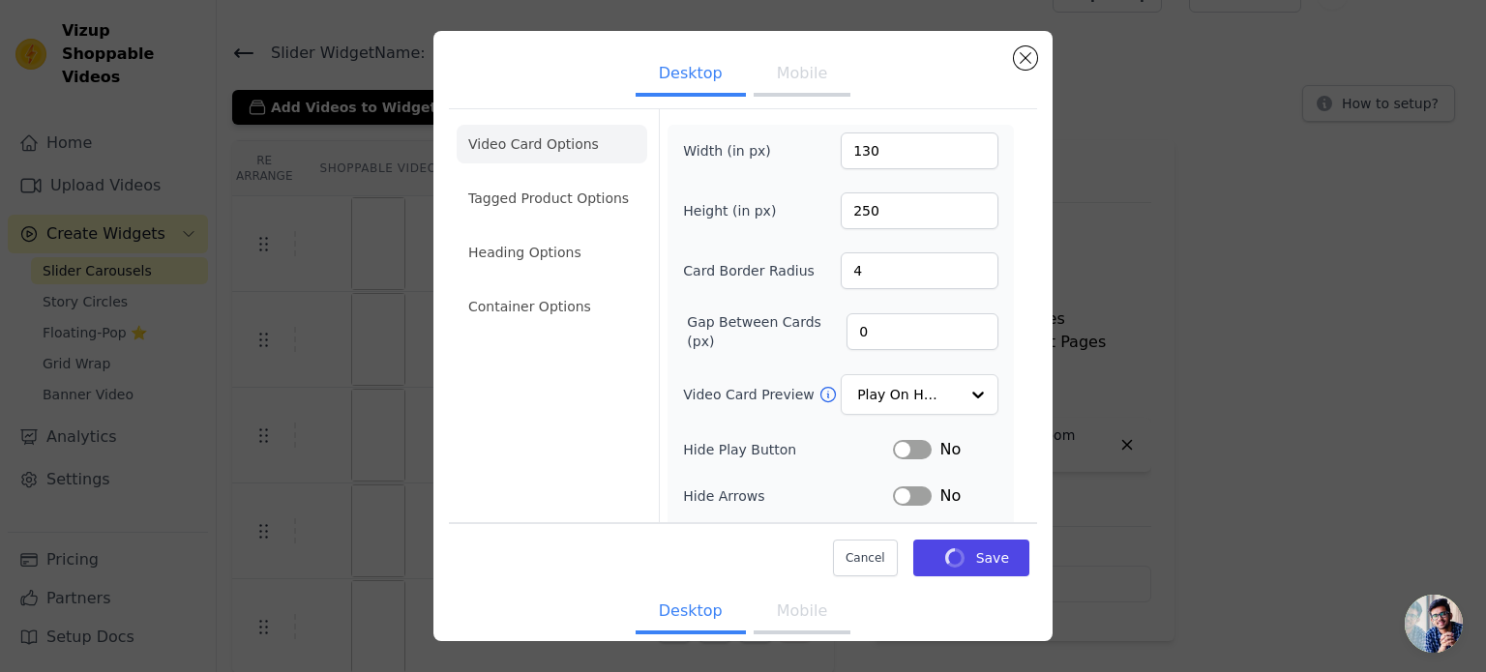
click at [785, 74] on button "Mobile" at bounding box center [802, 75] width 97 height 43
click at [698, 71] on button "Desktop" at bounding box center [691, 75] width 110 height 43
click at [875, 326] on input "12" at bounding box center [923, 332] width 152 height 37
click at [946, 336] on input "11" at bounding box center [923, 332] width 152 height 37
click at [946, 336] on input "10" at bounding box center [923, 332] width 152 height 37
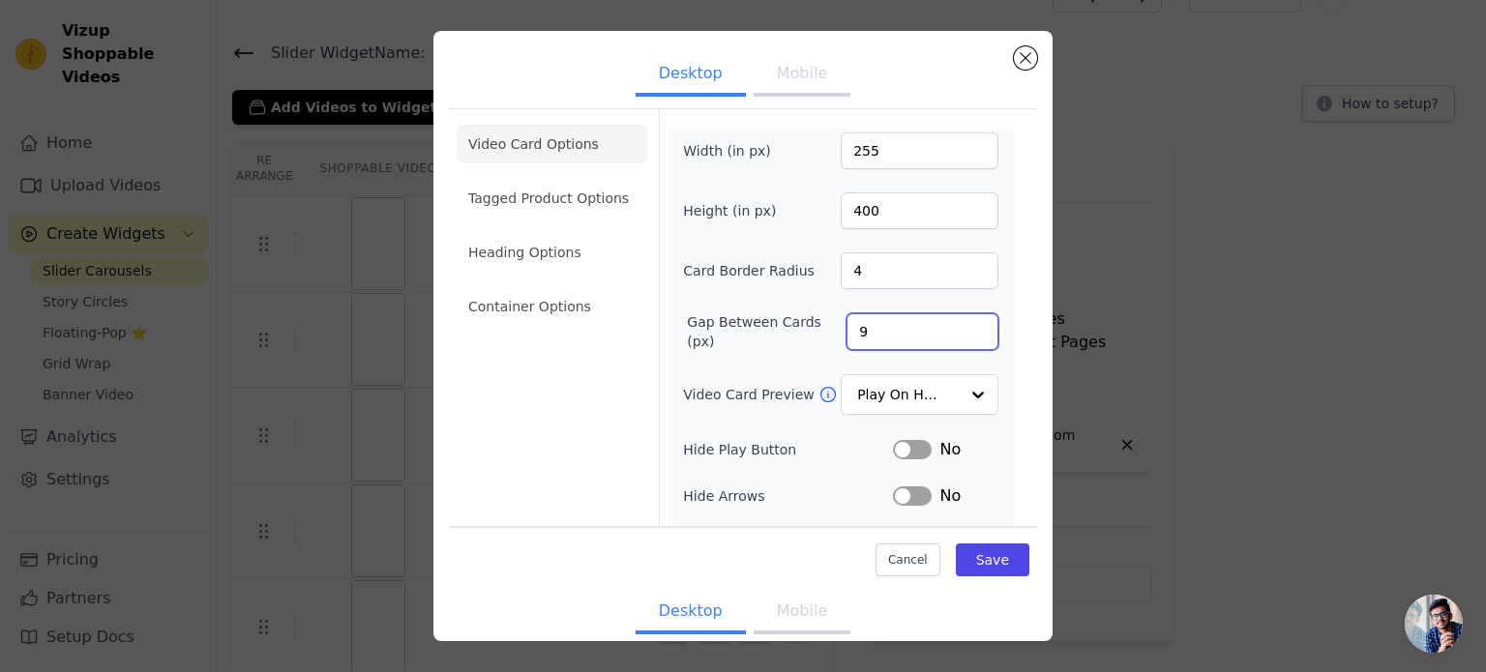
click at [946, 336] on input "9" at bounding box center [923, 332] width 152 height 37
click at [946, 336] on input "8" at bounding box center [923, 332] width 152 height 37
click at [946, 336] on input "7" at bounding box center [923, 332] width 152 height 37
click at [946, 336] on input "6" at bounding box center [923, 332] width 152 height 37
click at [946, 336] on input "5" at bounding box center [923, 332] width 152 height 37
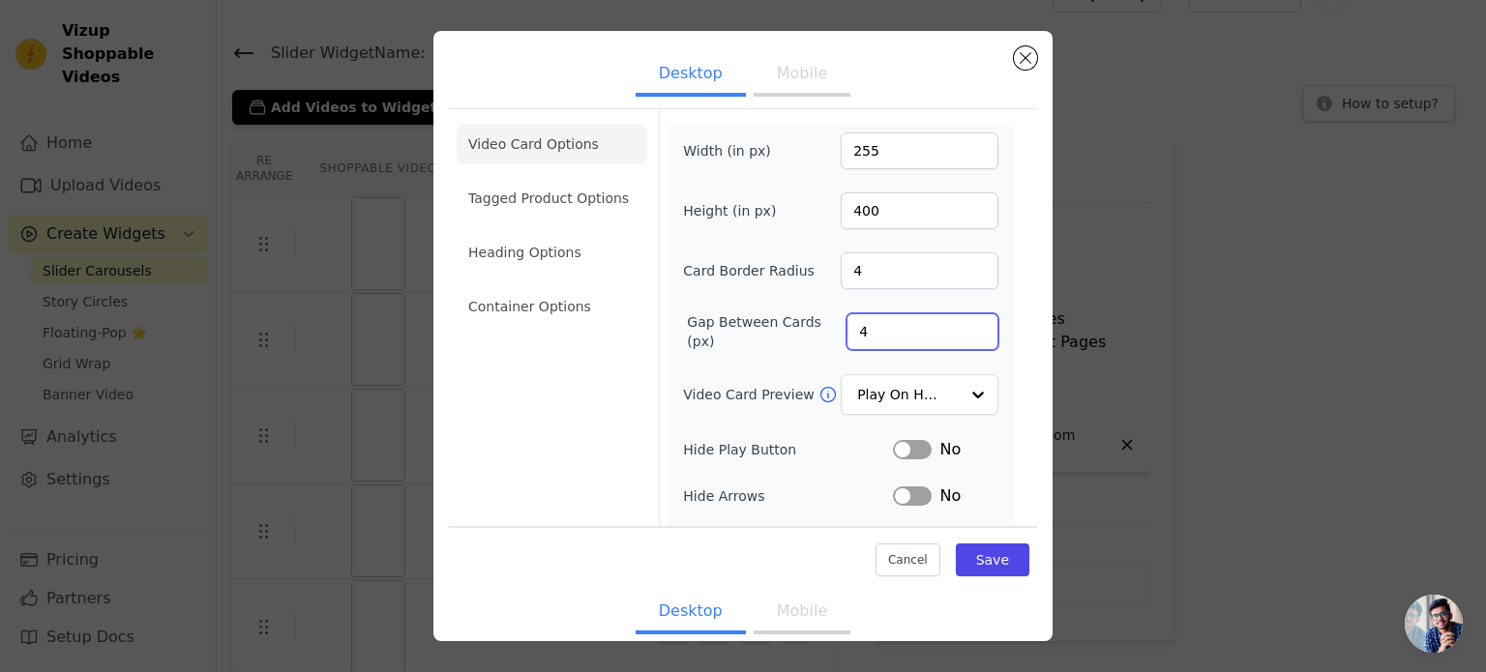
click at [946, 336] on input "4" at bounding box center [923, 332] width 152 height 37
click at [946, 336] on input "3" at bounding box center [923, 332] width 152 height 37
click at [947, 335] on input "2" at bounding box center [923, 332] width 152 height 37
drag, startPoint x: 947, startPoint y: 335, endPoint x: 947, endPoint y: 391, distance: 56.1
type input "1"
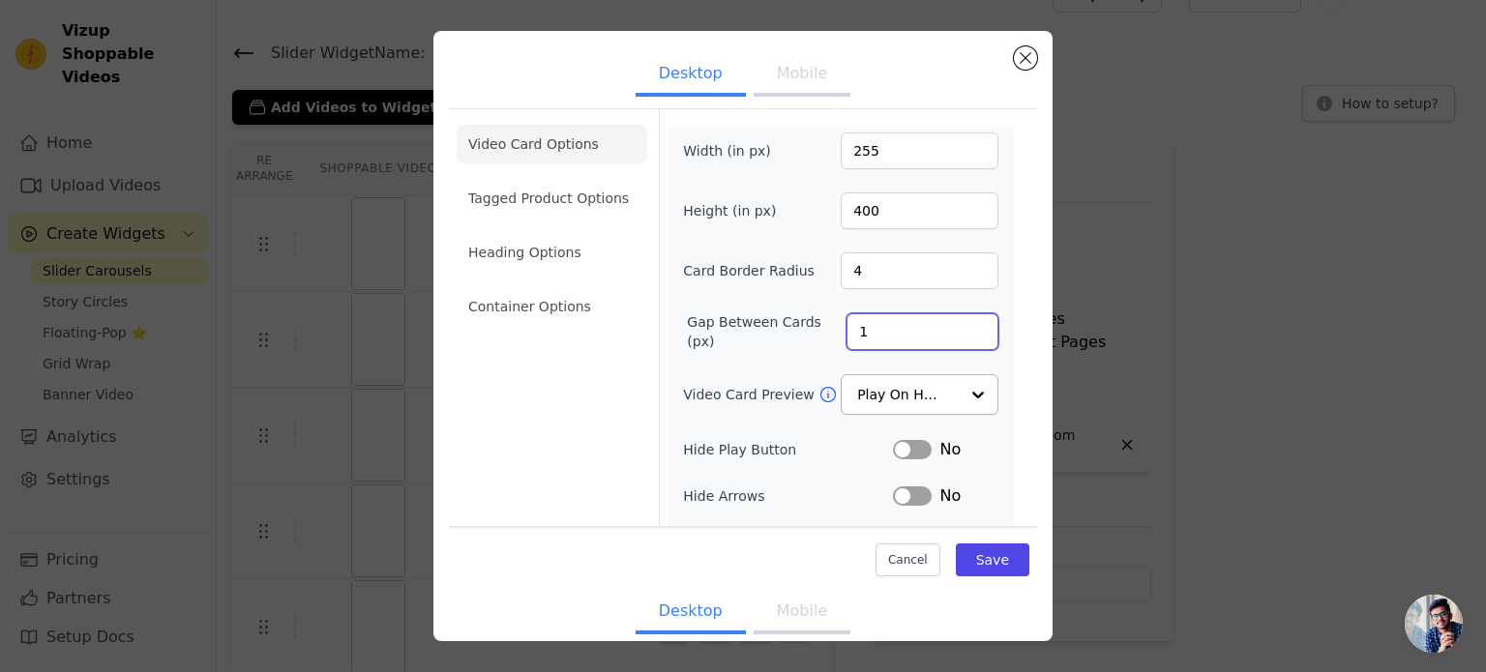
click at [947, 336] on input "1" at bounding box center [923, 332] width 152 height 37
click at [967, 564] on button "Save" at bounding box center [993, 560] width 74 height 33
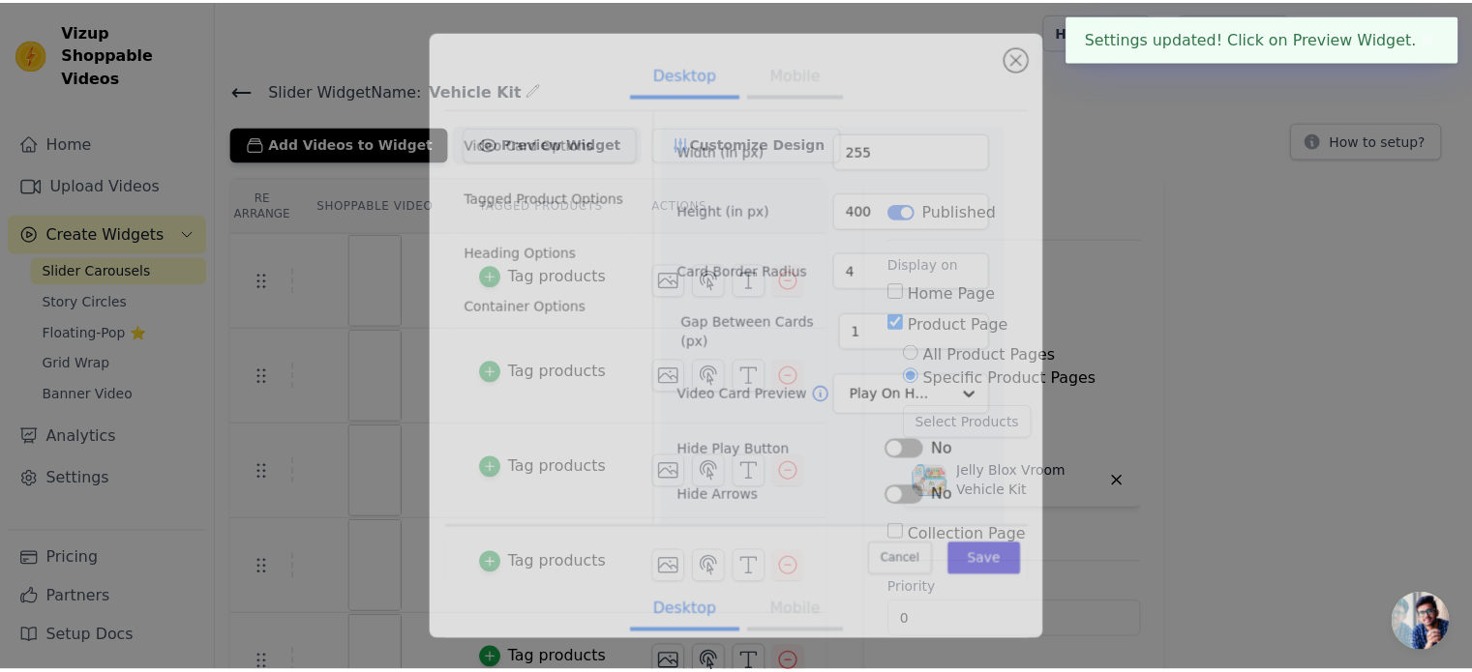
scroll to position [37, 0]
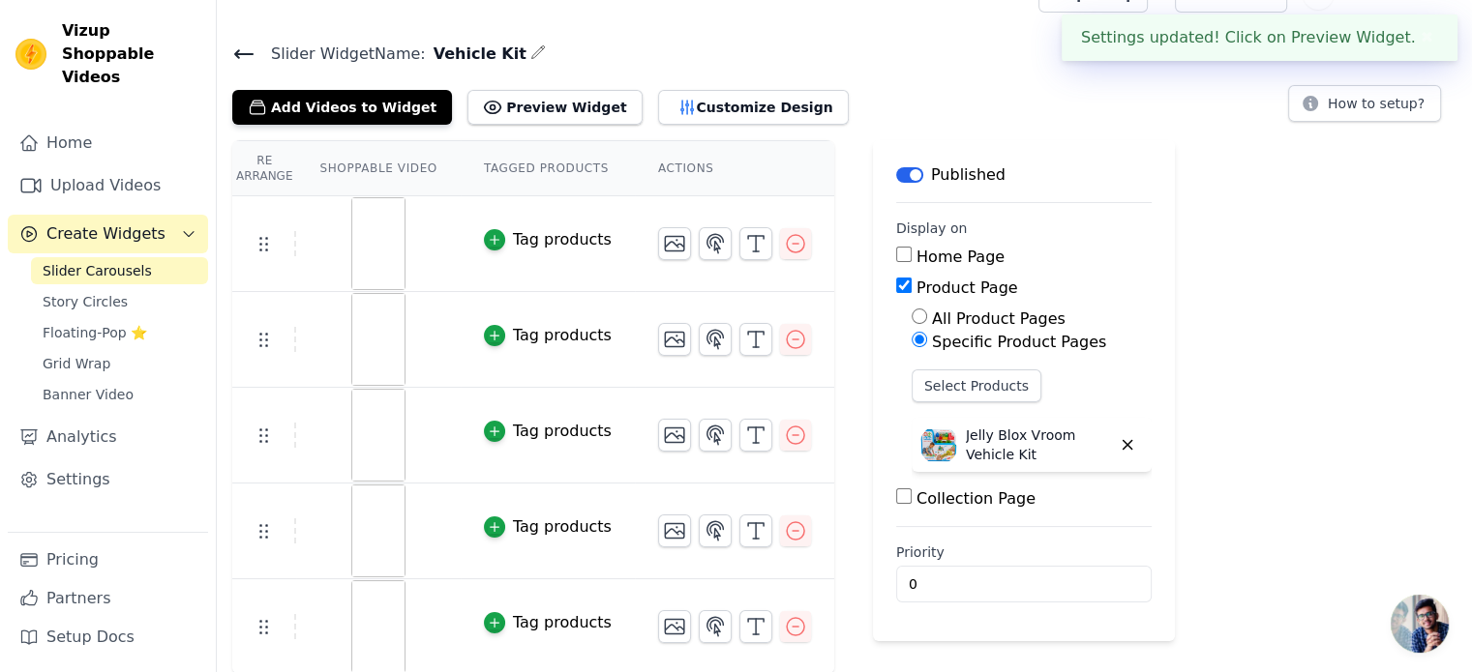
click at [776, 82] on div "Add Videos to Widget Preview Widget Customize Design" at bounding box center [548, 103] width 632 height 43
click at [712, 107] on button "Customize Design" at bounding box center [753, 107] width 191 height 35
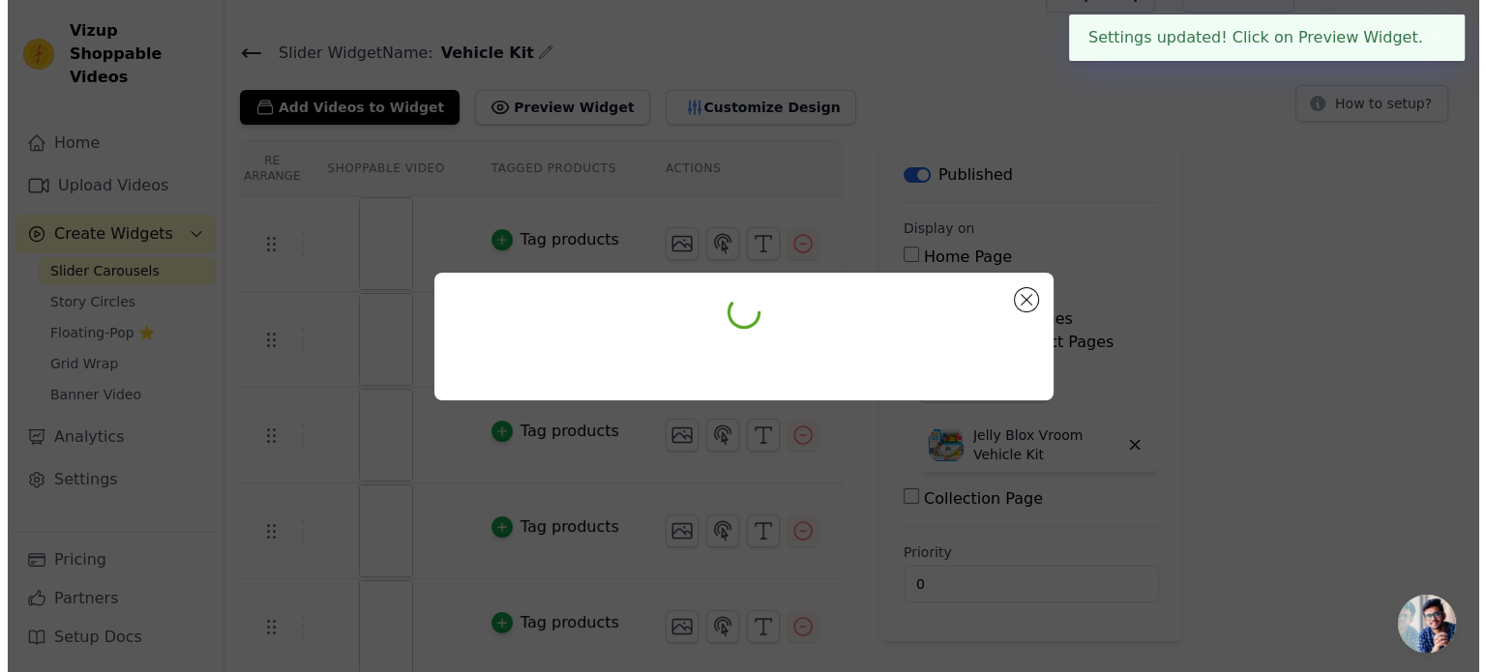
scroll to position [0, 0]
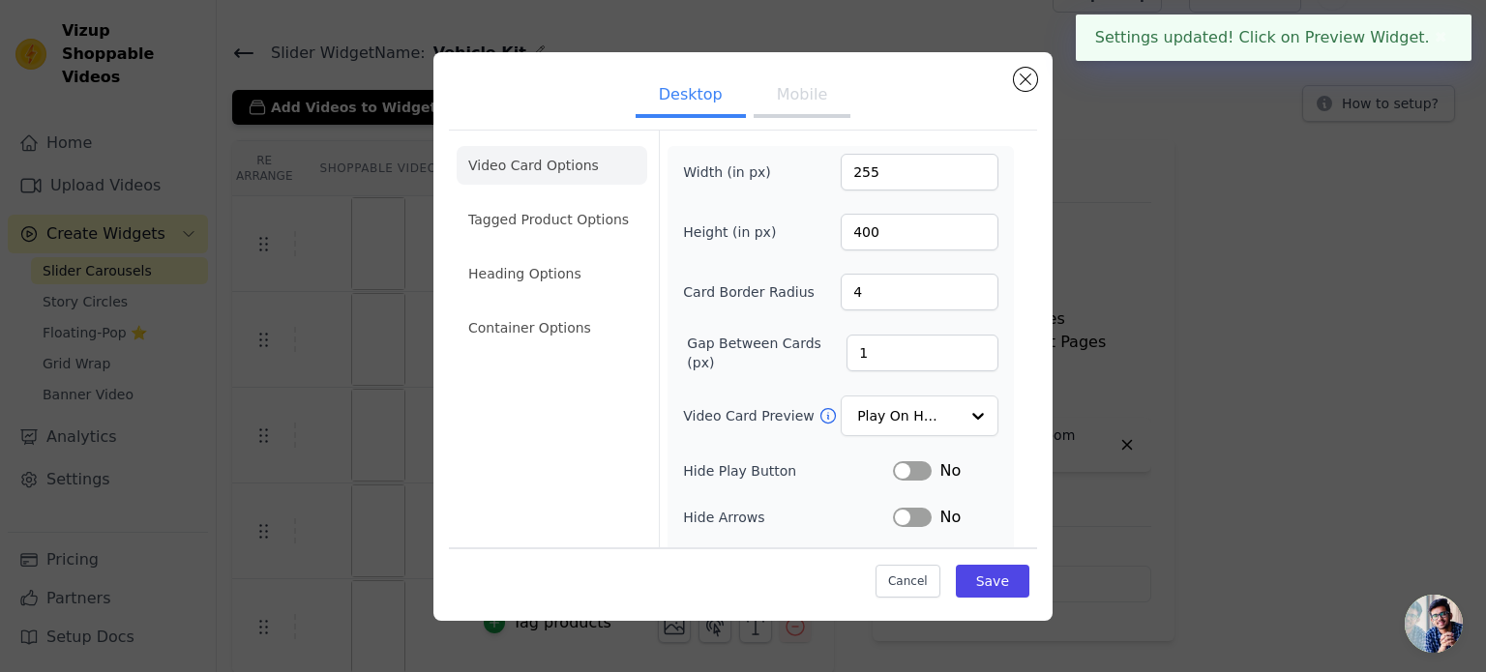
click at [784, 105] on button "Mobile" at bounding box center [802, 96] width 97 height 43
click at [566, 224] on li "Tagged Product Options" at bounding box center [552, 219] width 191 height 39
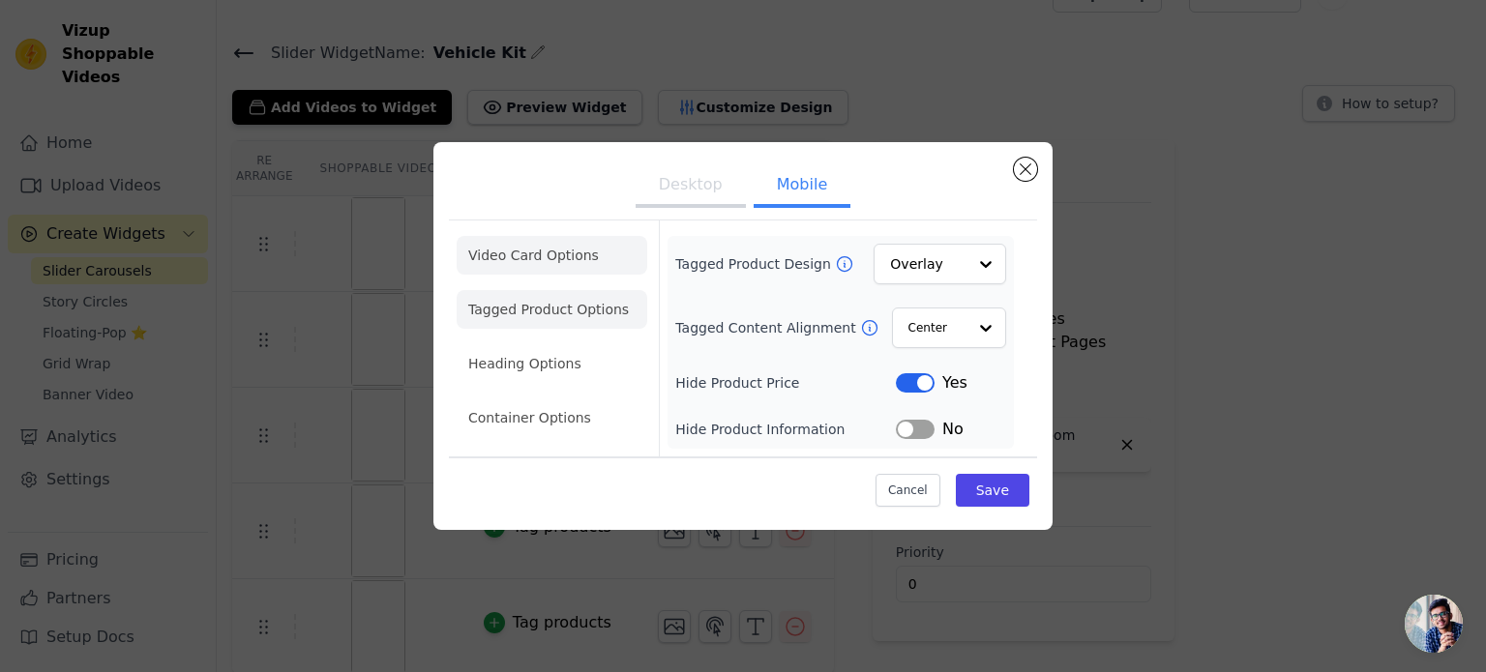
click at [530, 239] on li "Video Card Options" at bounding box center [552, 255] width 191 height 39
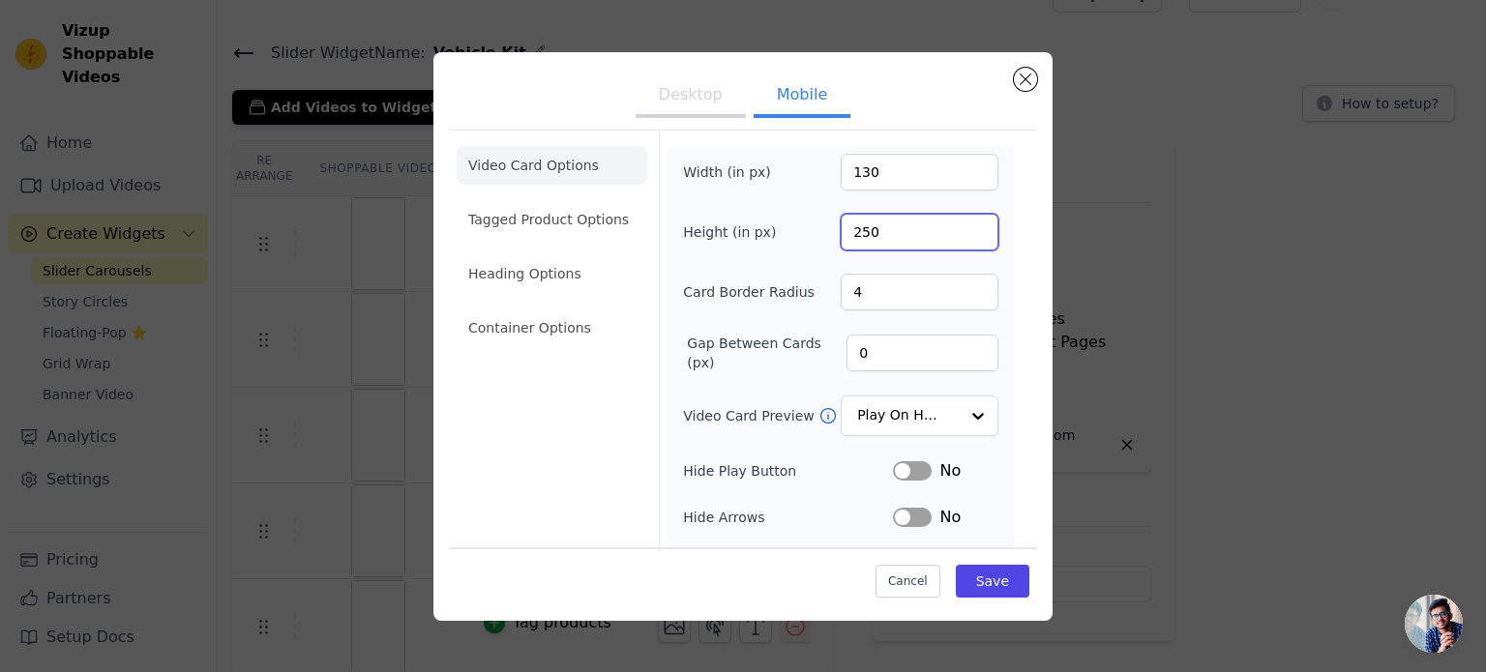
drag, startPoint x: 870, startPoint y: 241, endPoint x: 841, endPoint y: 232, distance: 30.3
click at [841, 232] on input "250" at bounding box center [920, 232] width 158 height 37
click at [852, 231] on input "250" at bounding box center [920, 232] width 158 height 37
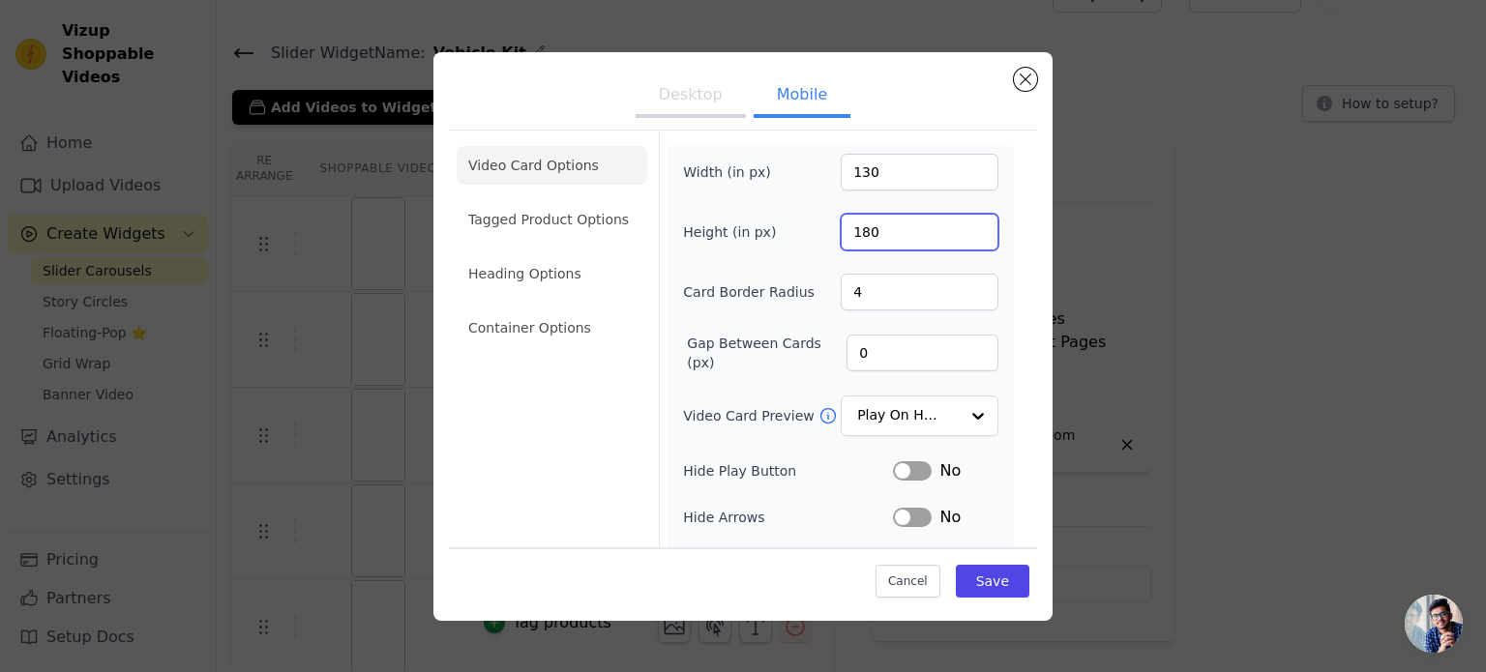
type input "180"
drag, startPoint x: 882, startPoint y: 169, endPoint x: 817, endPoint y: 169, distance: 65.8
click at [817, 169] on div "Width (in px) 130" at bounding box center [840, 172] width 315 height 37
type input "90"
click at [1000, 580] on button "Save" at bounding box center [993, 581] width 74 height 33
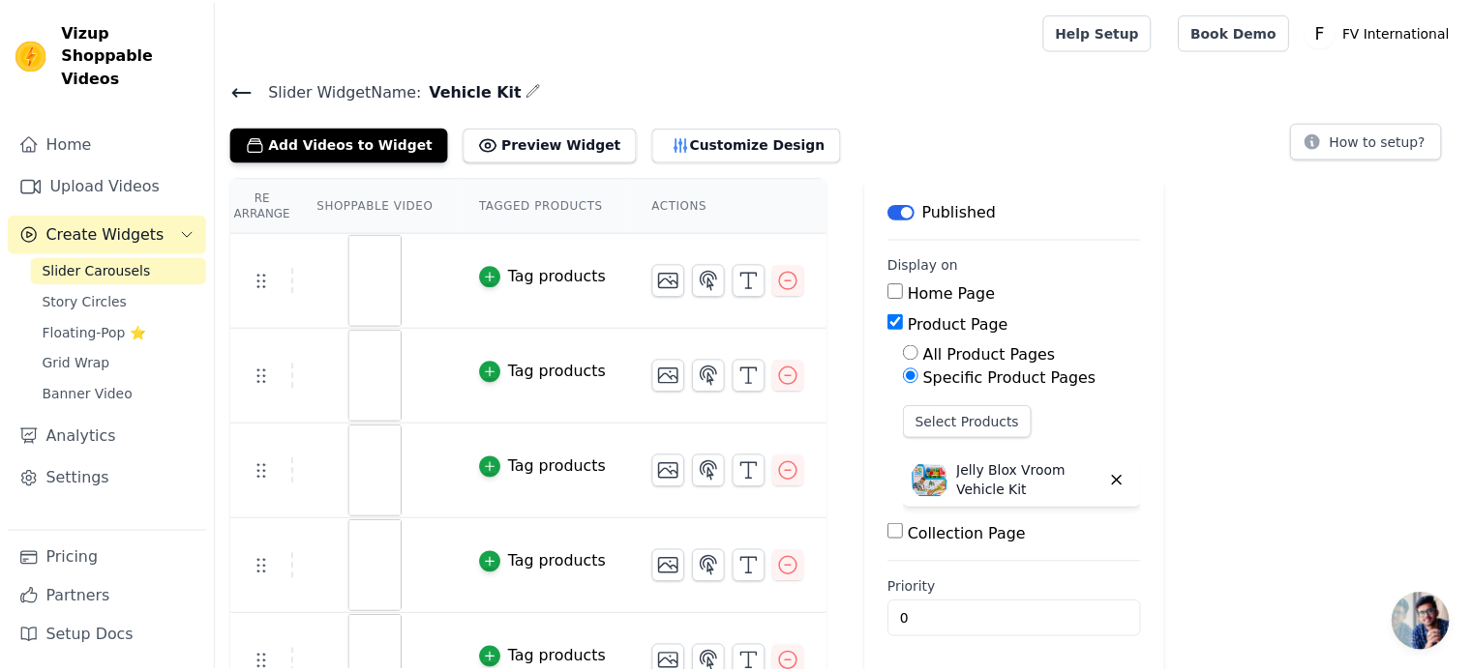
scroll to position [37, 0]
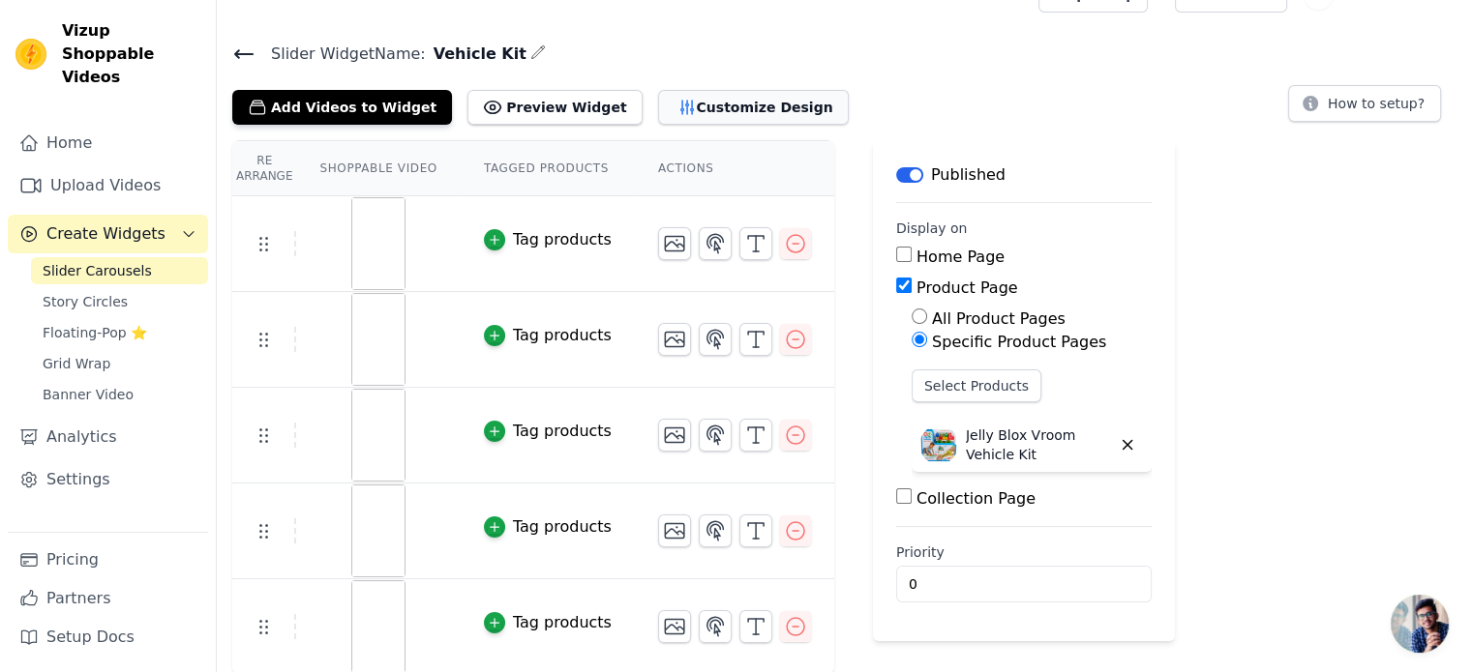
click at [722, 95] on button "Customize Design" at bounding box center [753, 107] width 191 height 35
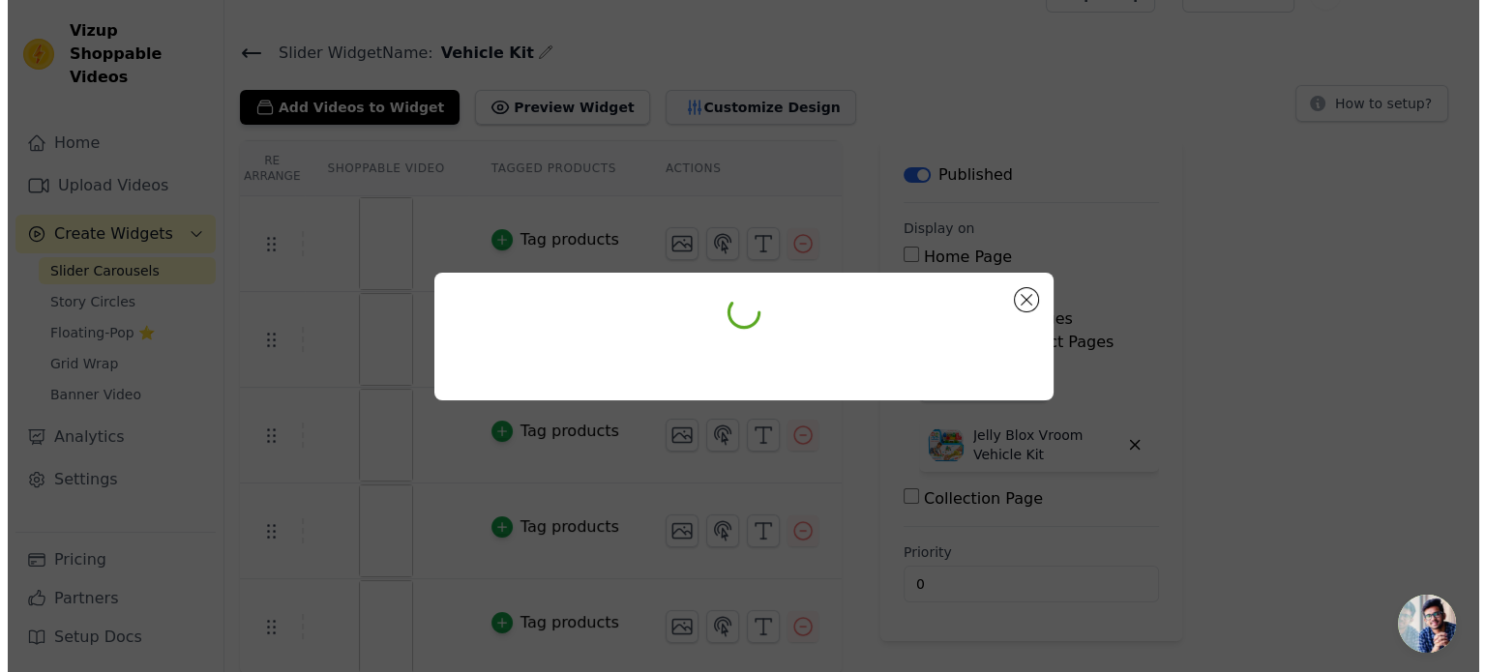
scroll to position [0, 0]
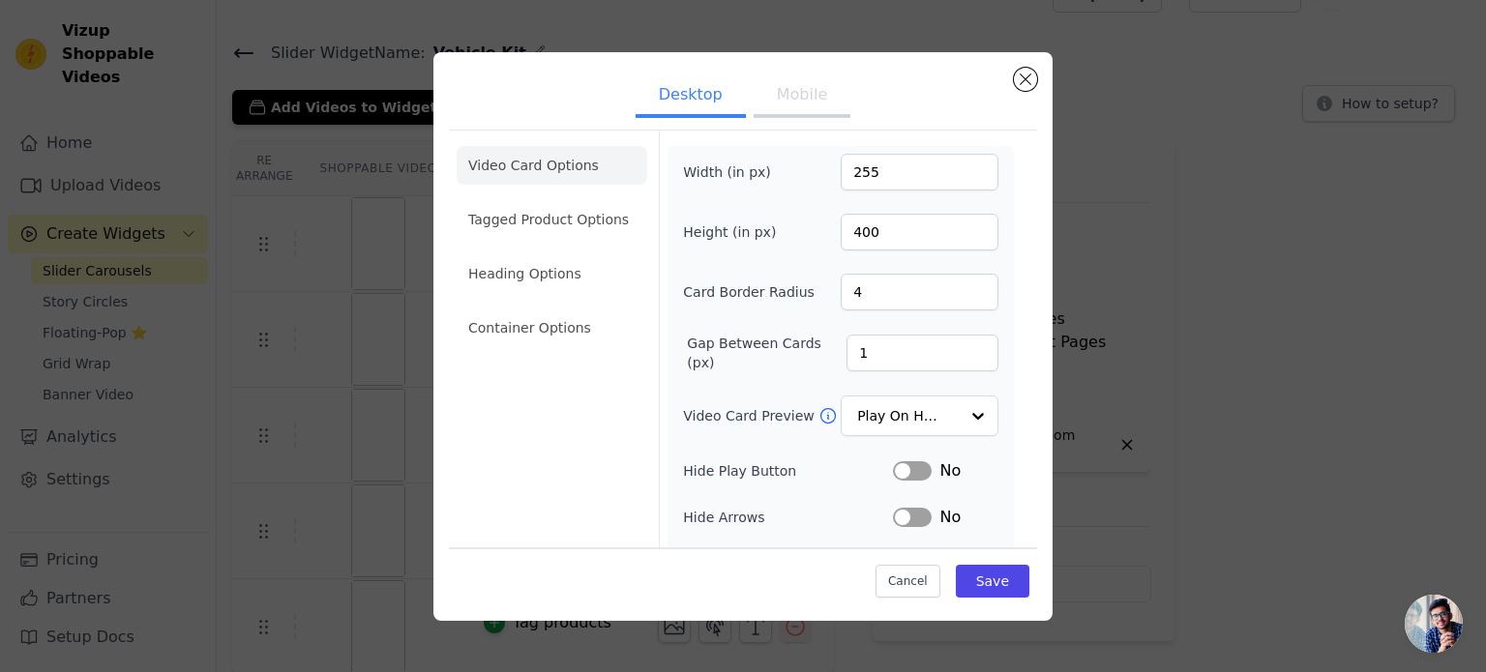
click at [776, 100] on button "Mobile" at bounding box center [802, 96] width 97 height 43
drag, startPoint x: 875, startPoint y: 169, endPoint x: 837, endPoint y: 172, distance: 37.8
click at [841, 172] on input "90" at bounding box center [920, 172] width 158 height 37
click at [573, 222] on li "Tagged Product Options" at bounding box center [552, 219] width 191 height 39
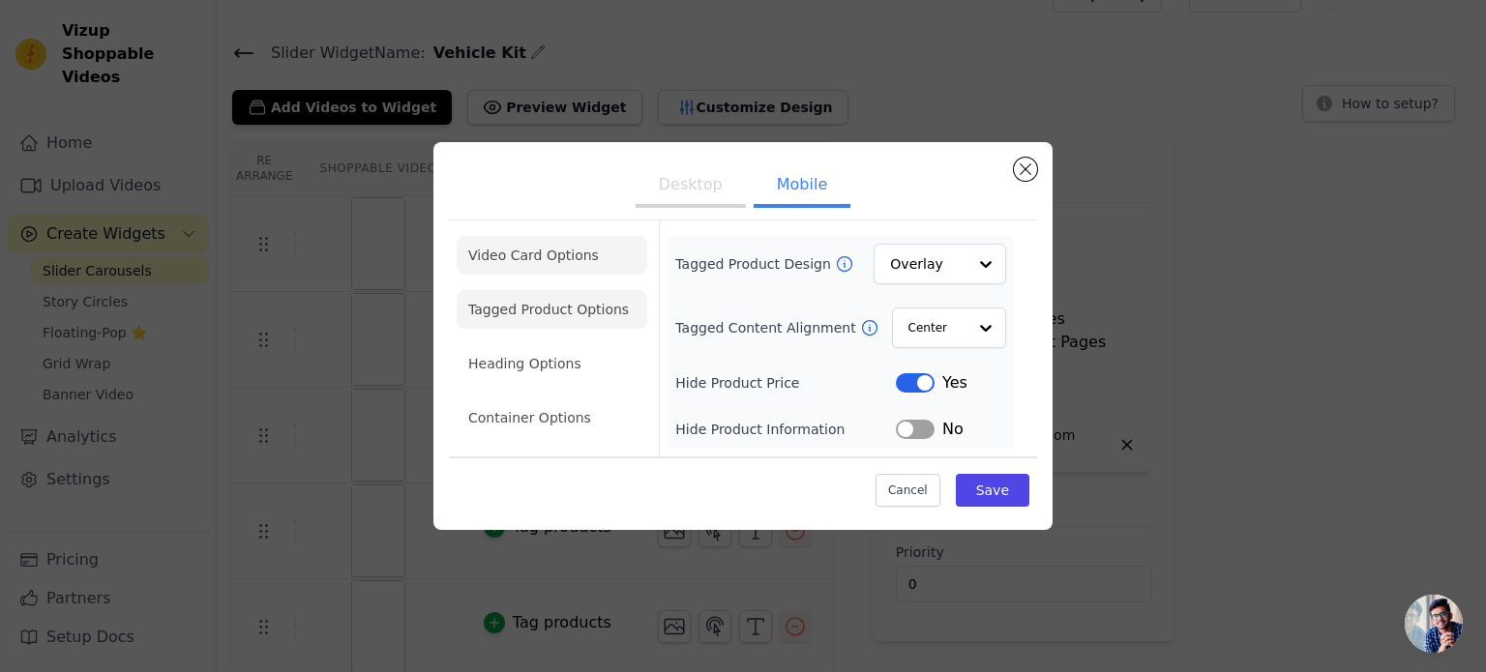
click at [564, 246] on li "Video Card Options" at bounding box center [552, 255] width 191 height 39
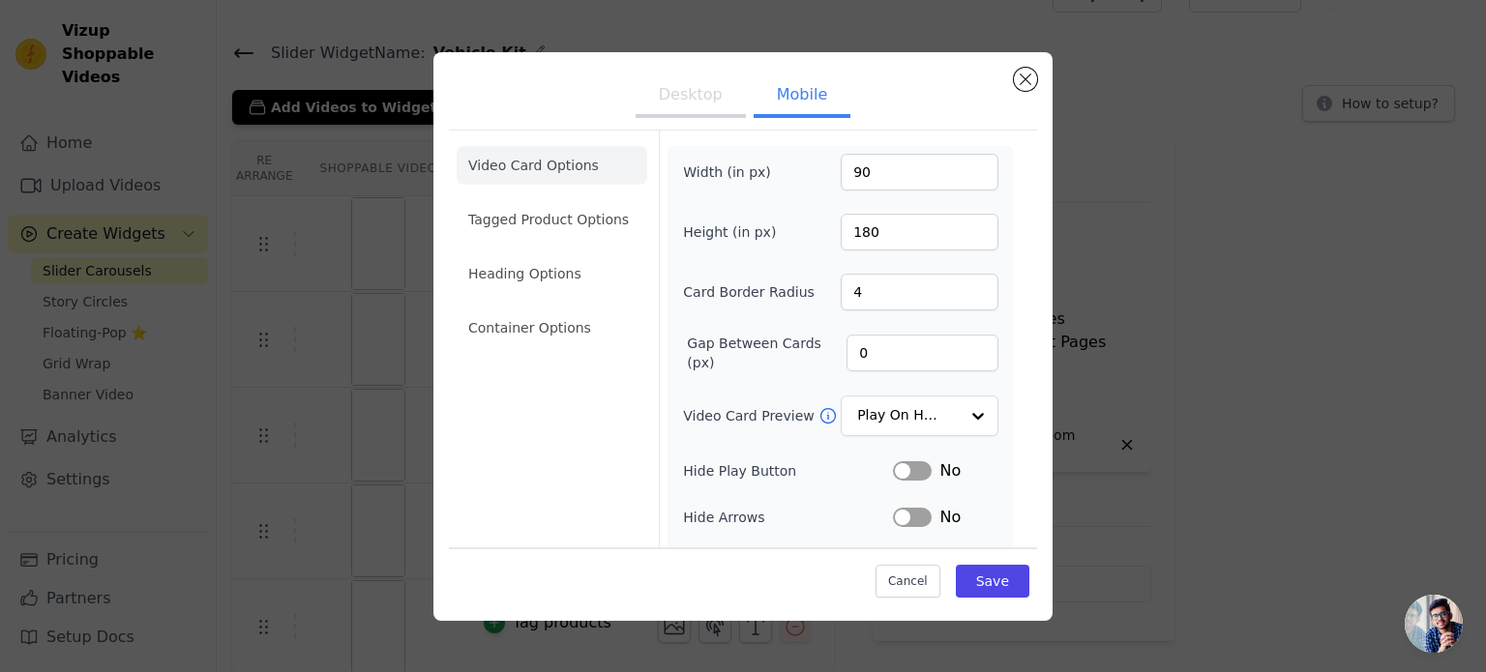
click at [673, 115] on button "Desktop" at bounding box center [691, 96] width 110 height 43
drag, startPoint x: 879, startPoint y: 231, endPoint x: 776, endPoint y: 235, distance: 102.6
click at [776, 235] on div "Height (in px) 400" at bounding box center [840, 232] width 315 height 37
type input "300"
click at [850, 174] on input "255" at bounding box center [920, 172] width 158 height 37
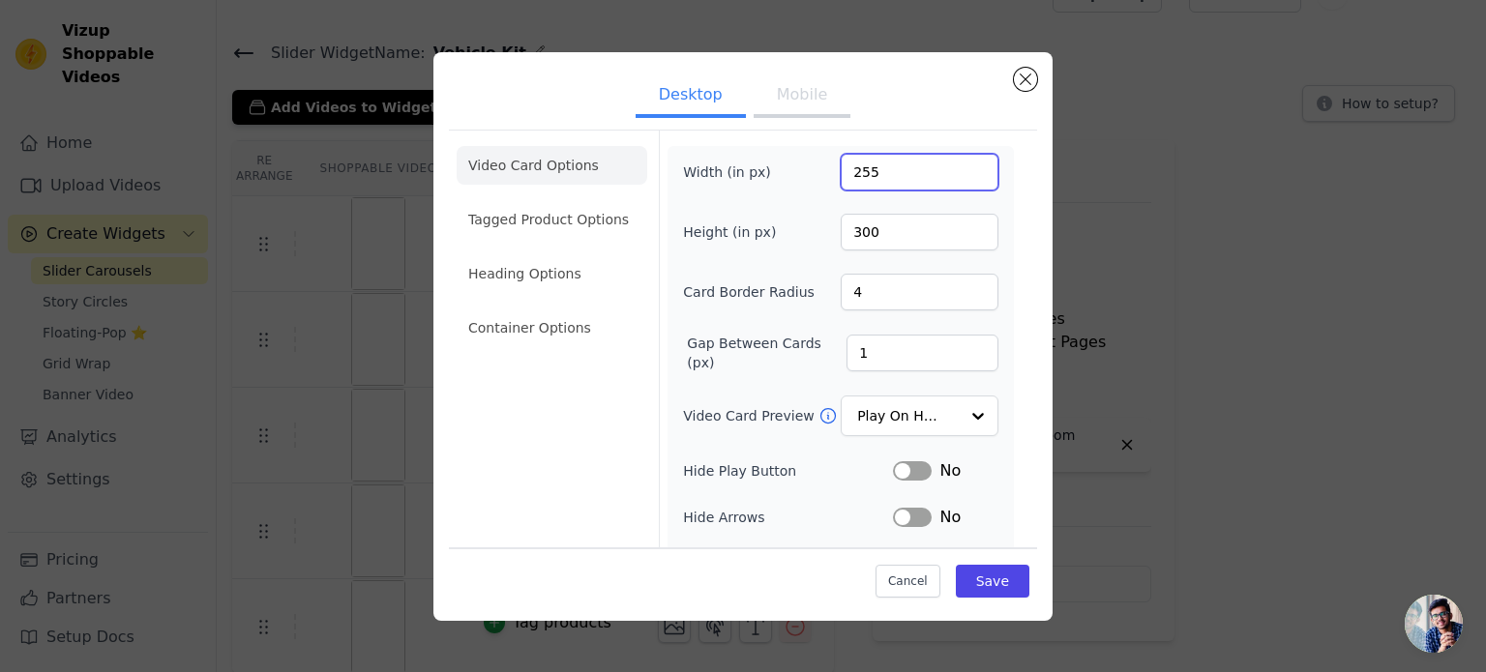
click at [850, 174] on input "255" at bounding box center [920, 172] width 158 height 37
type input "130"
click at [887, 128] on div "Video Card Options Tagged Product Options Heading Options Container Options Wid…" at bounding box center [743, 465] width 588 height 678
click at [983, 570] on button "Save" at bounding box center [993, 581] width 74 height 33
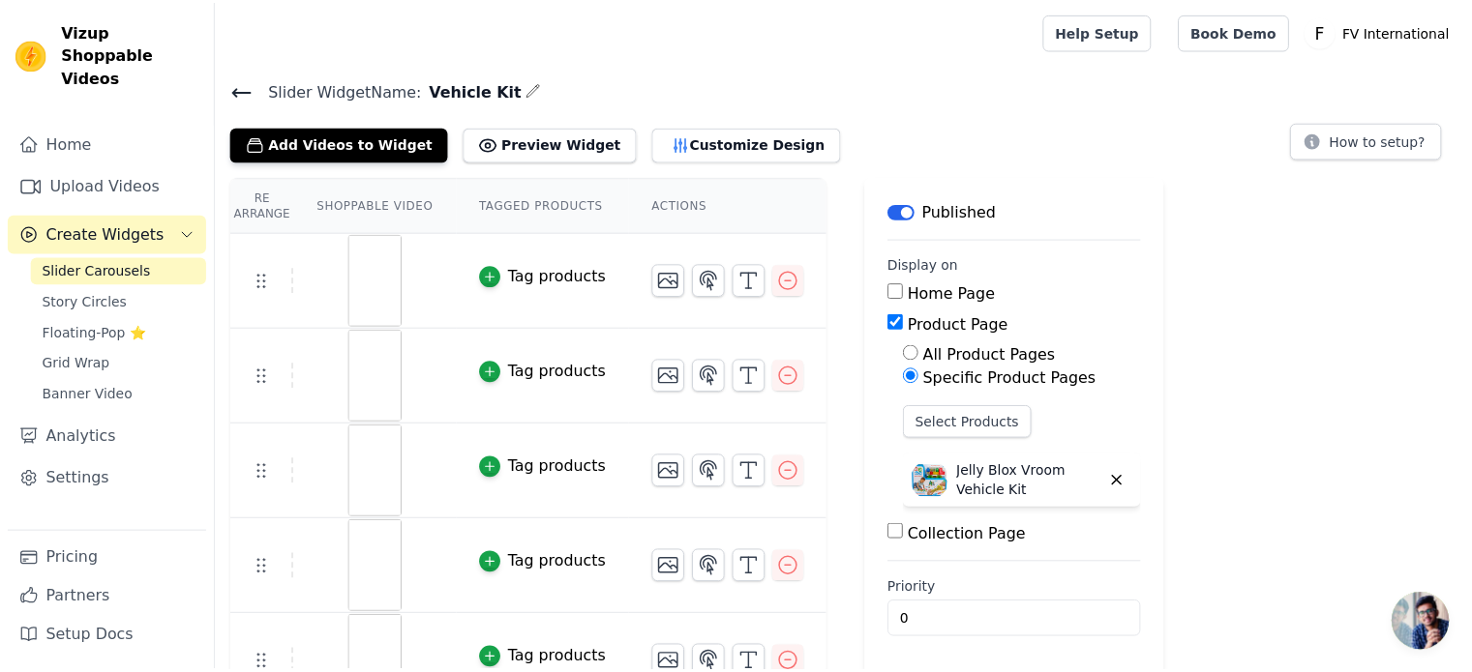
scroll to position [37, 0]
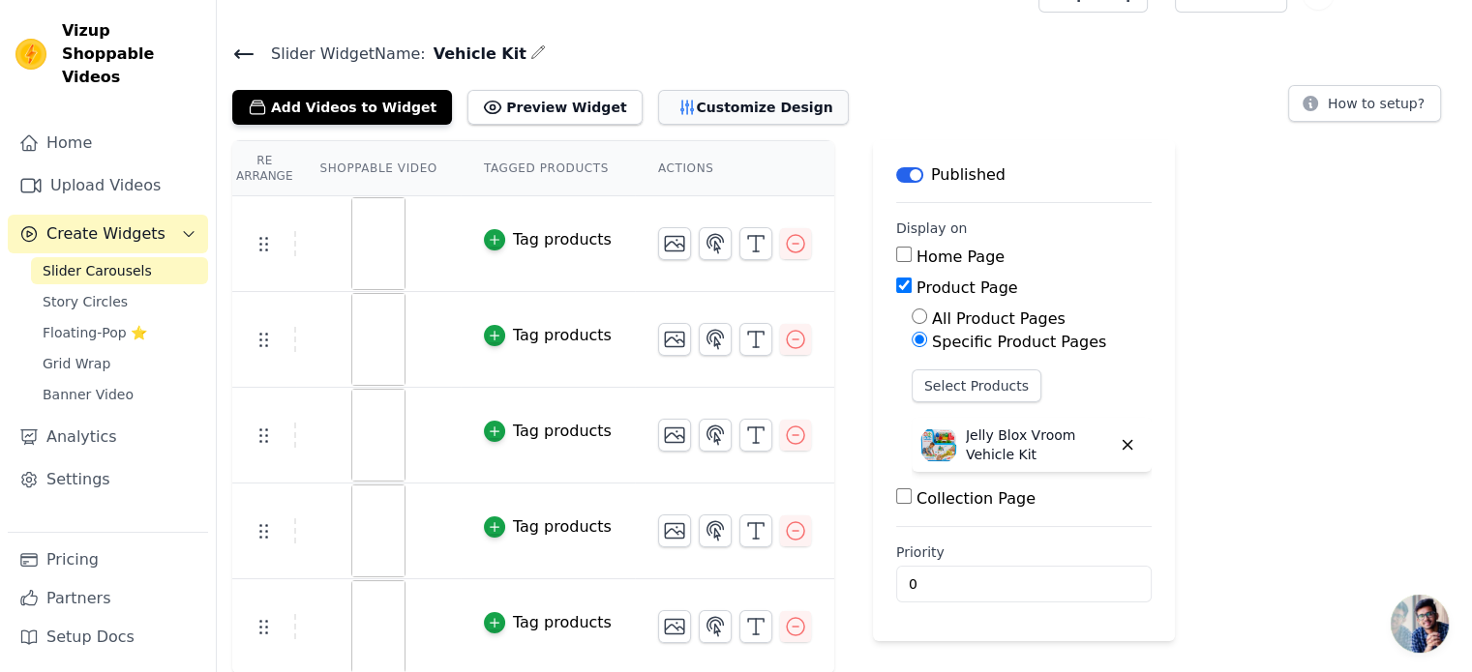
click at [710, 107] on button "Customize Design" at bounding box center [753, 107] width 191 height 35
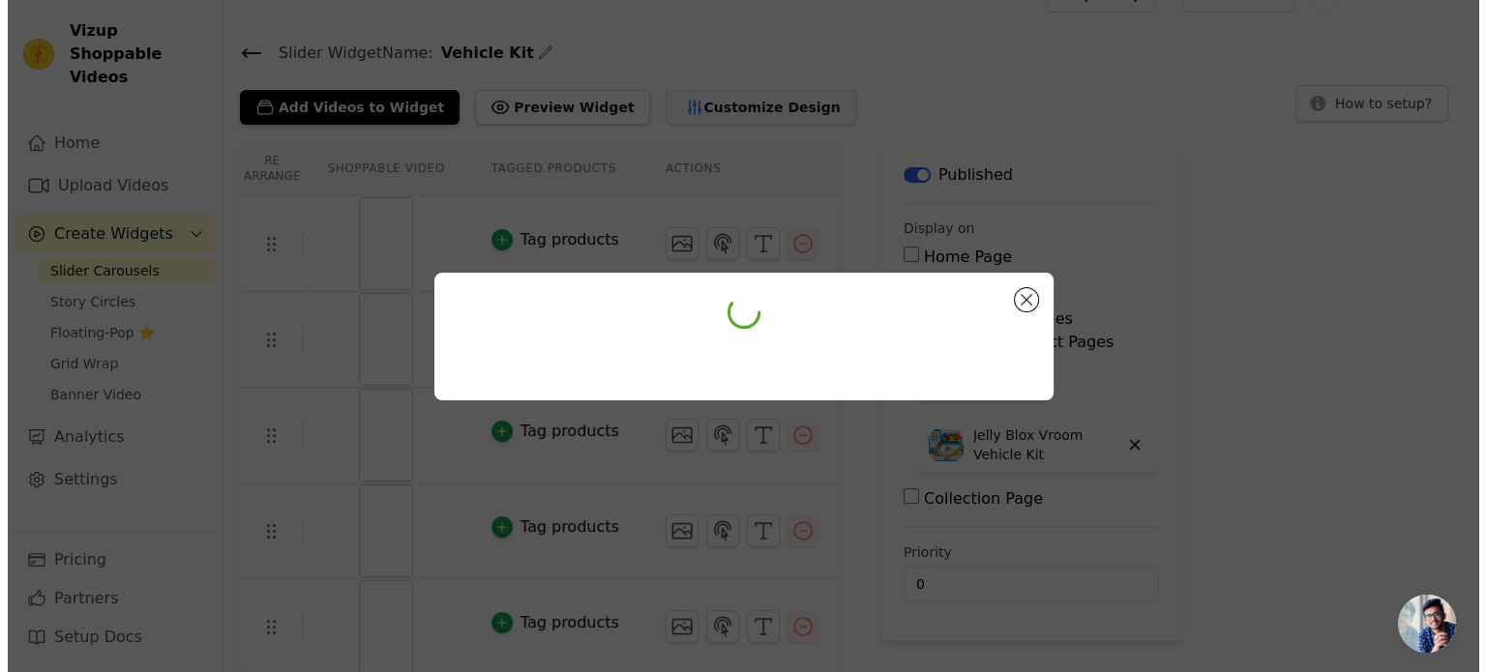
scroll to position [0, 0]
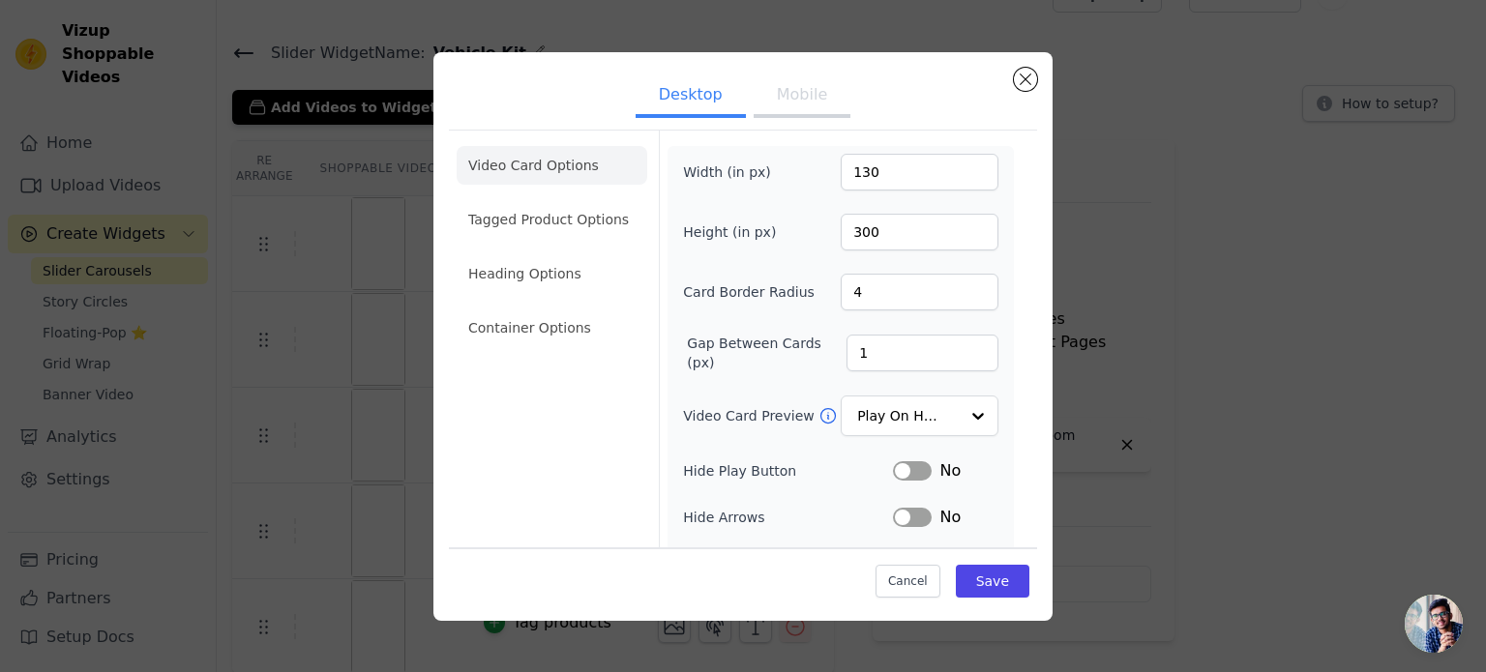
click at [757, 90] on button "Mobile" at bounding box center [802, 96] width 97 height 43
drag, startPoint x: 855, startPoint y: 167, endPoint x: 805, endPoint y: 165, distance: 50.4
click at [805, 165] on div "Width (in px) 90" at bounding box center [840, 172] width 315 height 37
type input "120"
drag, startPoint x: 867, startPoint y: 216, endPoint x: 819, endPoint y: 226, distance: 49.5
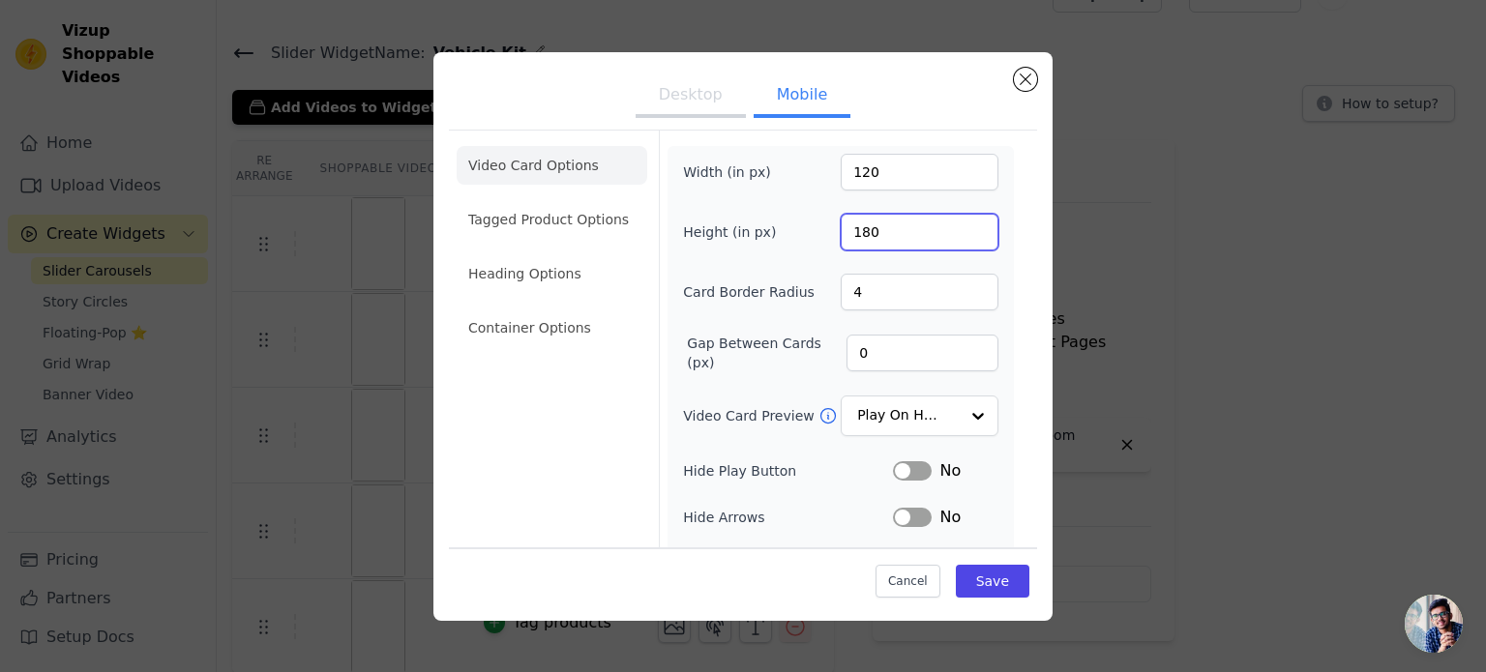
click at [819, 226] on div "Height (in px) 180" at bounding box center [840, 232] width 315 height 37
type input "200"
click at [948, 112] on ul "Desktop Mobile" at bounding box center [743, 97] width 588 height 58
click at [989, 581] on button "Save" at bounding box center [993, 581] width 74 height 33
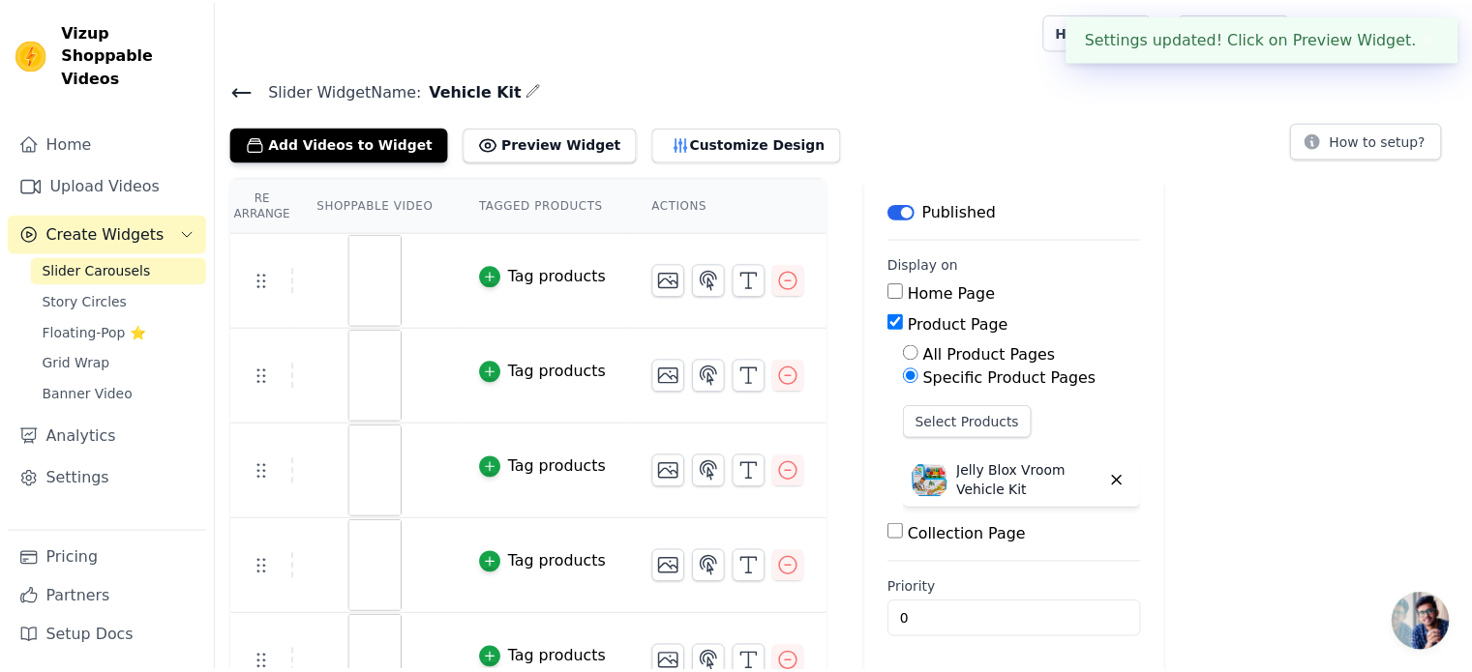
scroll to position [37, 0]
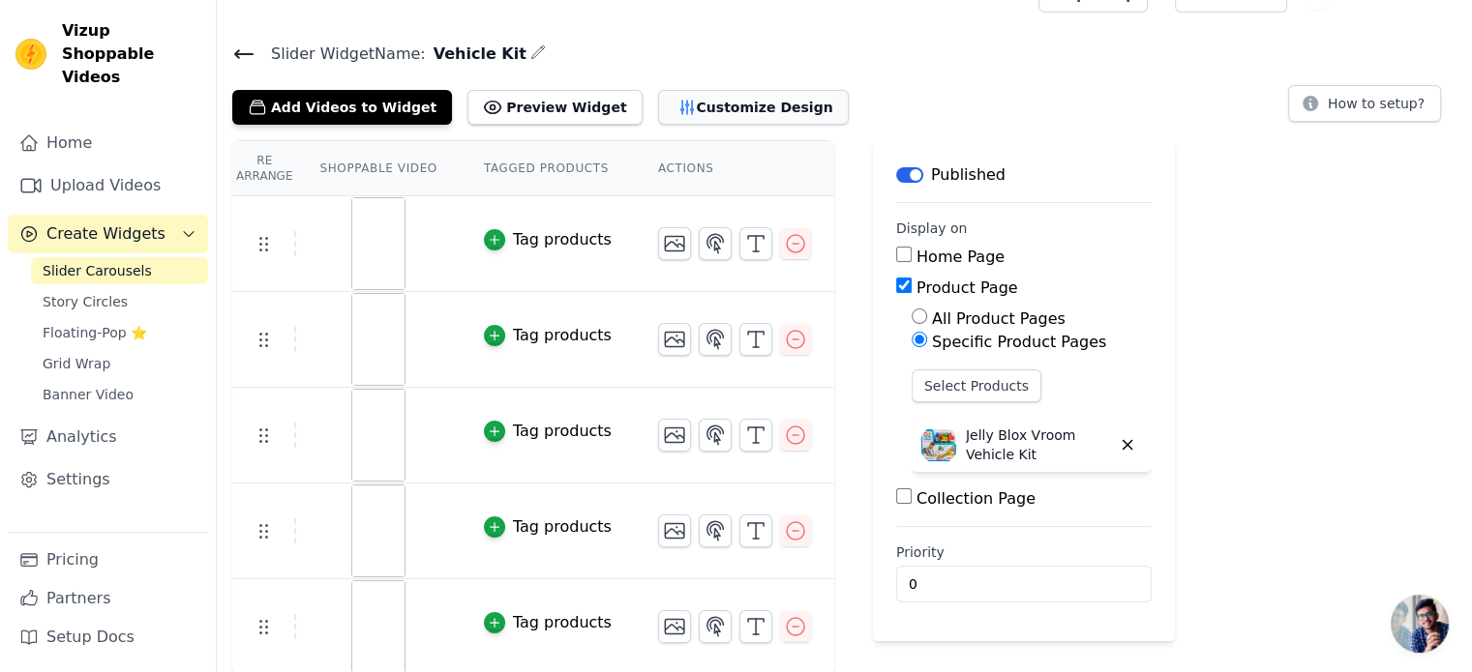
click at [676, 98] on button "Customize Design" at bounding box center [753, 107] width 191 height 35
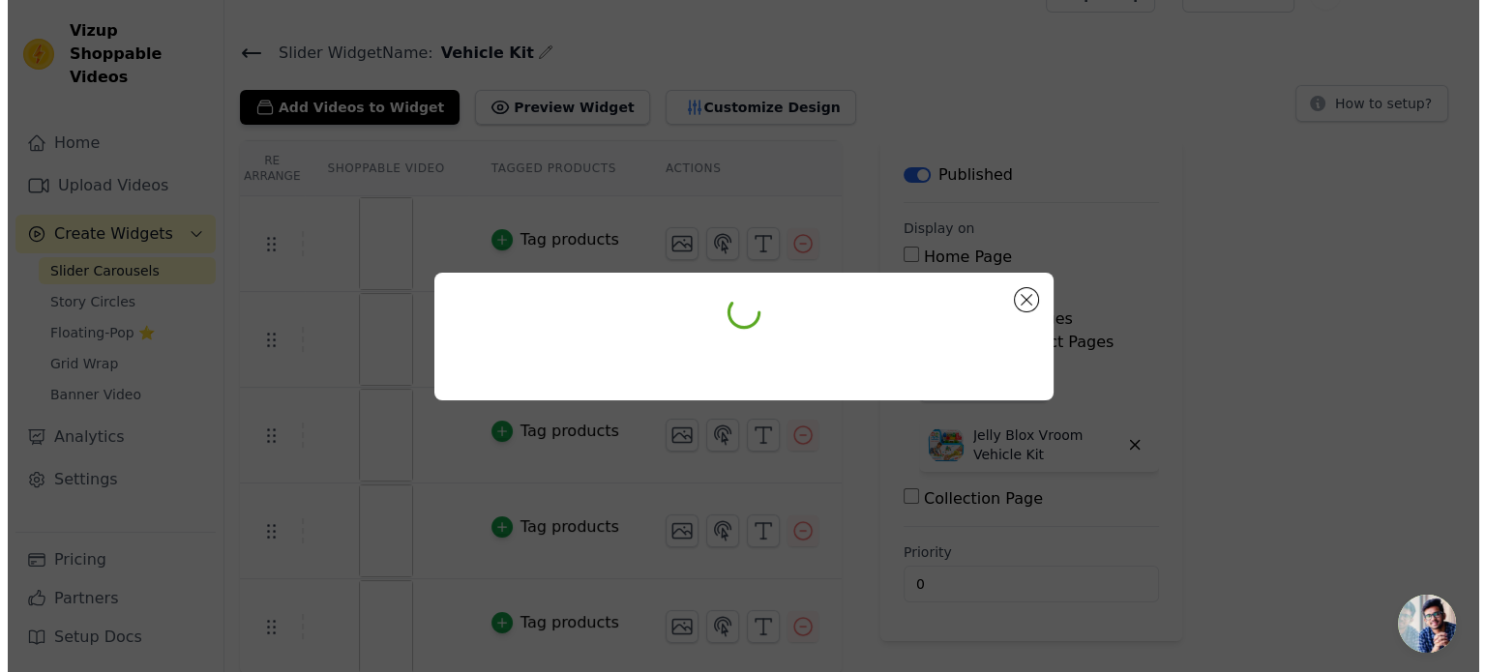
scroll to position [0, 0]
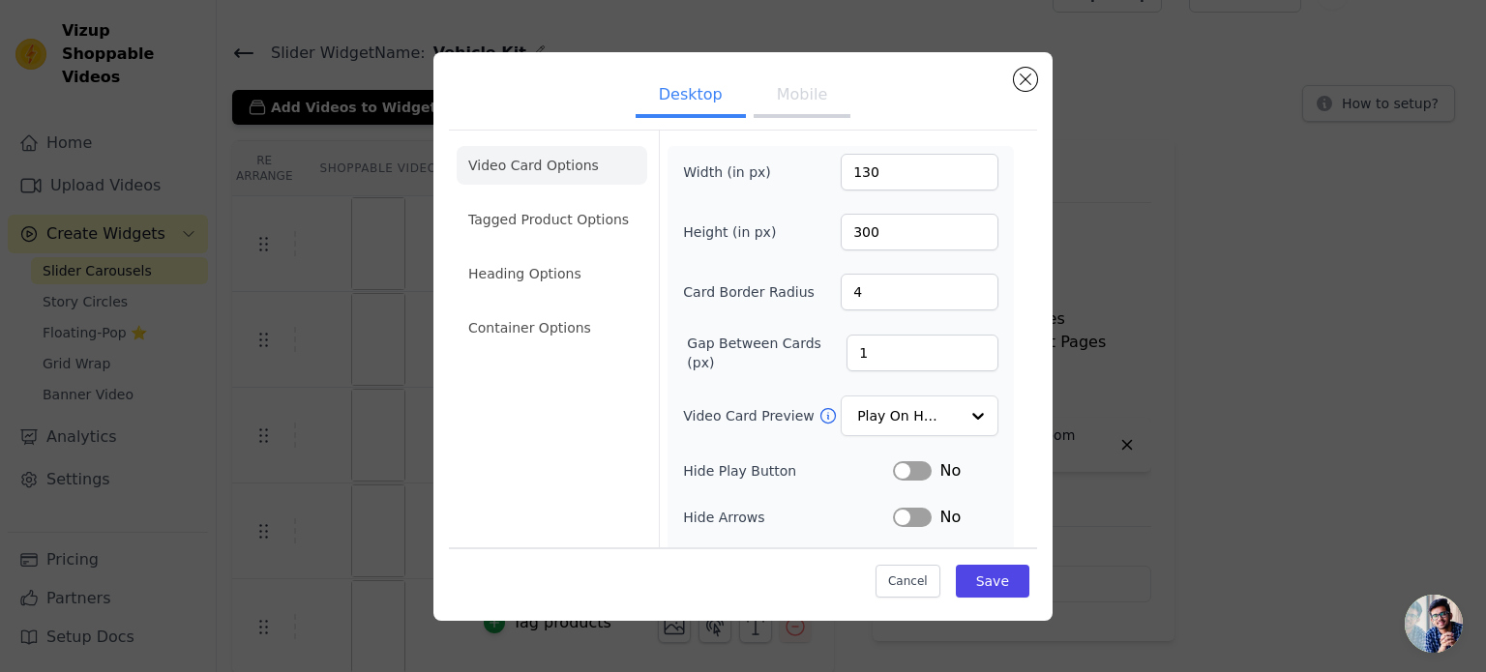
click at [812, 96] on button "Mobile" at bounding box center [802, 96] width 97 height 43
drag, startPoint x: 862, startPoint y: 236, endPoint x: 849, endPoint y: 229, distance: 15.1
click at [849, 229] on input "200" at bounding box center [920, 232] width 158 height 37
click at [879, 232] on input "200" at bounding box center [920, 232] width 158 height 37
drag, startPoint x: 869, startPoint y: 227, endPoint x: 852, endPoint y: 231, distance: 16.9
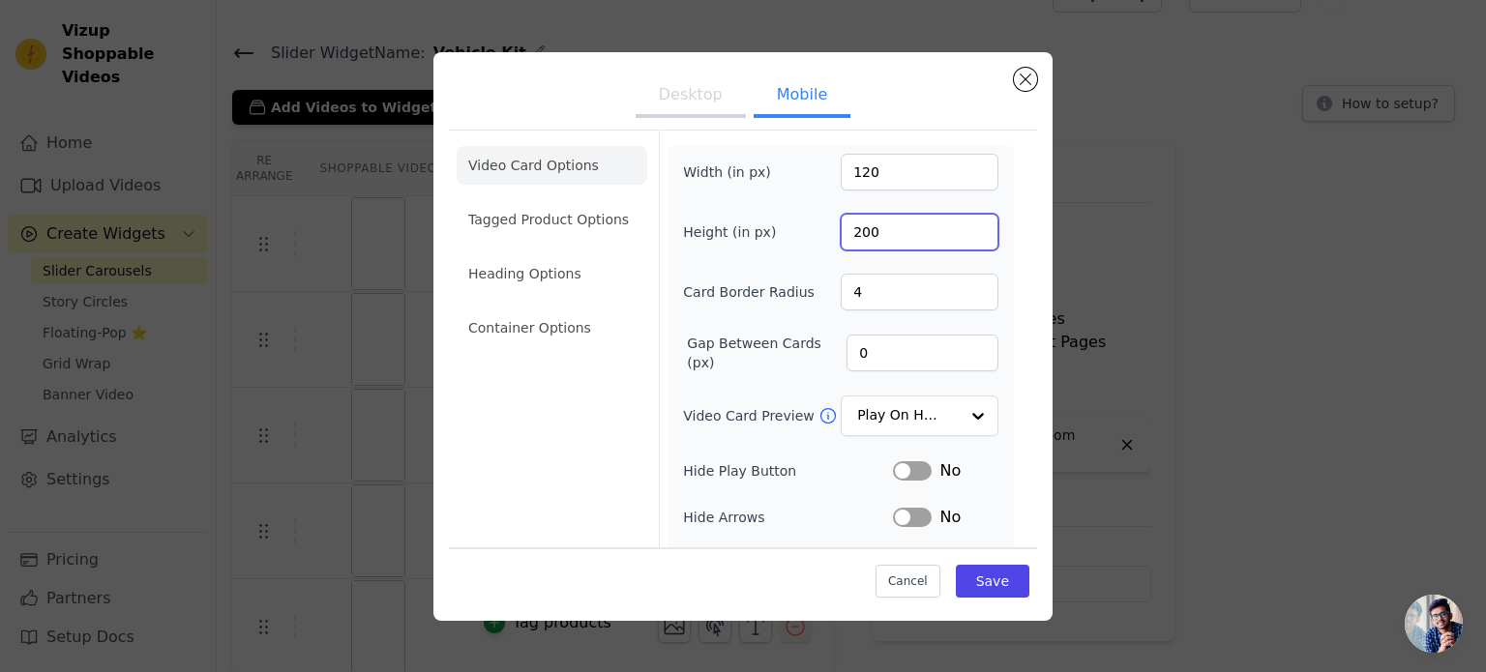
click at [852, 231] on input "200" at bounding box center [920, 232] width 158 height 37
type input "250"
drag, startPoint x: 866, startPoint y: 171, endPoint x: 852, endPoint y: 175, distance: 15.0
click at [852, 175] on input "120" at bounding box center [920, 172] width 158 height 37
drag, startPoint x: 867, startPoint y: 231, endPoint x: 863, endPoint y: 185, distance: 46.6
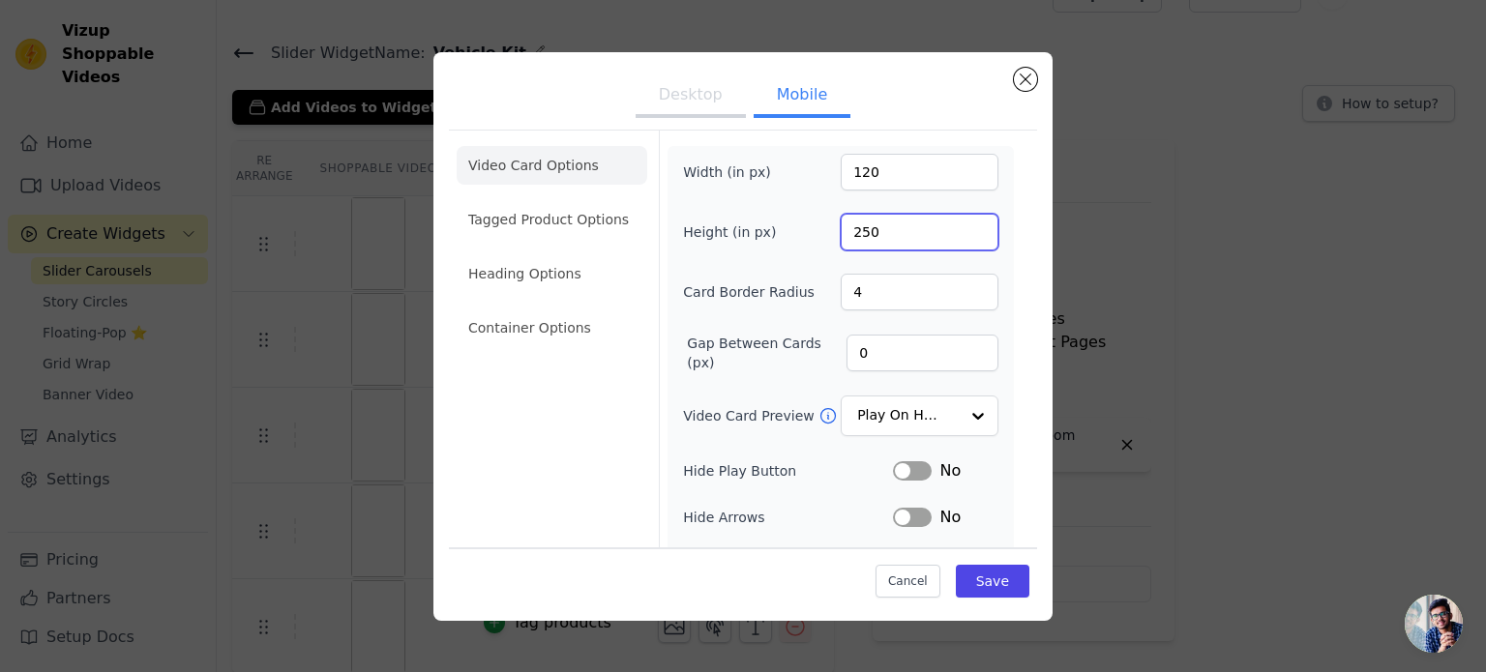
click at [852, 232] on input "250" at bounding box center [920, 232] width 158 height 37
drag, startPoint x: 866, startPoint y: 162, endPoint x: 850, endPoint y: 171, distance: 19.1
click at [850, 171] on input "120" at bounding box center [920, 172] width 158 height 37
type input "150"
drag, startPoint x: 867, startPoint y: 227, endPoint x: 851, endPoint y: 235, distance: 18.2
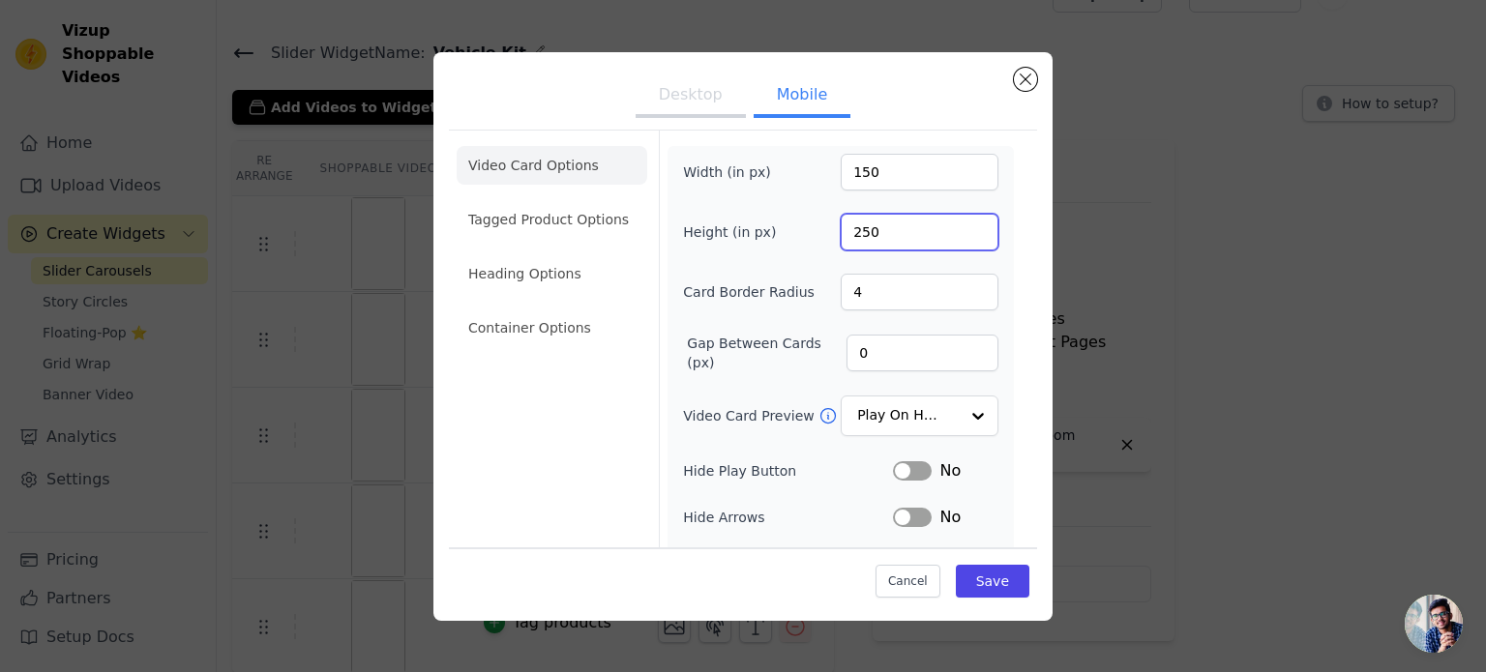
click at [851, 235] on input "250" at bounding box center [920, 232] width 158 height 37
click at [1009, 581] on button "Save" at bounding box center [993, 581] width 74 height 33
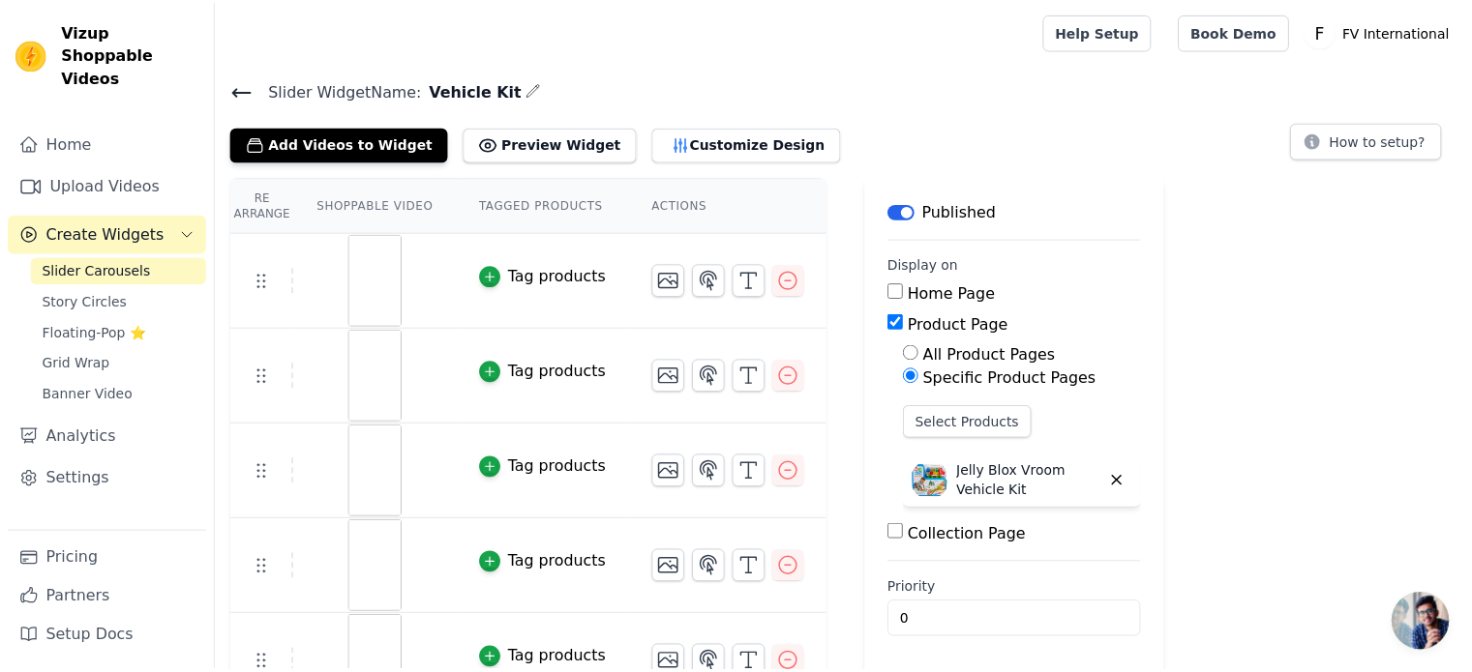
scroll to position [37, 0]
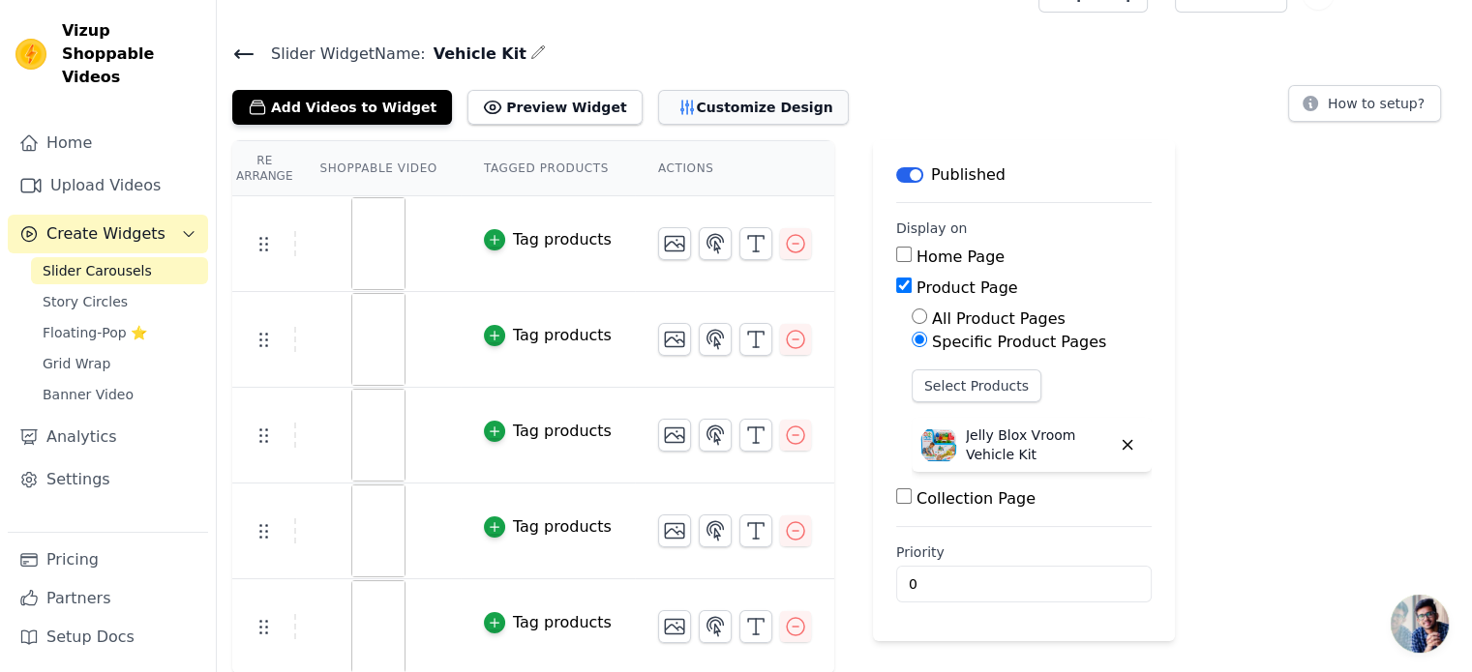
click at [677, 111] on button "Customize Design" at bounding box center [753, 107] width 191 height 35
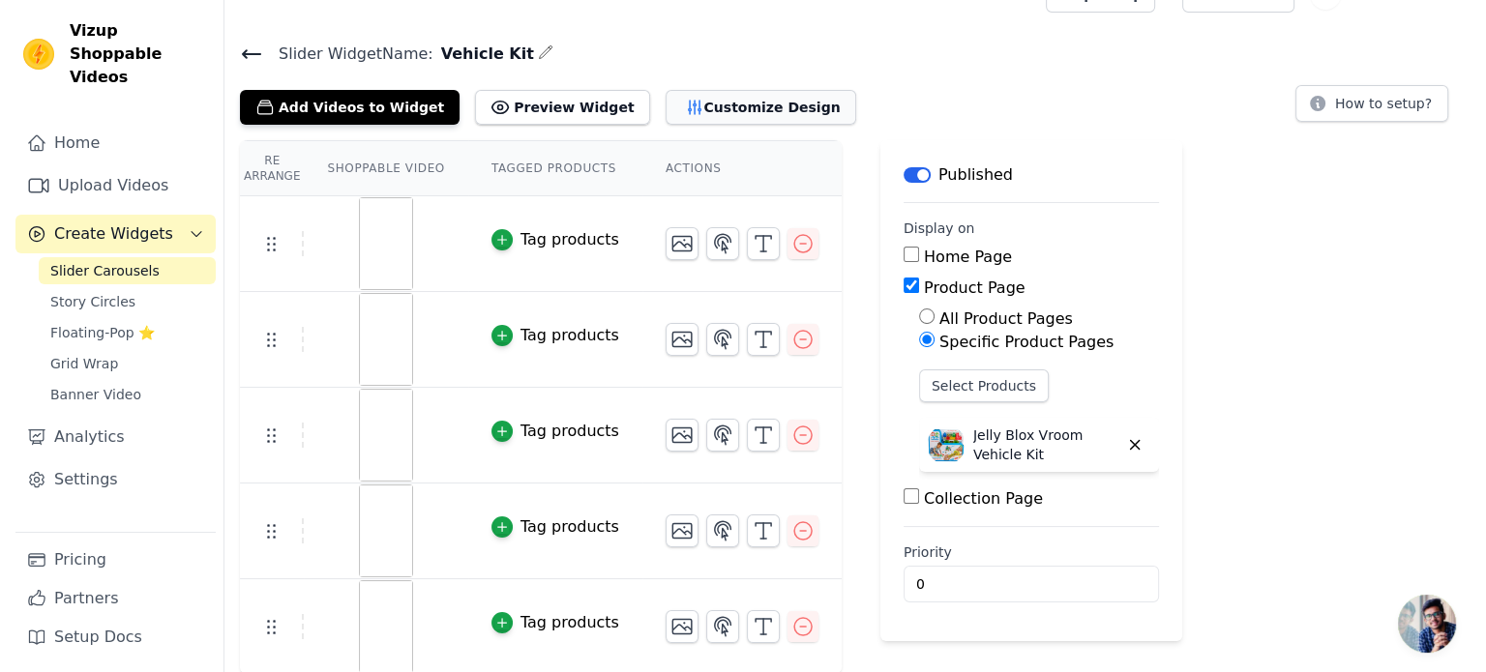
scroll to position [0, 0]
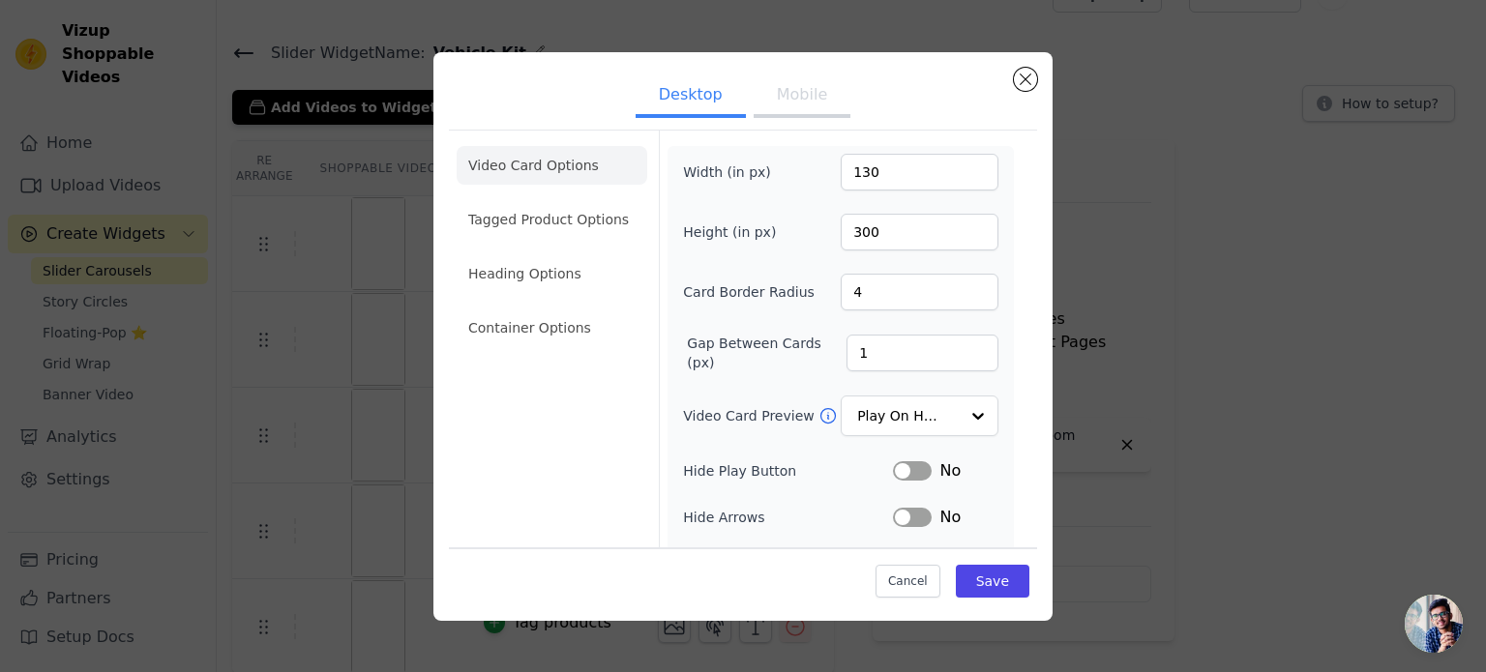
click at [800, 106] on button "Mobile" at bounding box center [802, 96] width 97 height 43
click at [852, 169] on input "150" at bounding box center [920, 172] width 158 height 37
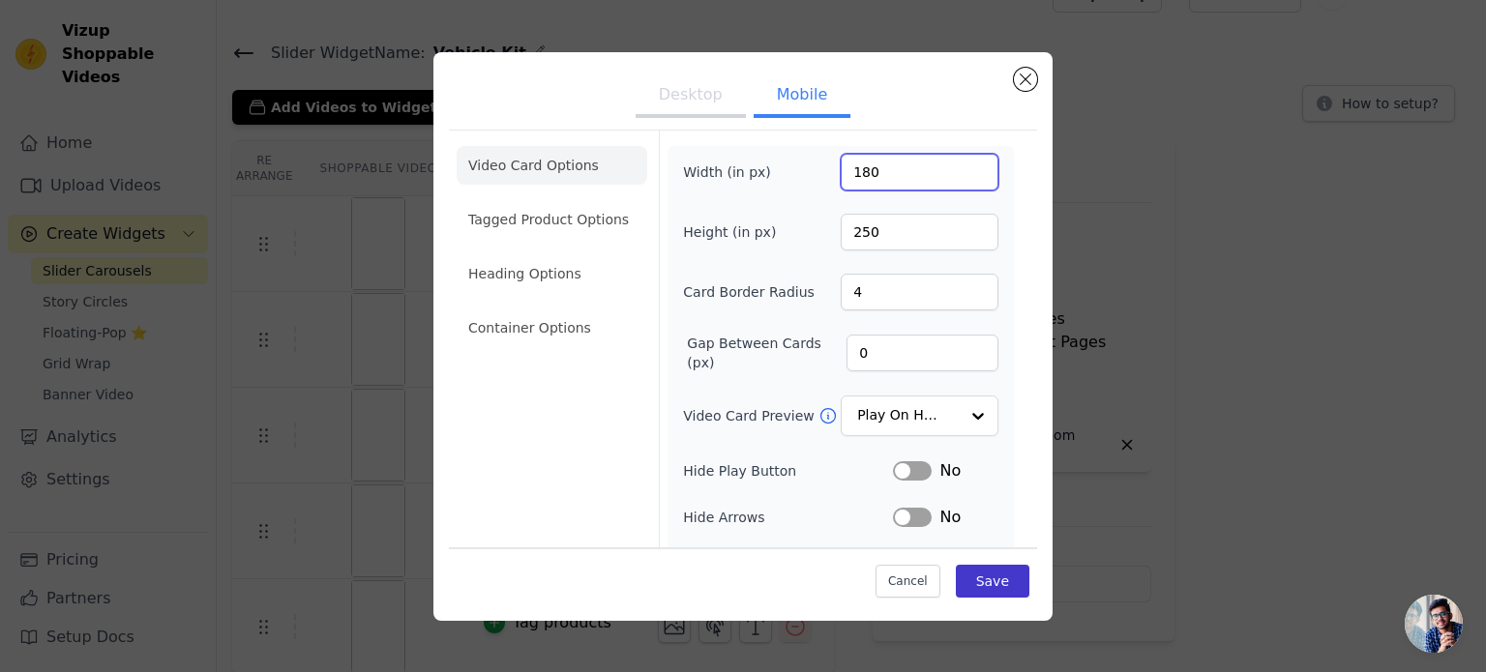
type input "180"
click at [968, 589] on button "Save" at bounding box center [993, 581] width 74 height 33
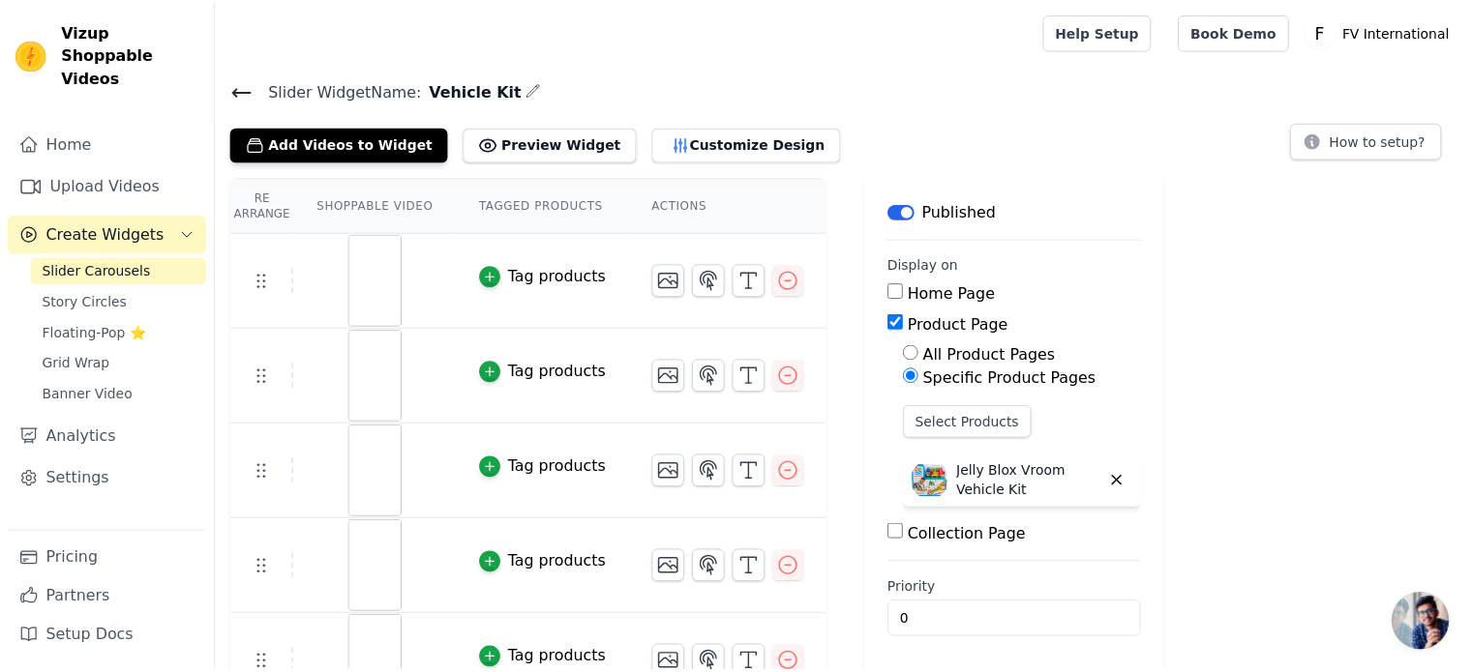
scroll to position [37, 0]
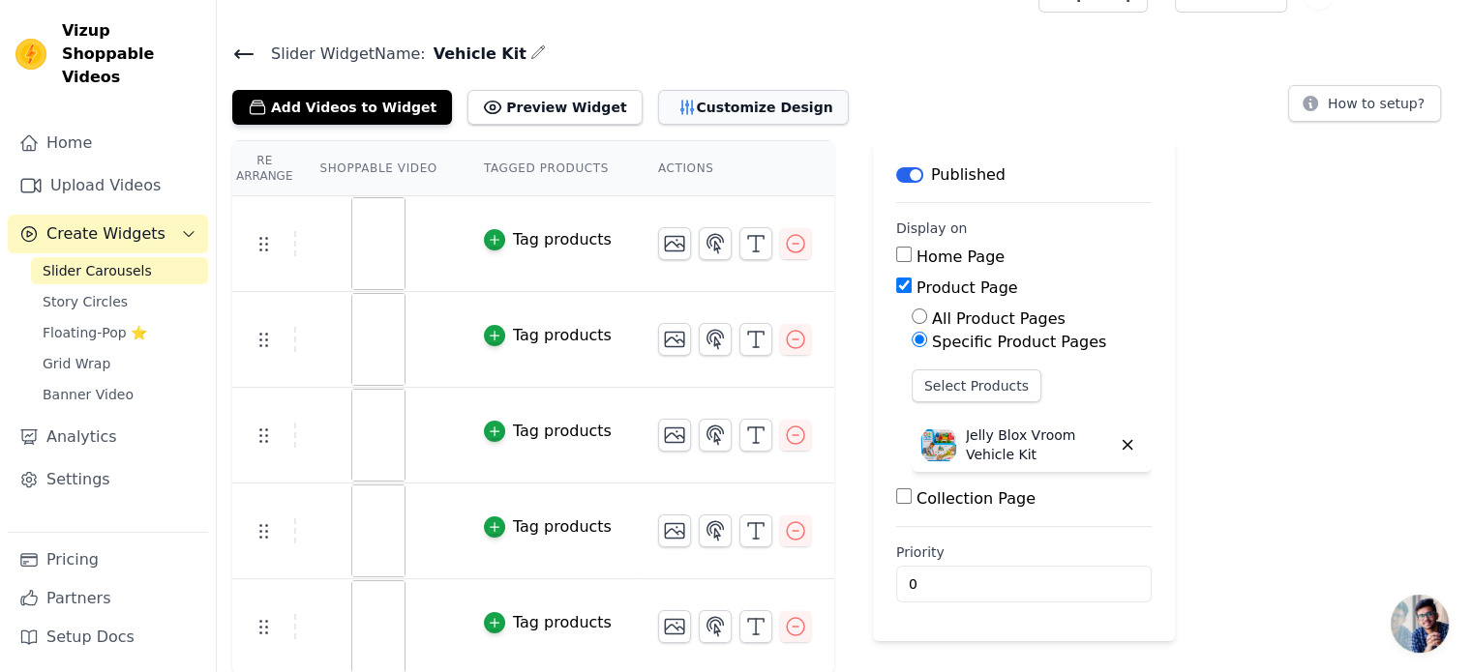
click at [684, 119] on button "Customize Design" at bounding box center [753, 107] width 191 height 35
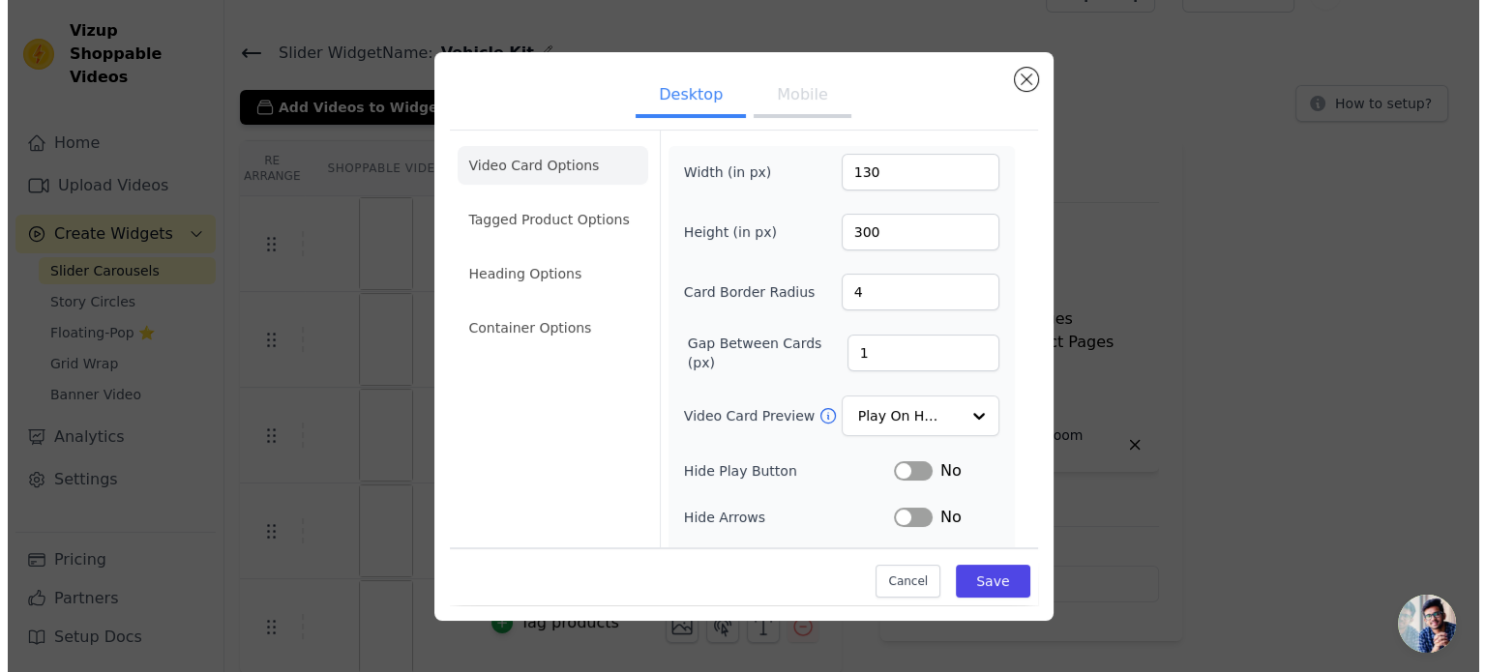
scroll to position [0, 0]
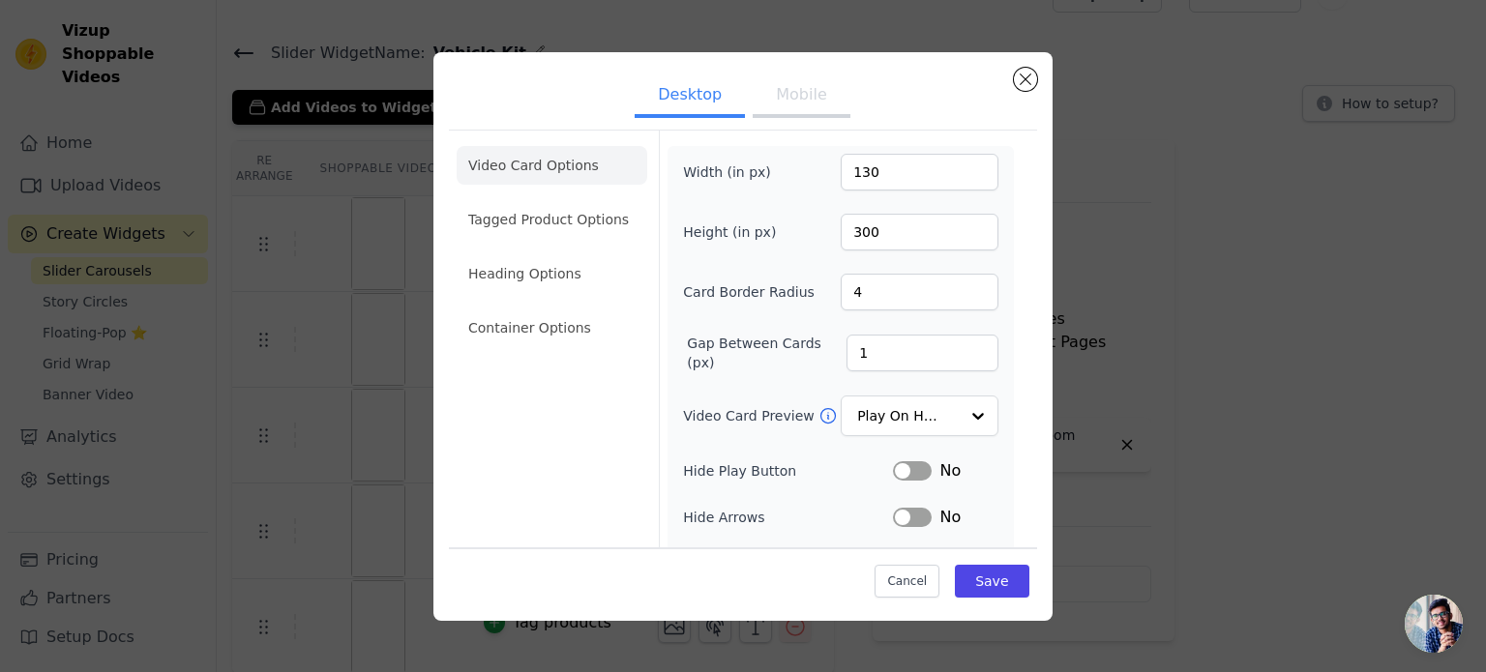
click at [822, 85] on button "Mobile" at bounding box center [802, 96] width 97 height 43
click at [670, 98] on button "Desktop" at bounding box center [691, 96] width 110 height 43
drag, startPoint x: 863, startPoint y: 170, endPoint x: 852, endPoint y: 175, distance: 12.6
click at [852, 175] on input "130" at bounding box center [920, 172] width 158 height 37
click at [856, 167] on input "270220" at bounding box center [920, 172] width 158 height 37
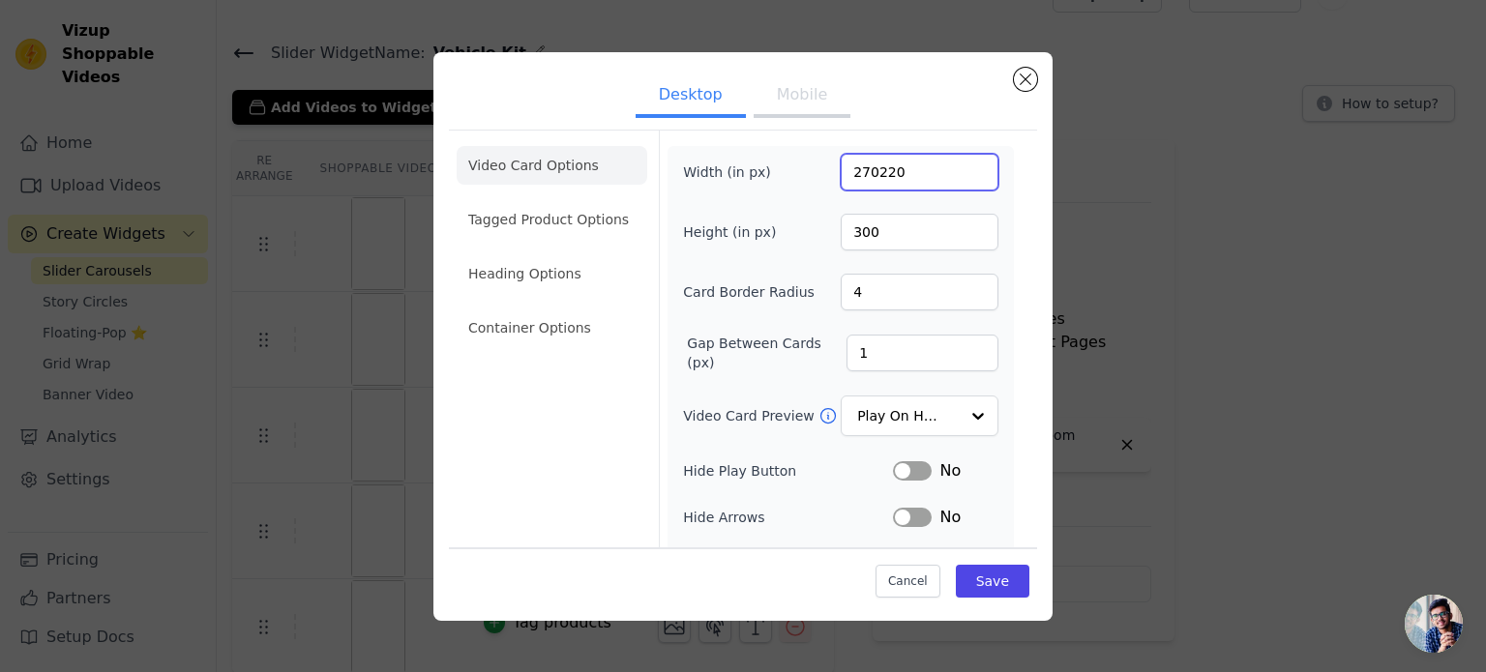
click at [856, 167] on input "270220" at bounding box center [920, 172] width 158 height 37
type input "220"
drag, startPoint x: 876, startPoint y: 219, endPoint x: 805, endPoint y: 234, distance: 72.3
click at [805, 234] on div "Height (in px) 300" at bounding box center [840, 232] width 315 height 37
type input "400"
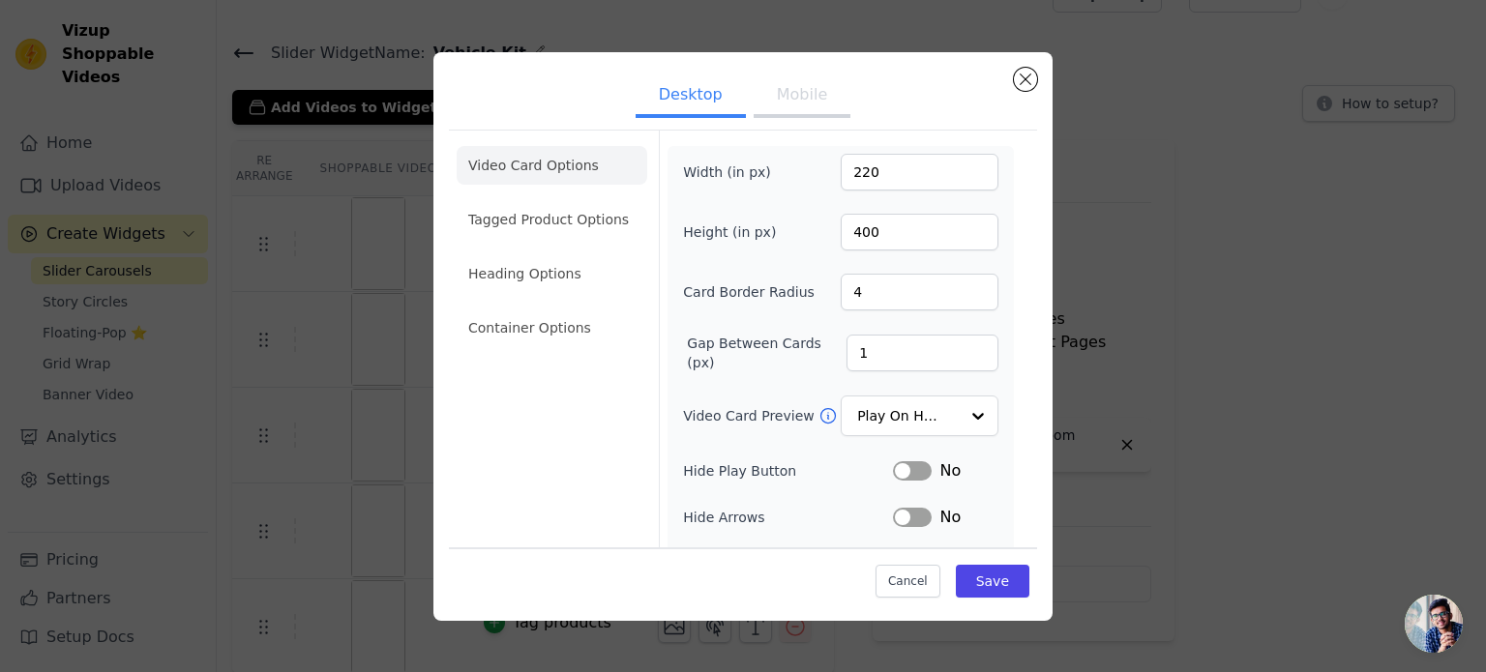
click at [825, 228] on div "Height (in px) 400" at bounding box center [840, 232] width 315 height 37
click at [799, 106] on button "Mobile" at bounding box center [802, 96] width 97 height 43
drag, startPoint x: 855, startPoint y: 170, endPoint x: 843, endPoint y: 172, distance: 12.7
click at [843, 172] on input "180" at bounding box center [920, 172] width 158 height 37
type input "190"
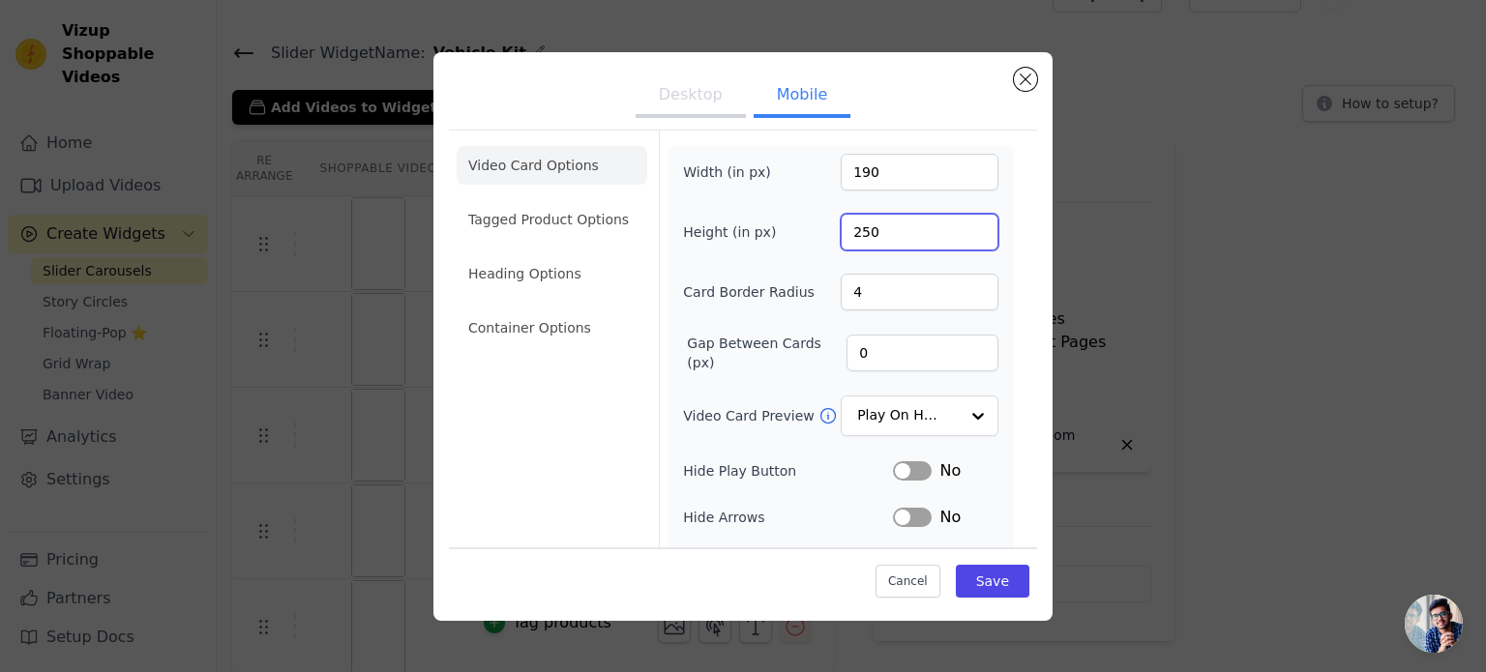
drag, startPoint x: 865, startPoint y: 235, endPoint x: 828, endPoint y: 235, distance: 36.8
click at [828, 235] on div "Height (in px) 250" at bounding box center [840, 232] width 315 height 37
type input "270"
click at [987, 582] on button "Save" at bounding box center [993, 581] width 74 height 33
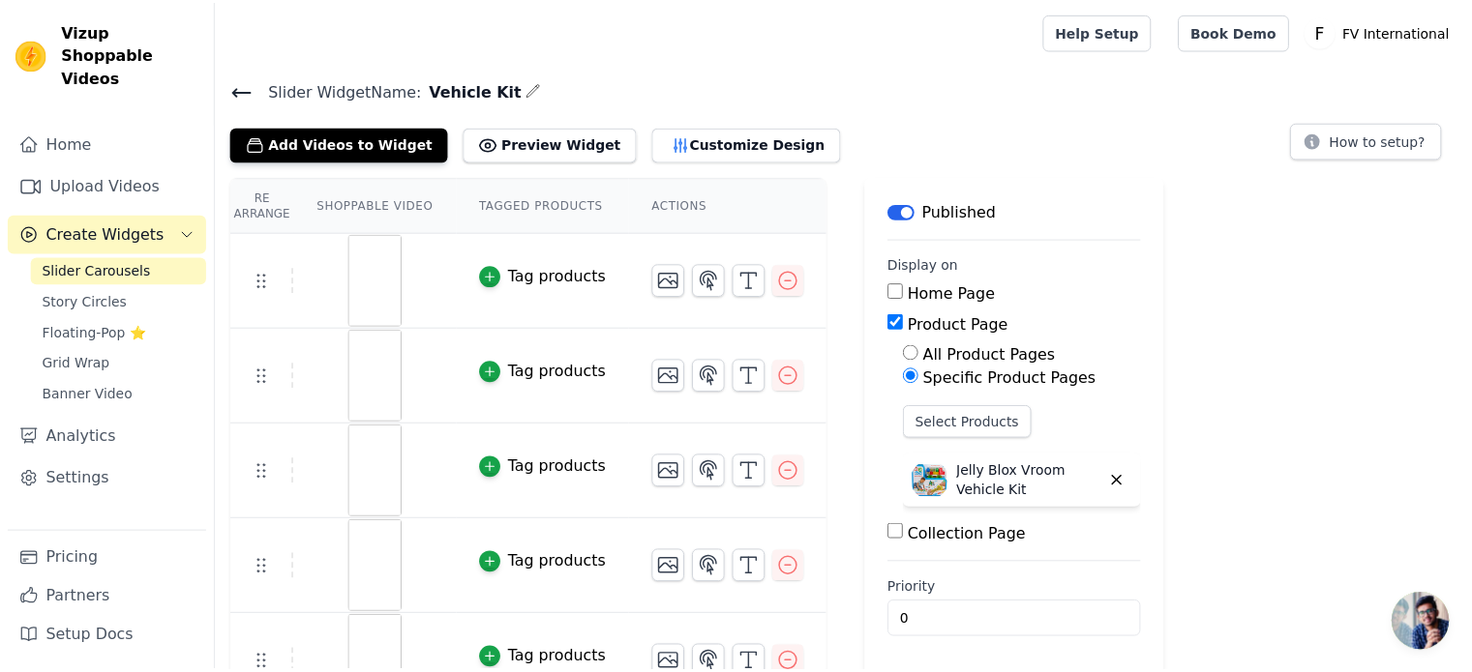
scroll to position [37, 0]
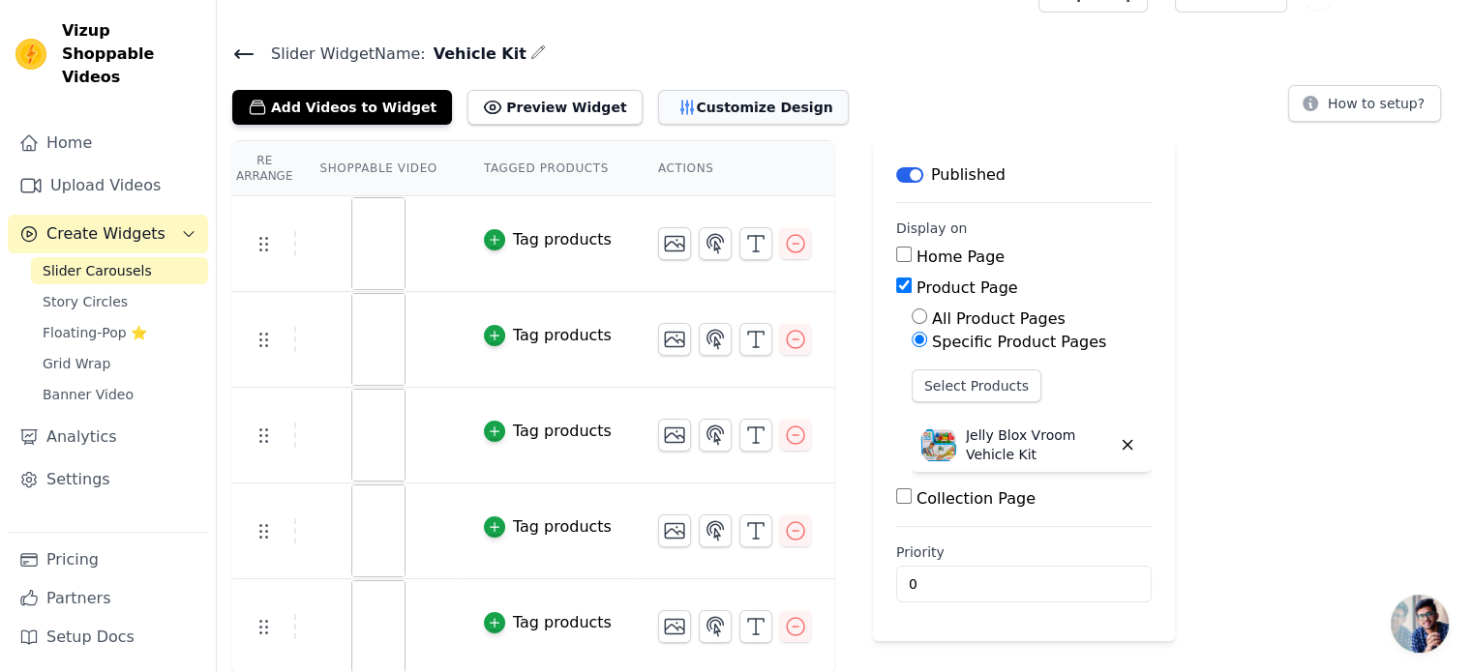
click at [750, 115] on button "Customize Design" at bounding box center [753, 107] width 191 height 35
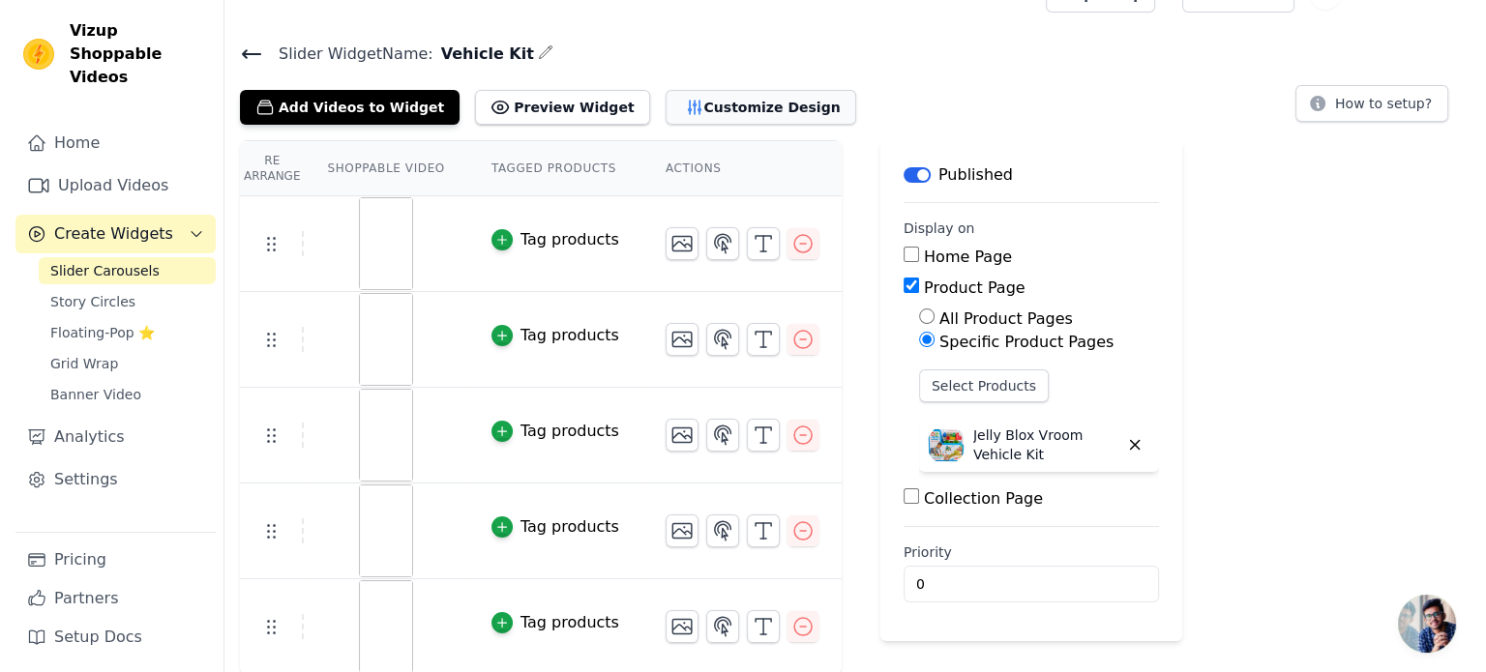
scroll to position [0, 0]
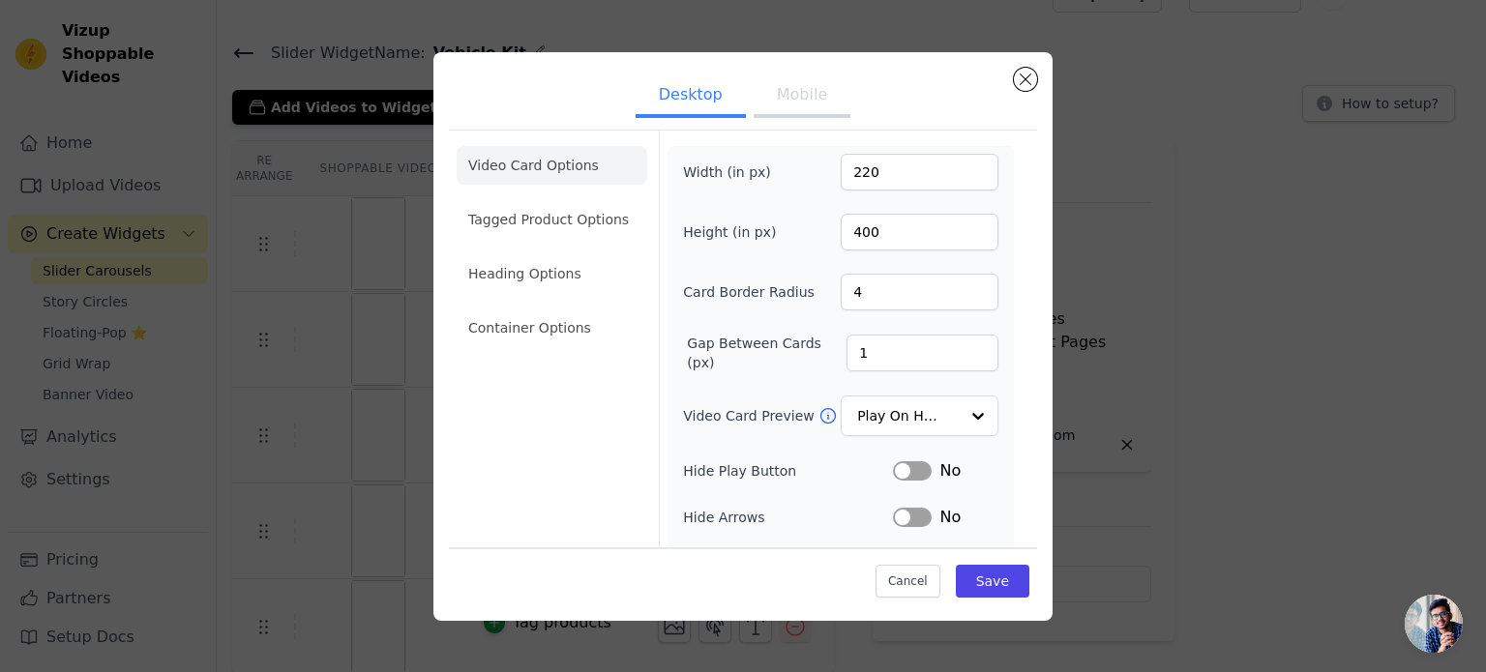
click at [812, 106] on button "Mobile" at bounding box center [802, 96] width 97 height 43
drag, startPoint x: 866, startPoint y: 227, endPoint x: 803, endPoint y: 238, distance: 63.8
click at [803, 238] on div "Height (in px) 270" at bounding box center [840, 232] width 315 height 37
type input "300"
drag, startPoint x: 866, startPoint y: 163, endPoint x: 871, endPoint y: 146, distance: 17.1
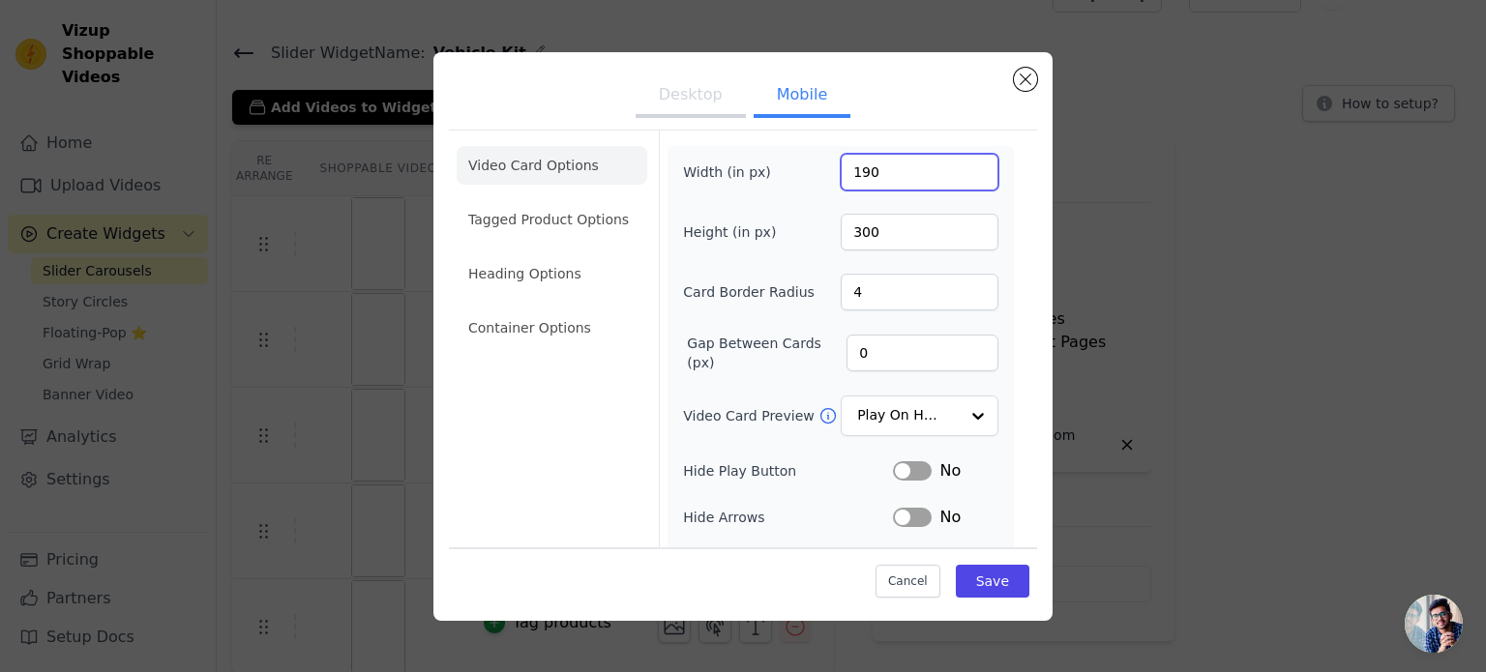
click at [841, 168] on input "190" at bounding box center [920, 172] width 158 height 37
type input "200"
click at [984, 583] on button "Save" at bounding box center [993, 581] width 74 height 33
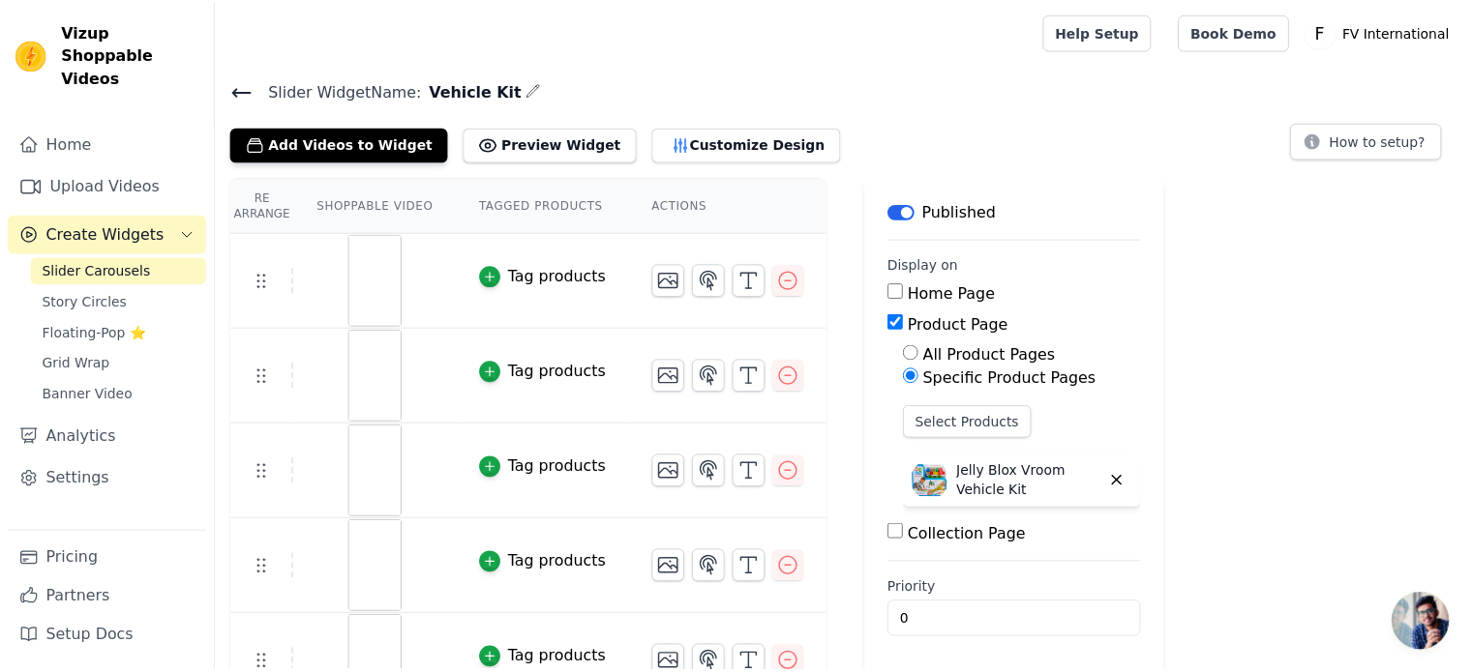
scroll to position [37, 0]
